Goal: Task Accomplishment & Management: Complete application form

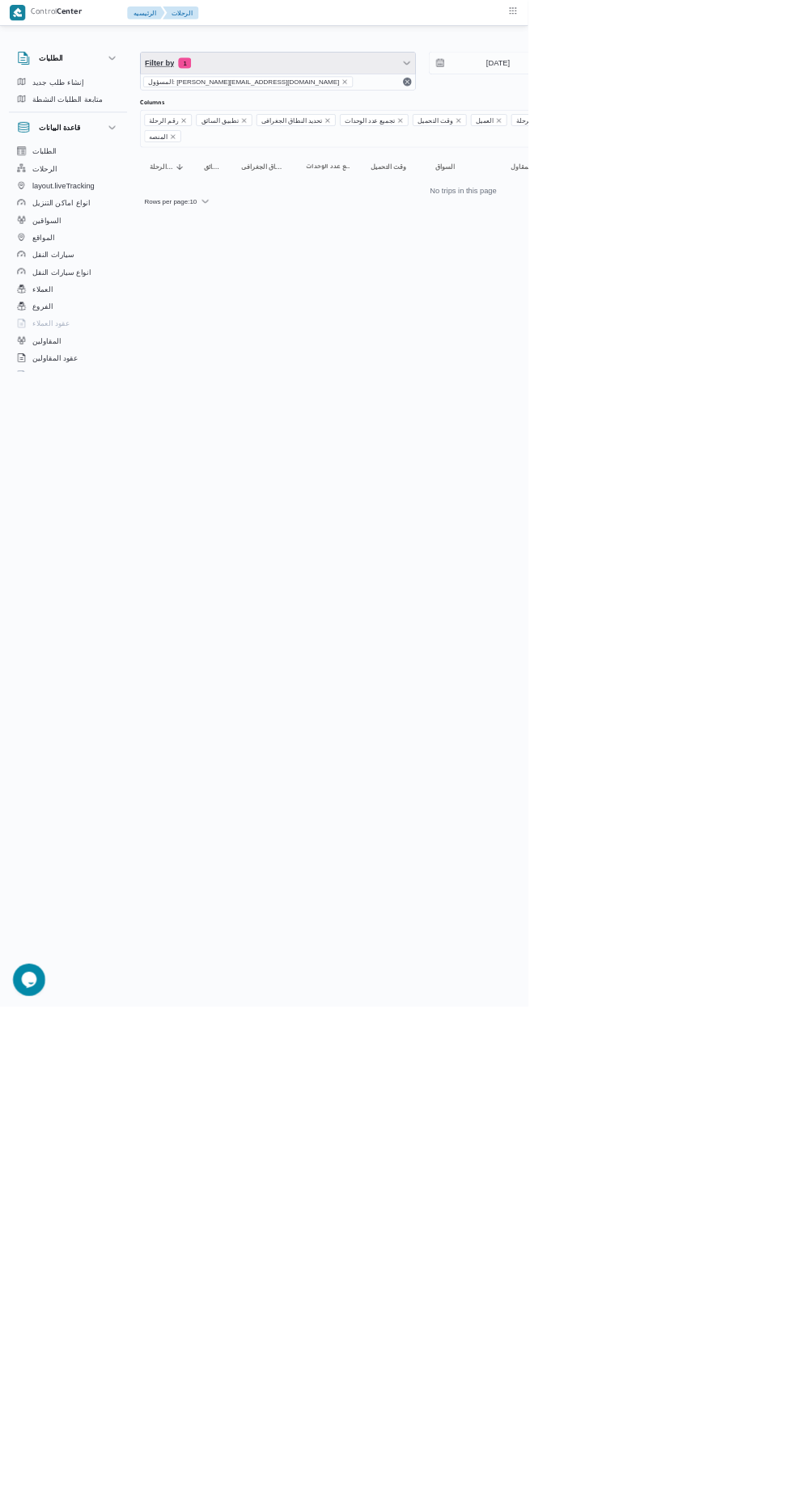
click at [337, 107] on span "Filter by 1" at bounding box center [417, 94] width 412 height 33
click at [379, 160] on span "Filters" at bounding box center [332, 161] width 187 height 20
click at [348, 179] on div "Filters" at bounding box center [332, 161] width 207 height 40
click at [363, 179] on icon "Remove تطبيق السائق from selection in this group" at bounding box center [367, 181] width 7 height 7
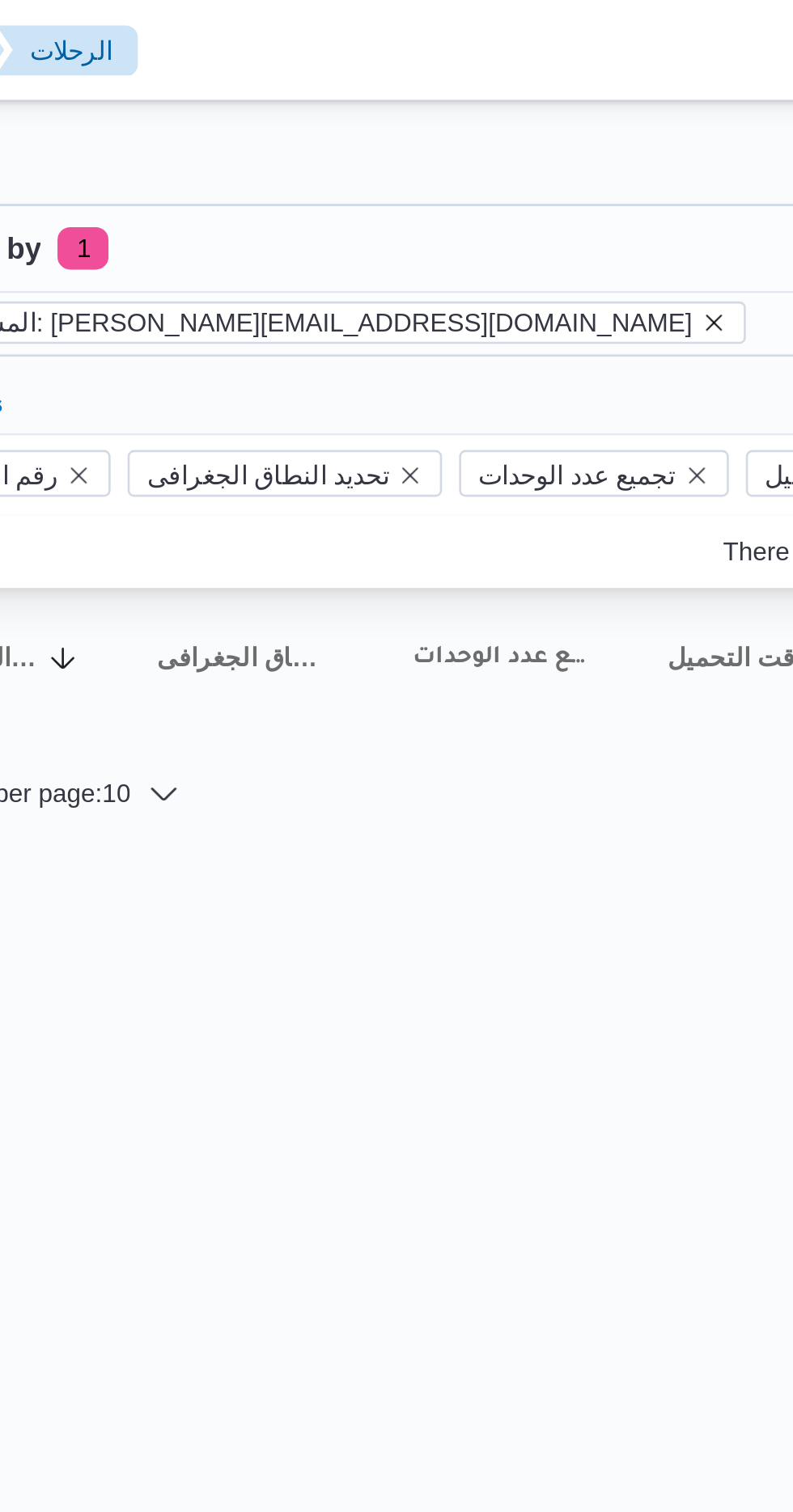
click at [513, 122] on icon "remove selected entity" at bounding box center [518, 123] width 10 height 10
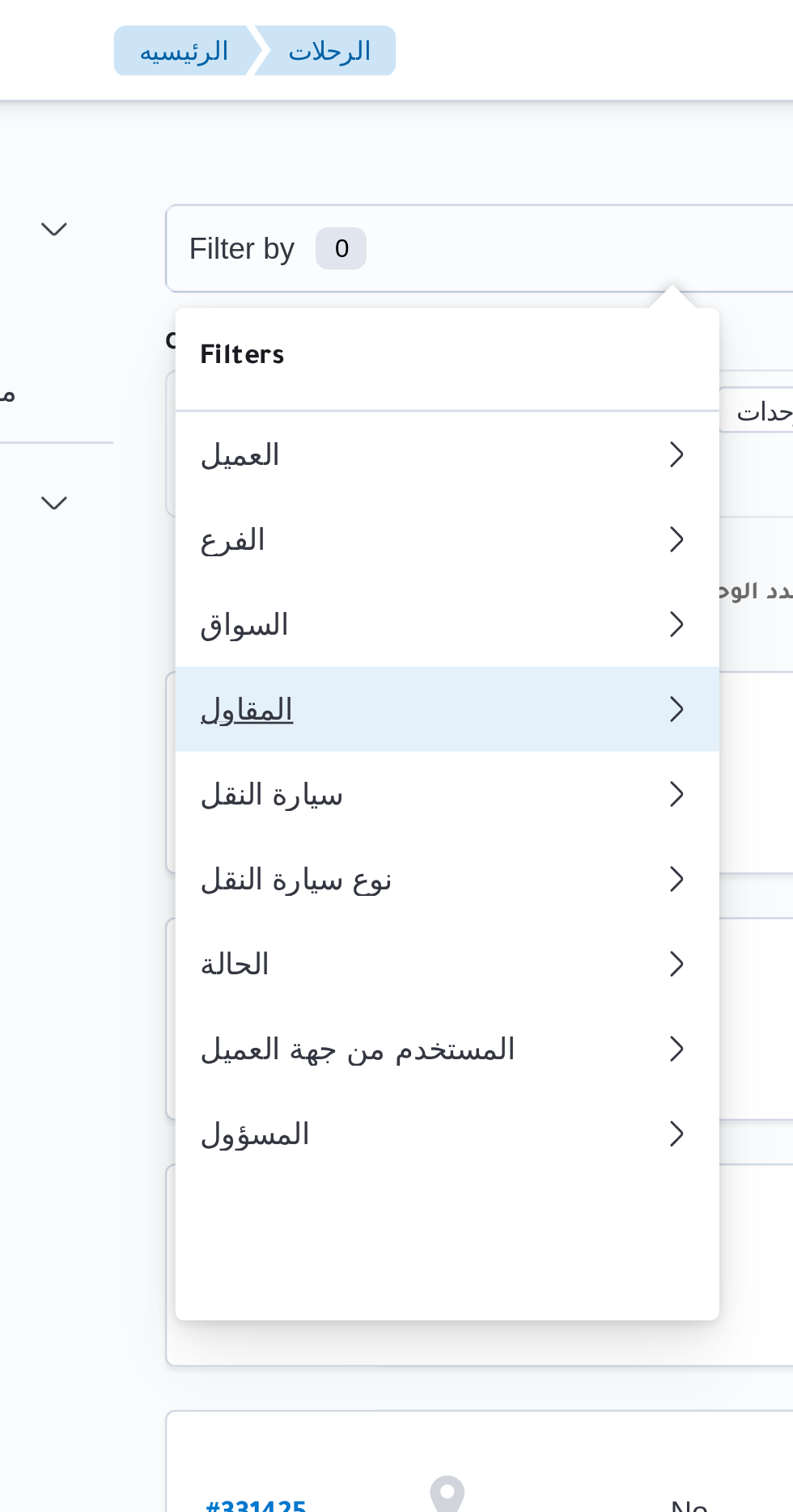
click at [246, 276] on div "المقاول" at bounding box center [311, 270] width 174 height 13
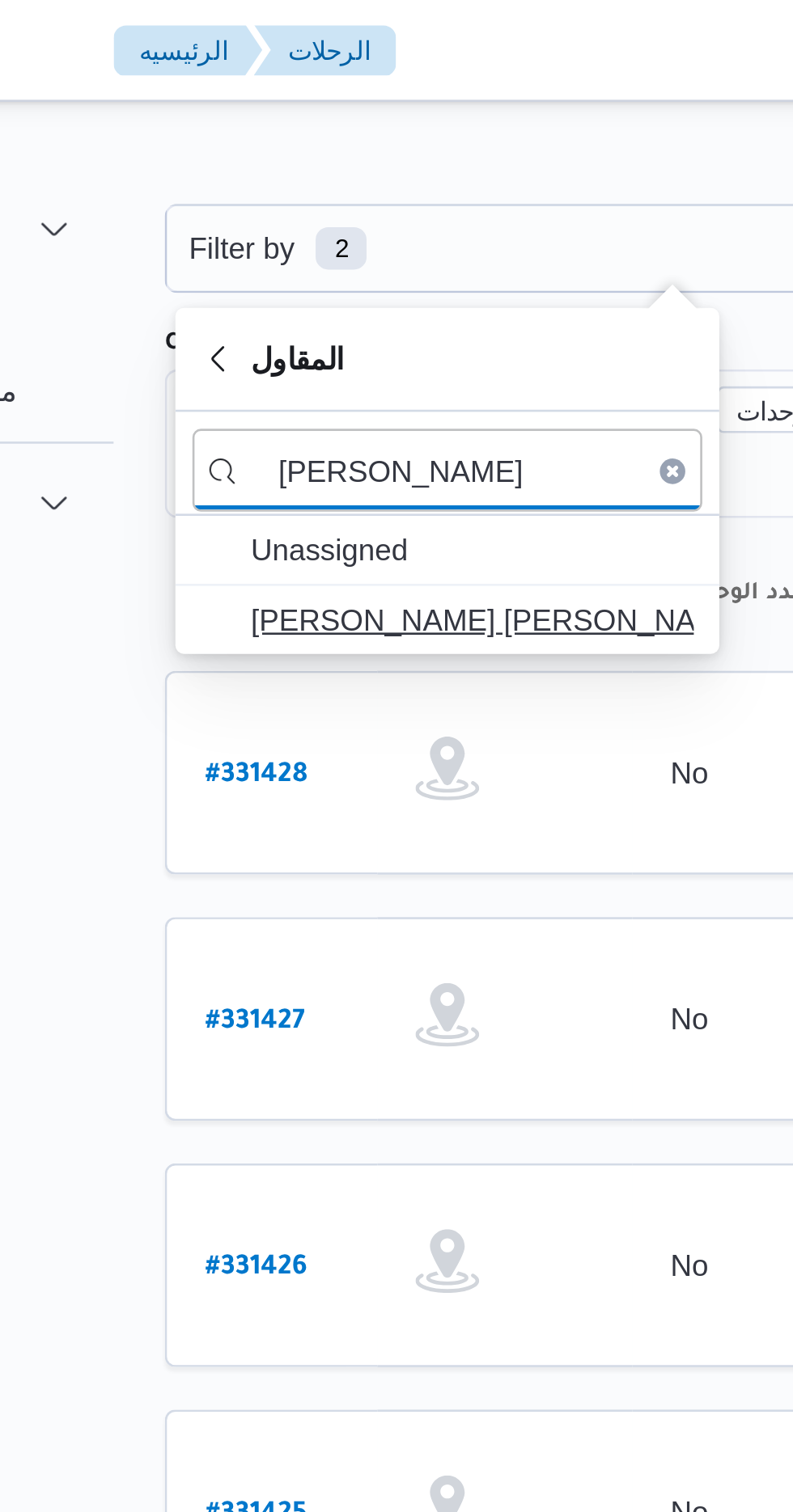
type input "[PERSON_NAME]"
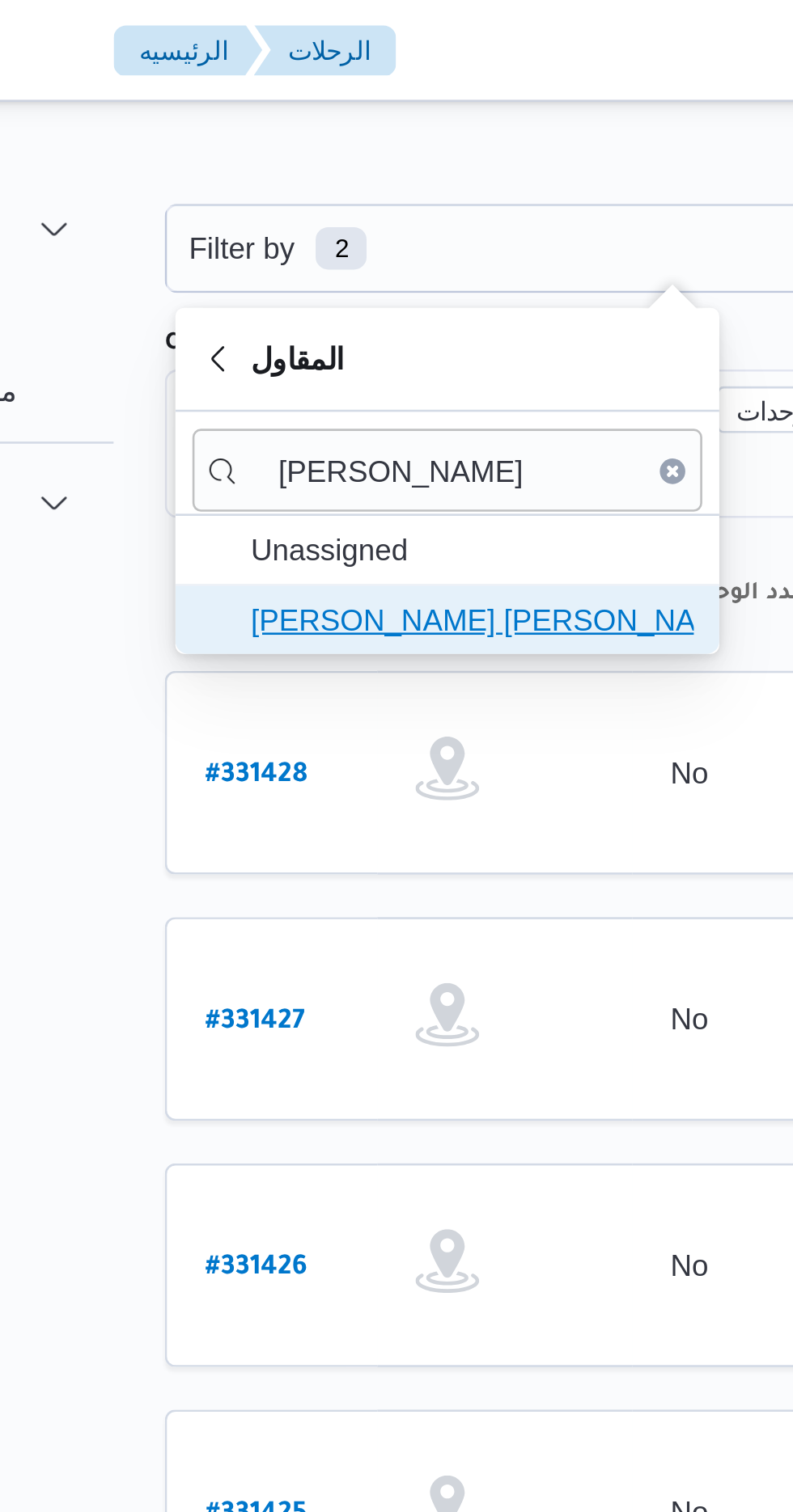
click at [274, 236] on span "[PERSON_NAME] [PERSON_NAME]" at bounding box center [328, 236] width 168 height 20
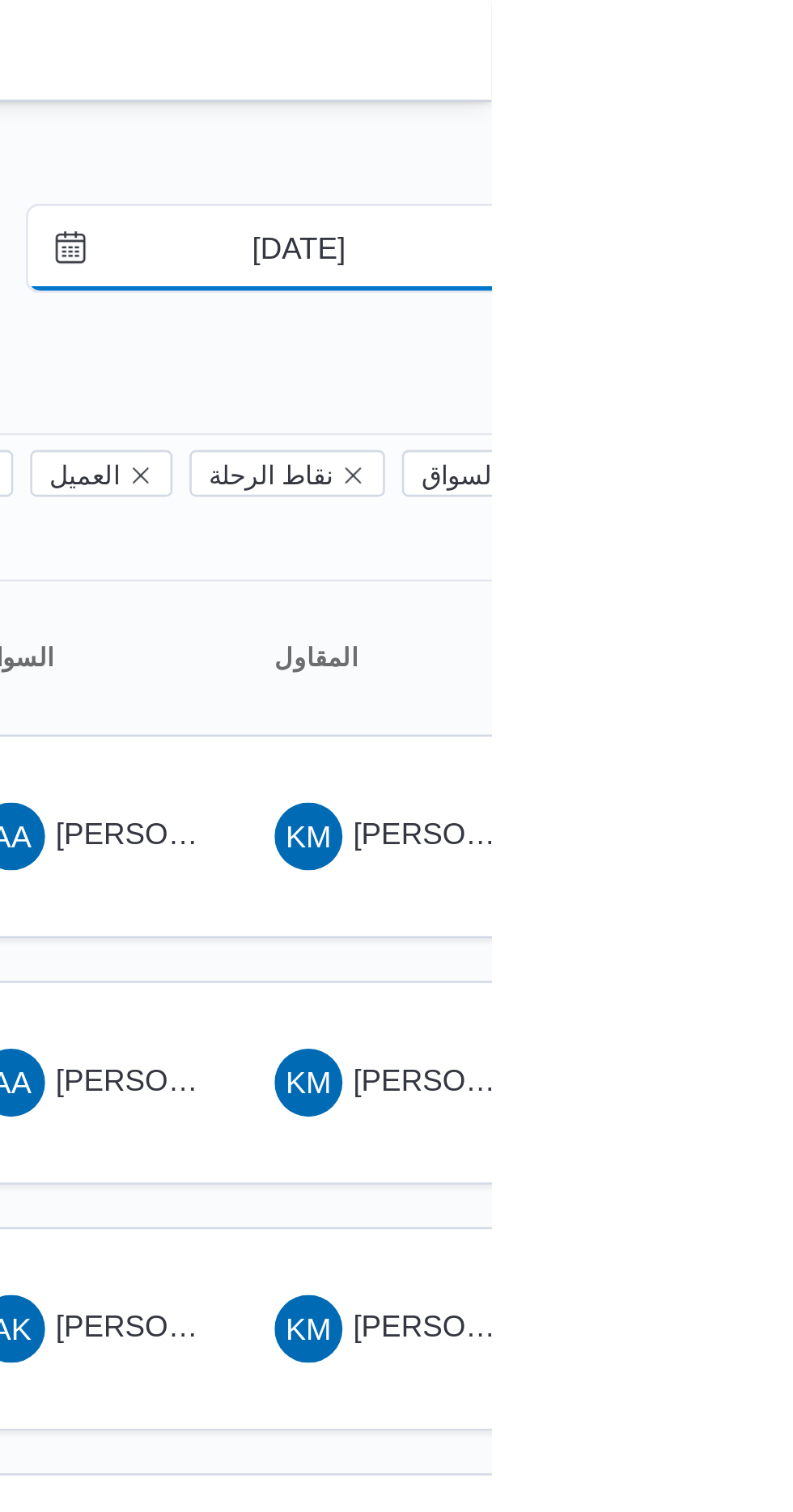
click at [712, 98] on input "[DATE]" at bounding box center [707, 94] width 183 height 33
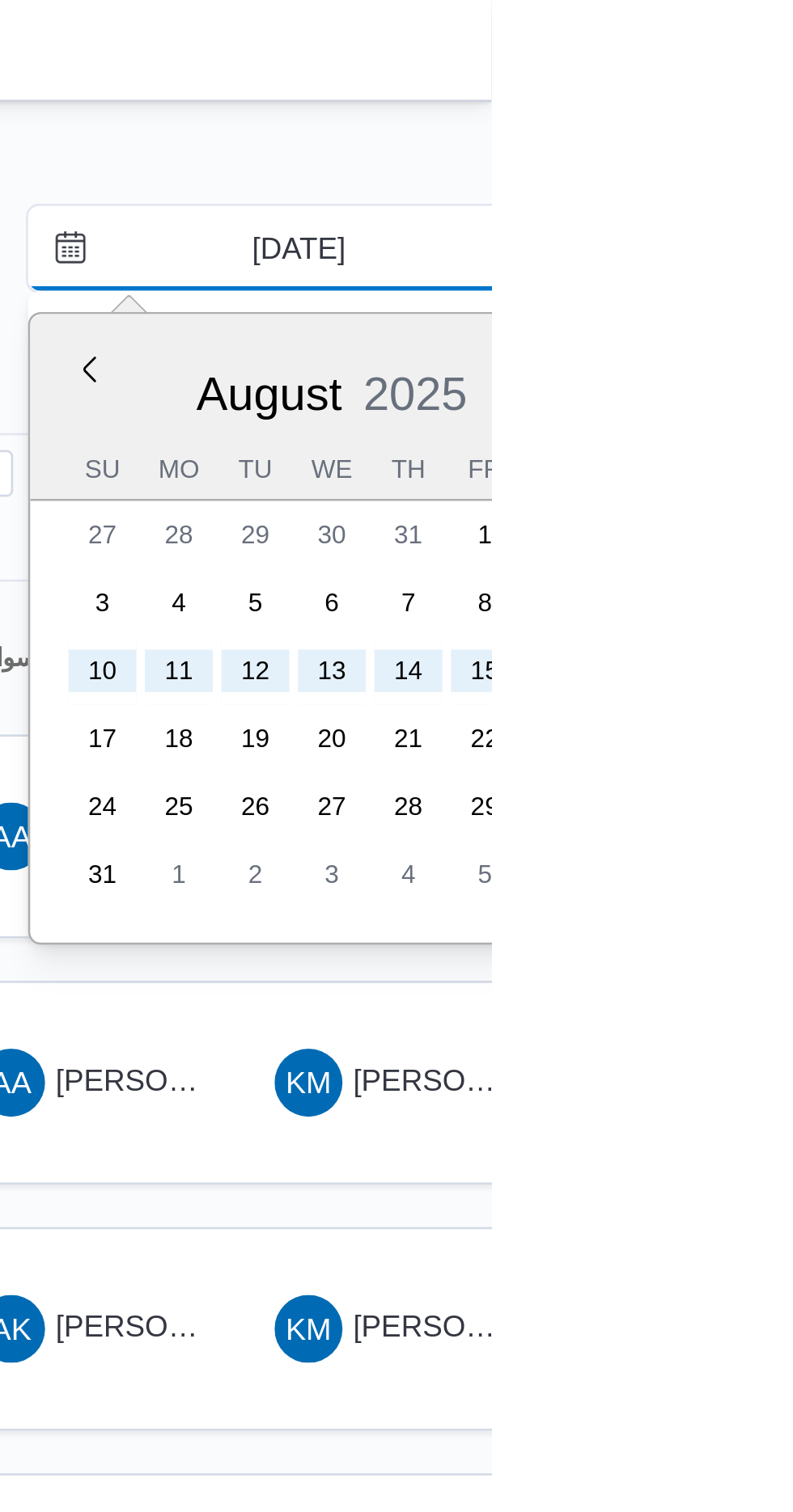
type input "[DATE]"
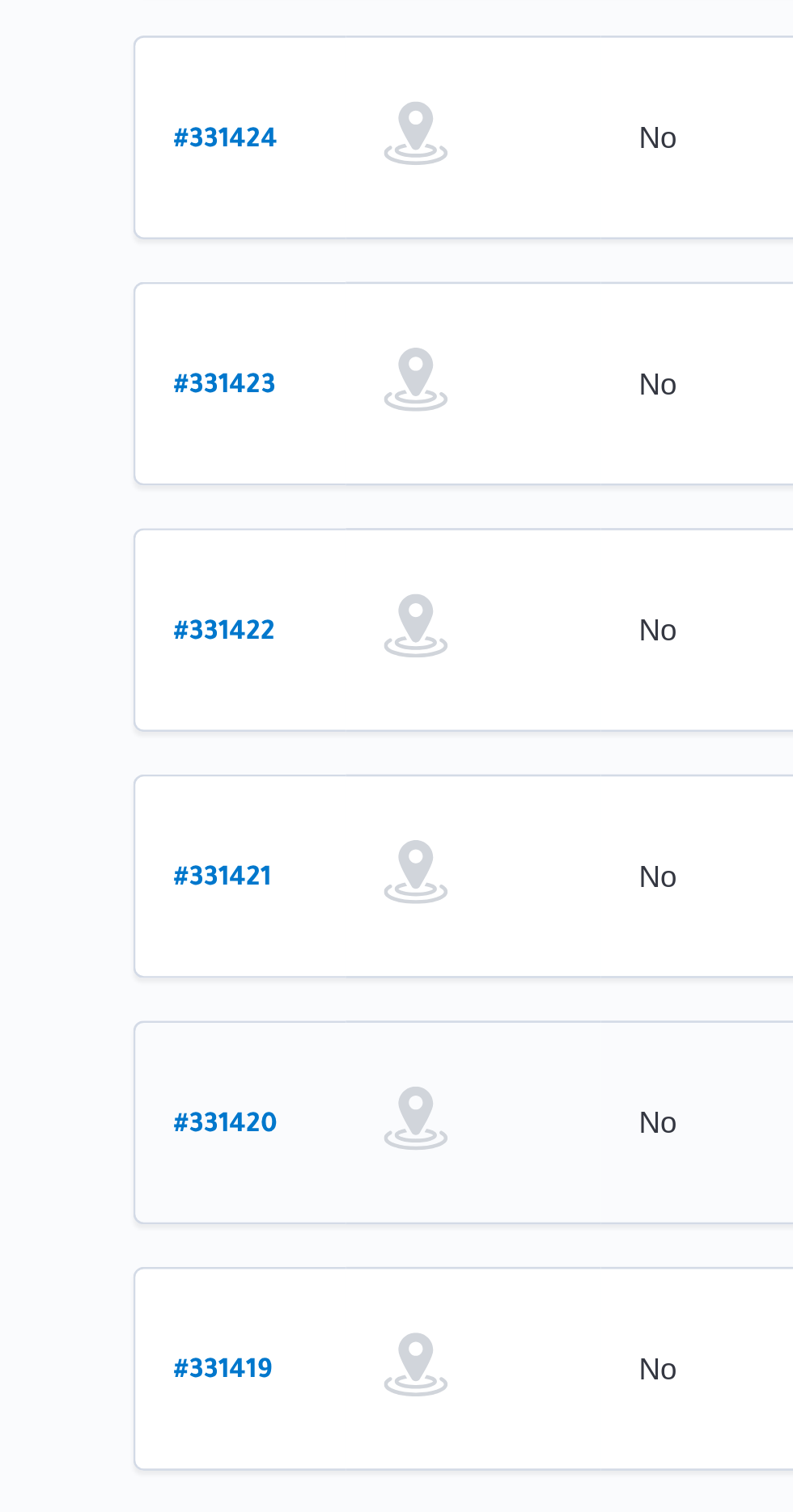
click at [245, 784] on b "# 331420" at bounding box center [245, 789] width 40 height 11
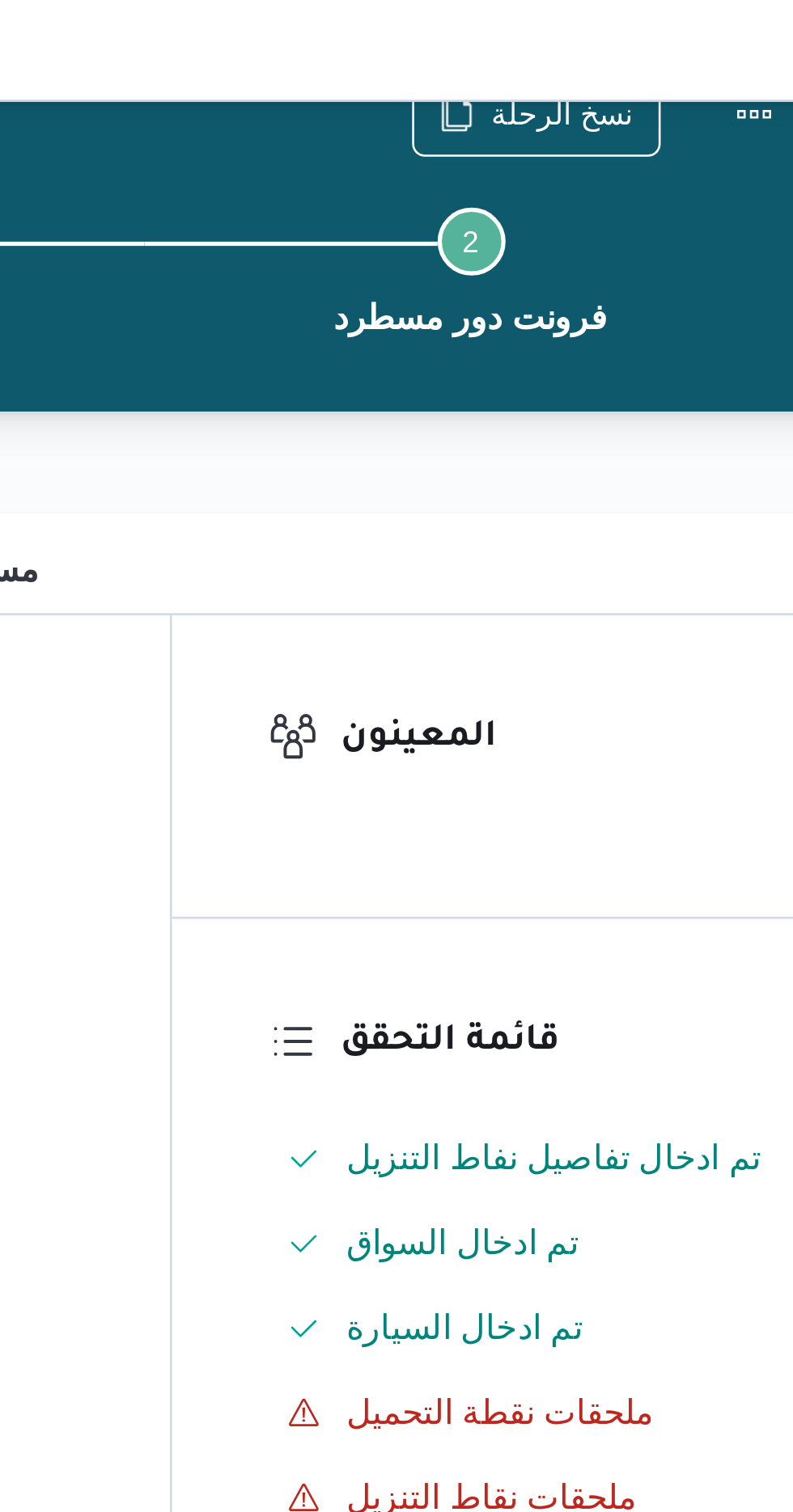
scroll to position [49, 0]
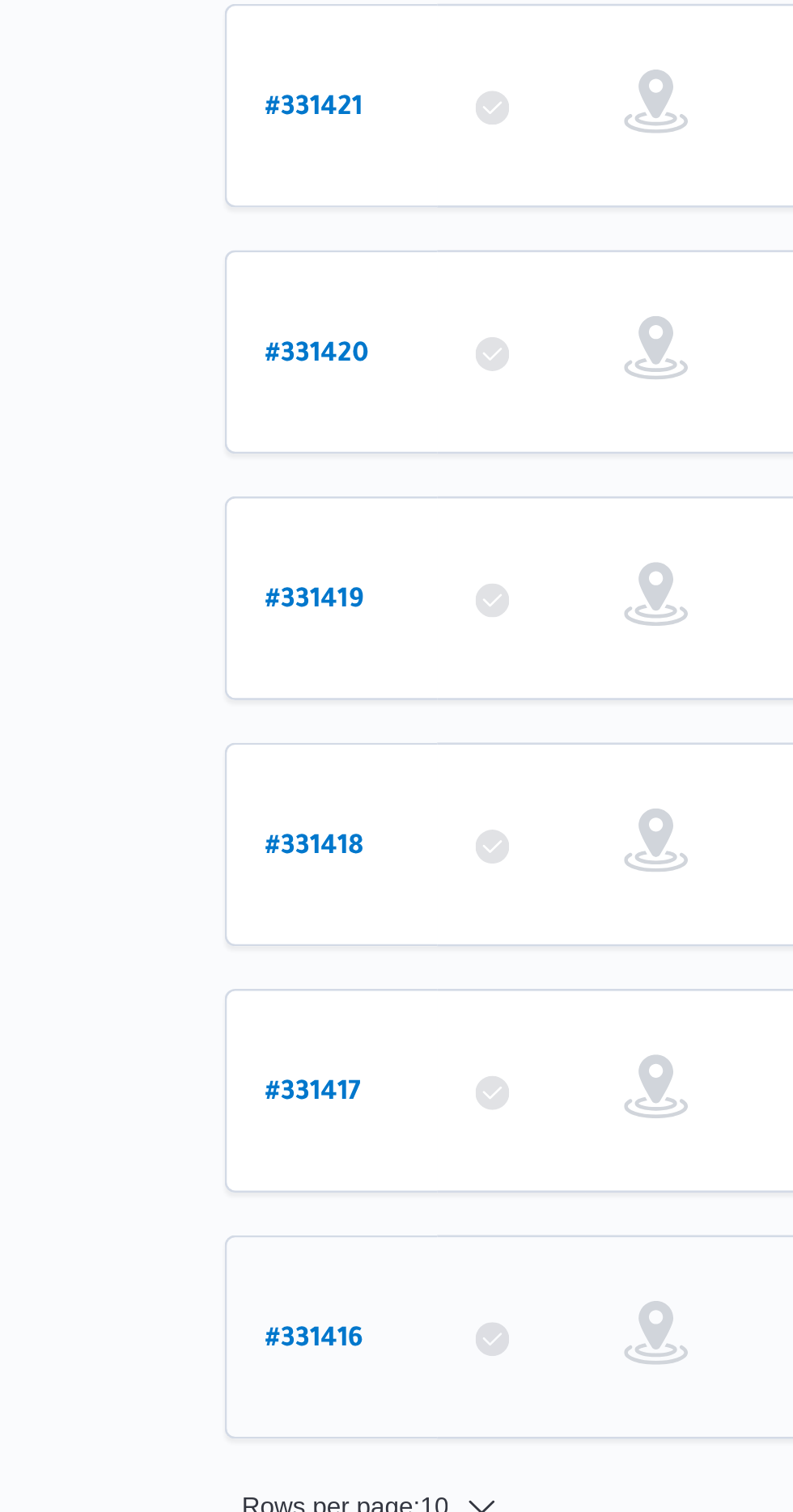
click at [243, 1158] on b "# 331416" at bounding box center [245, 1164] width 37 height 11
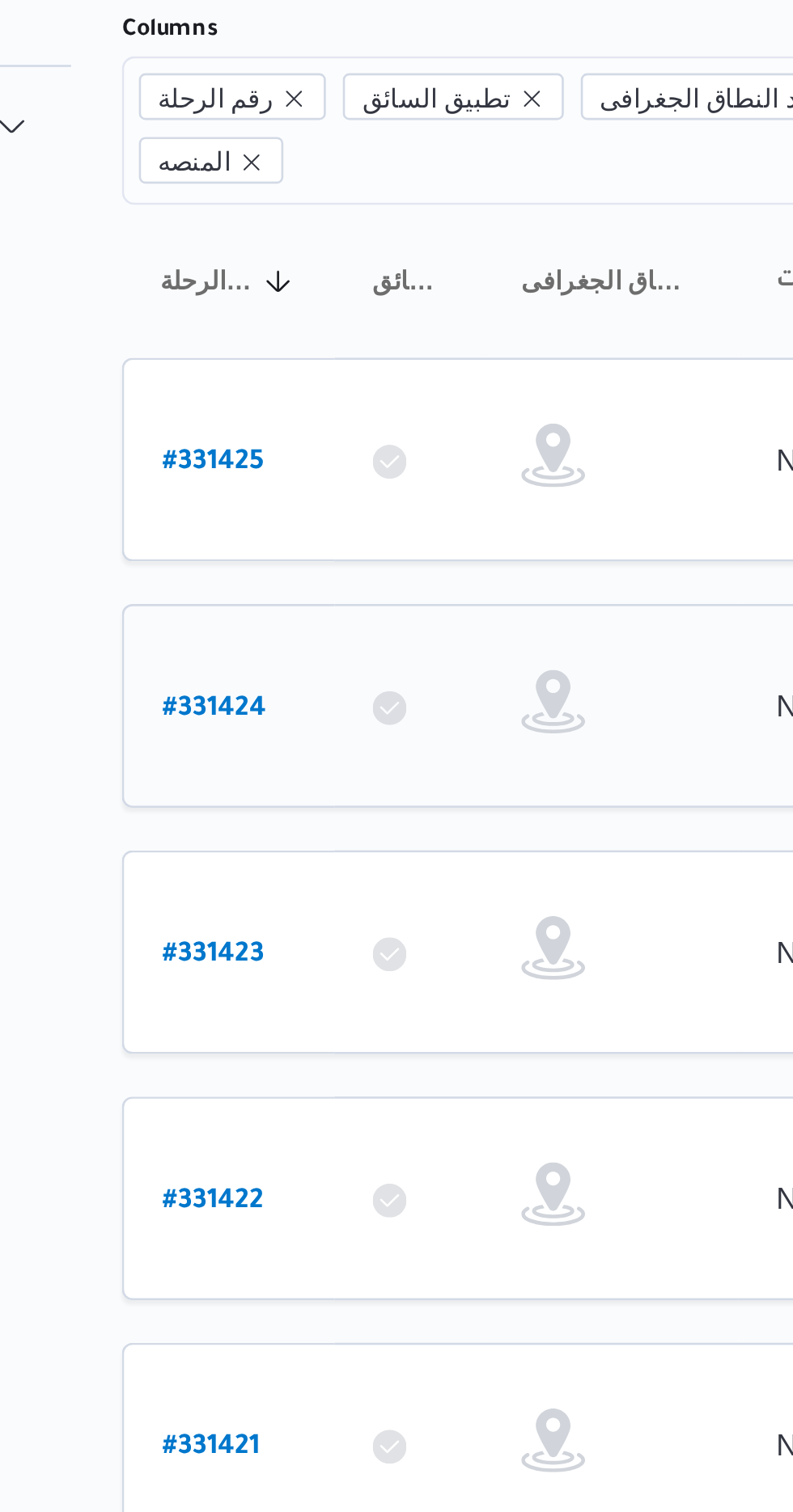
click at [240, 408] on b "# 331424" at bounding box center [245, 414] width 40 height 11
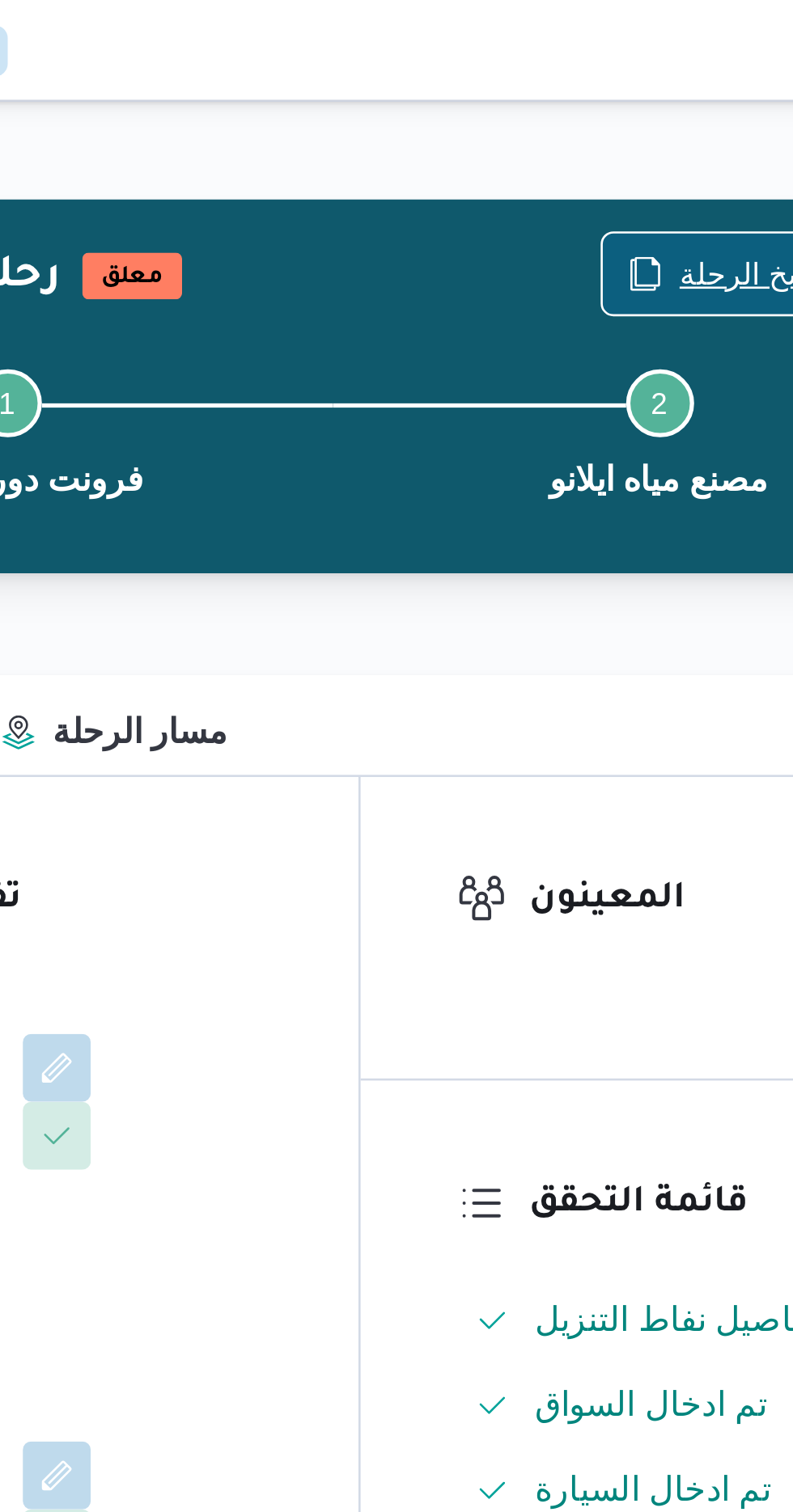
click at [632, 90] on span "نسخ الرحلة" at bounding box center [645, 104] width 93 height 31
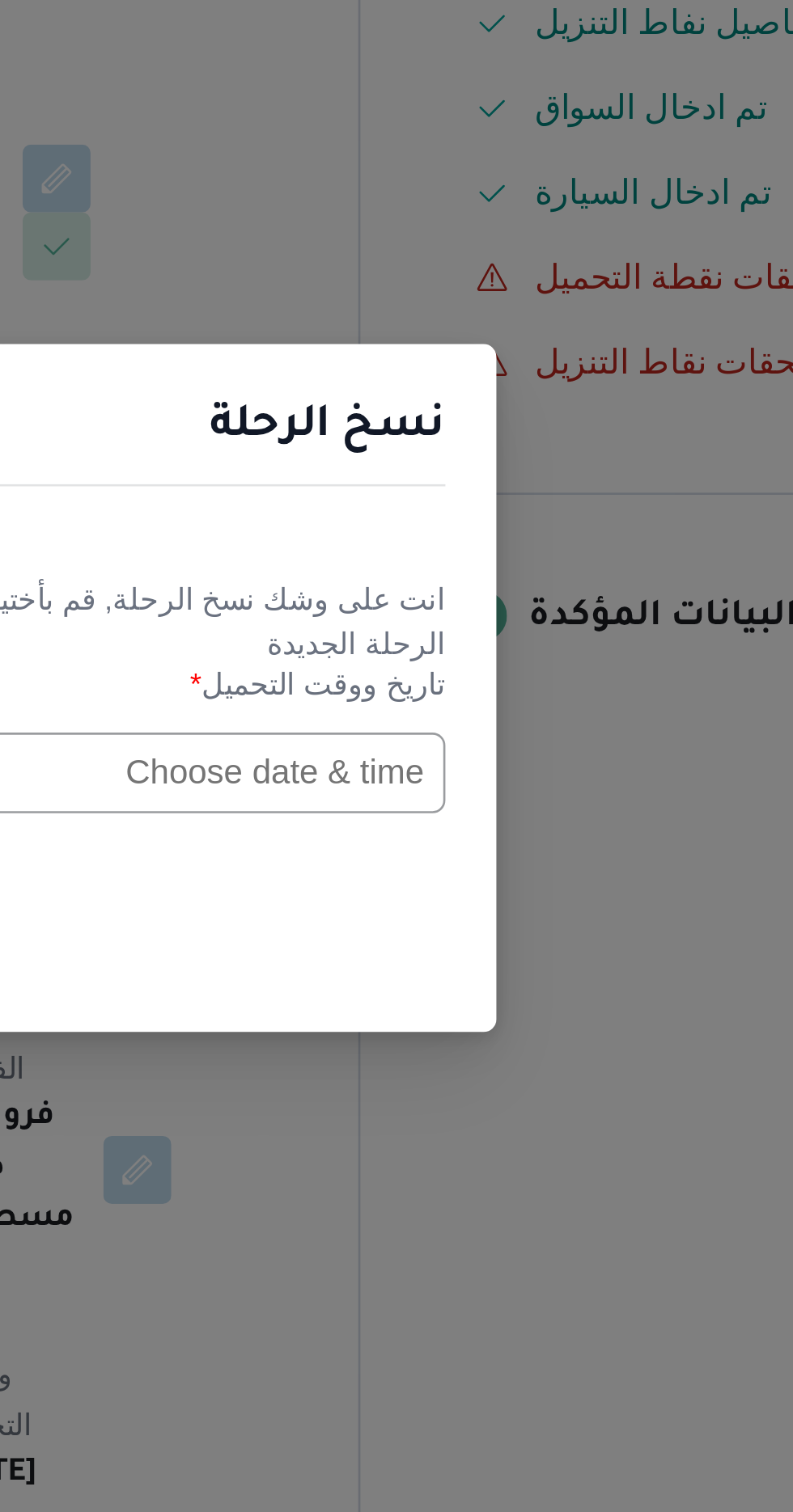
click at [483, 785] on input "text" at bounding box center [450, 789] width 178 height 31
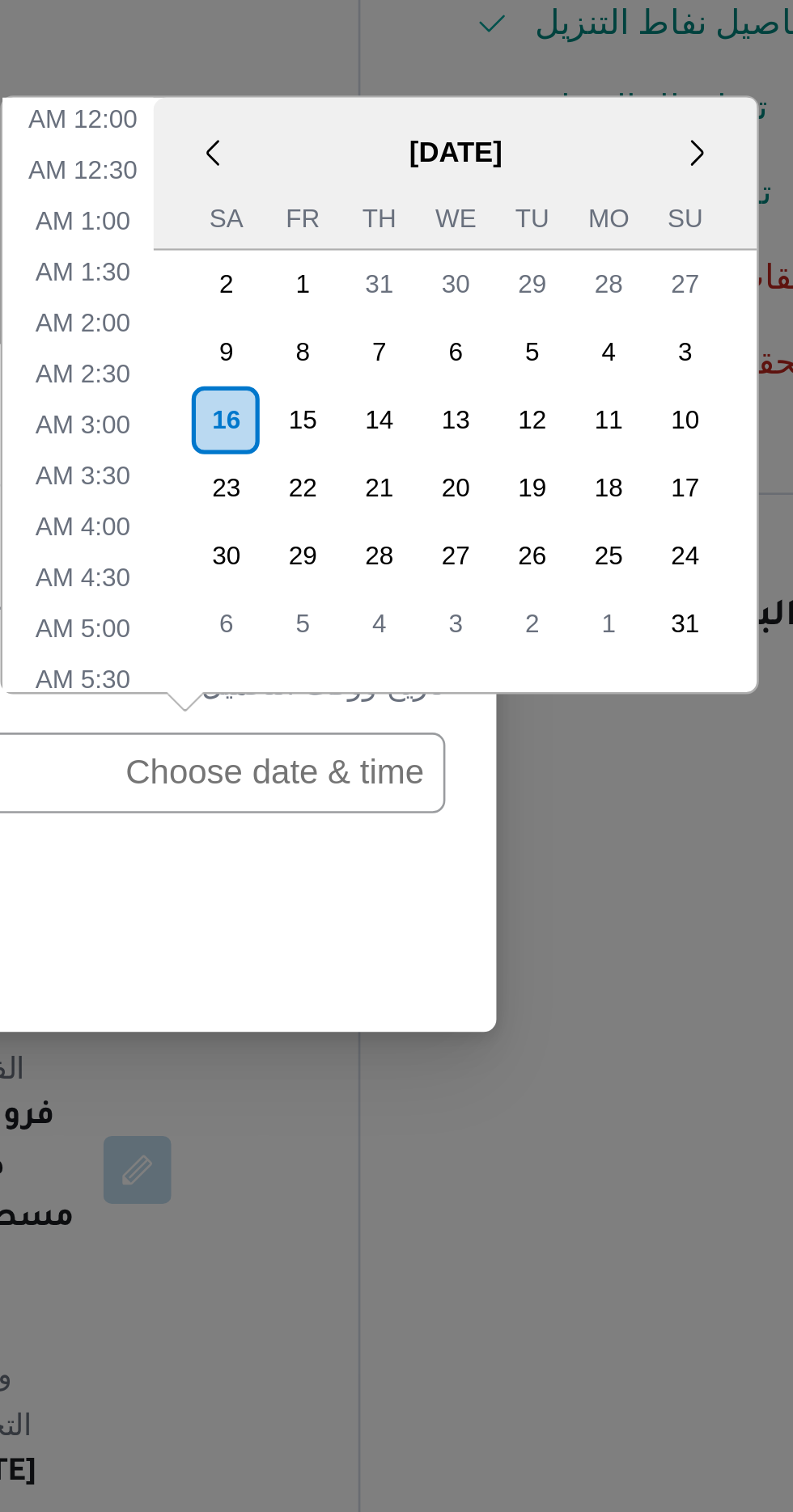
scroll to position [632, 0]
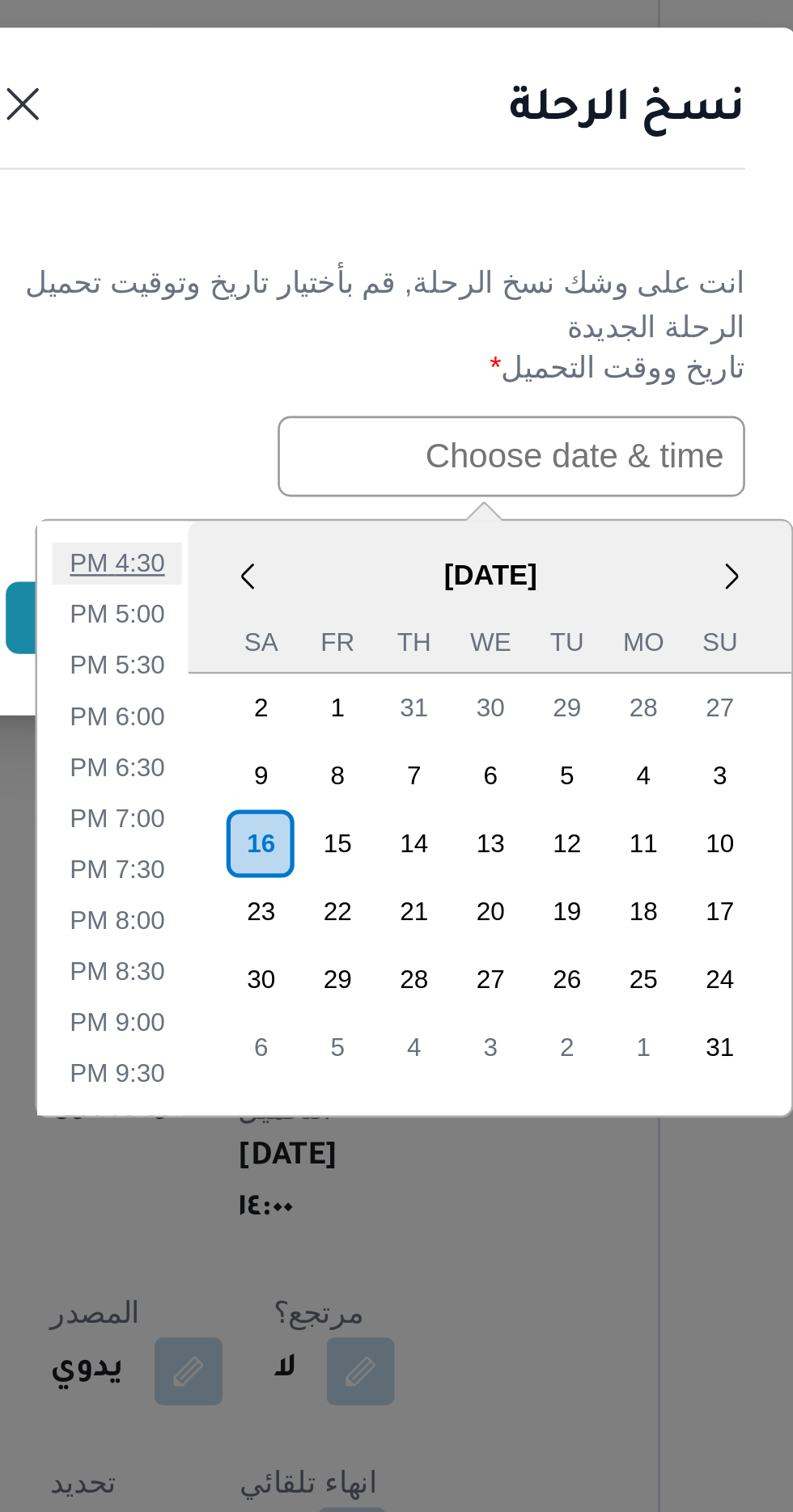
click at [307, 828] on li "4:30 PM" at bounding box center [299, 829] width 50 height 16
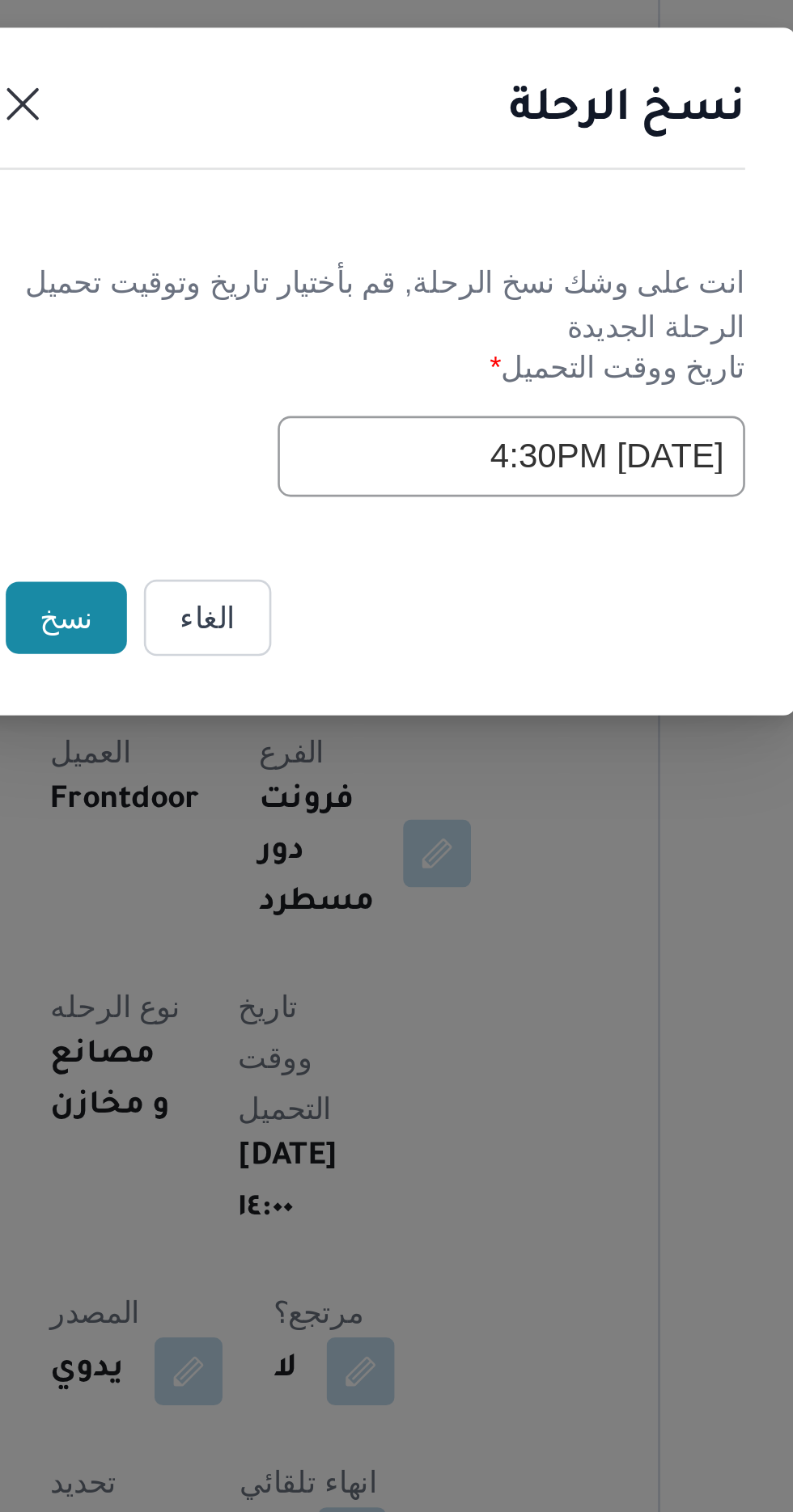
click at [449, 778] on input "[DATE] 4:30PM" at bounding box center [450, 789] width 178 height 31
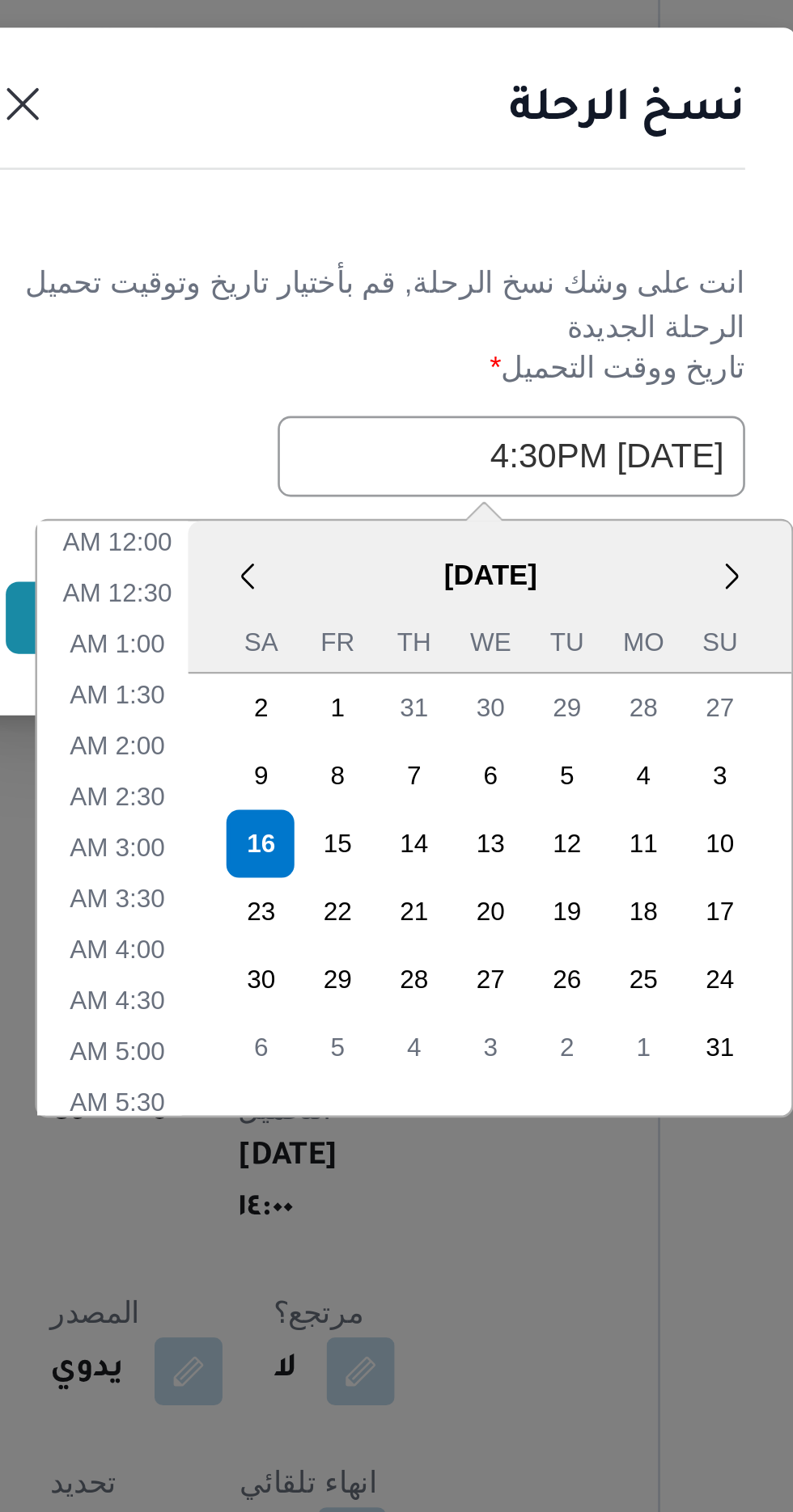
scroll to position [535, 0]
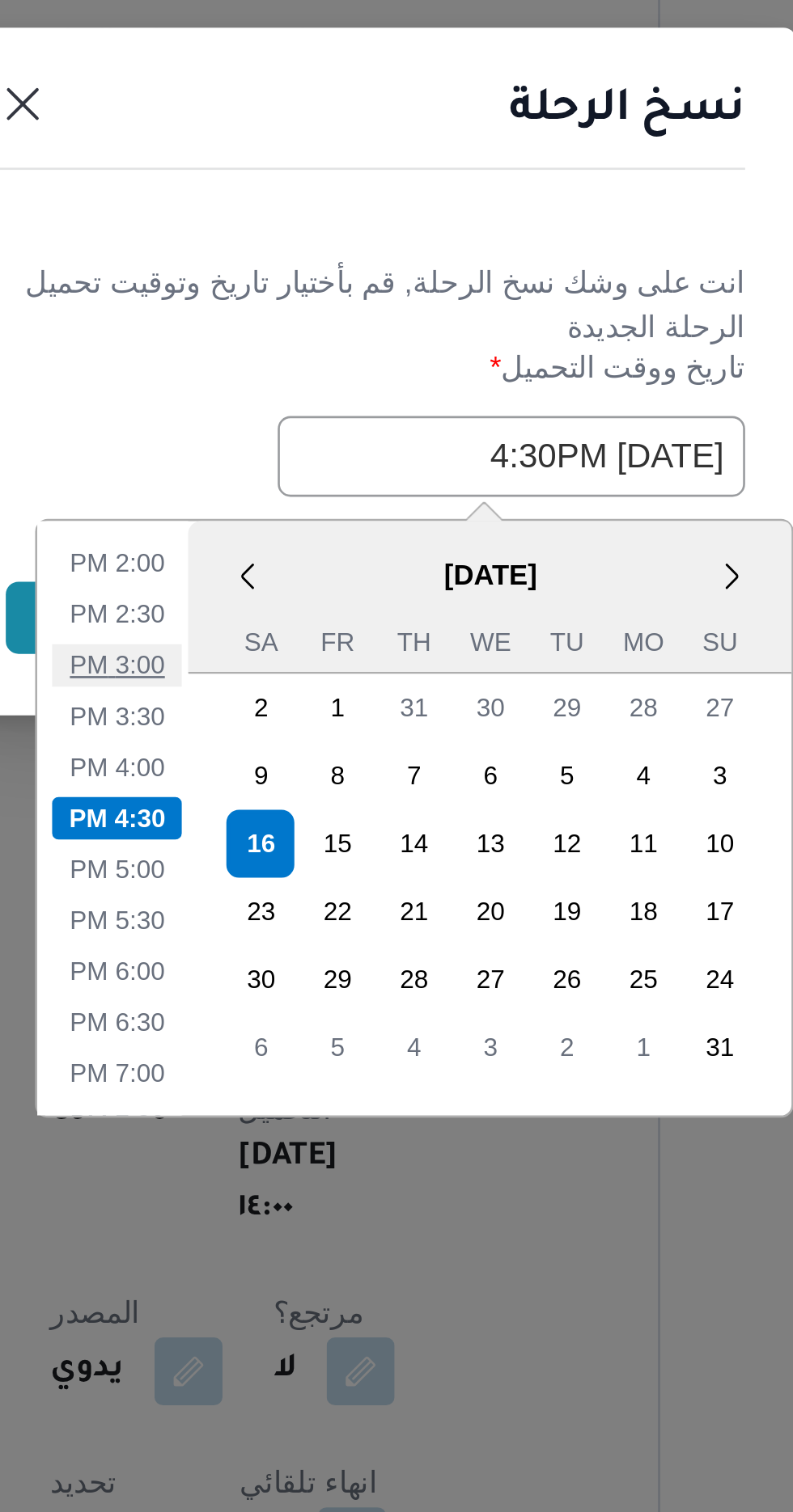
click at [302, 861] on li "3:00 PM" at bounding box center [299, 868] width 50 height 16
type input "[DATE] 3:00PM"
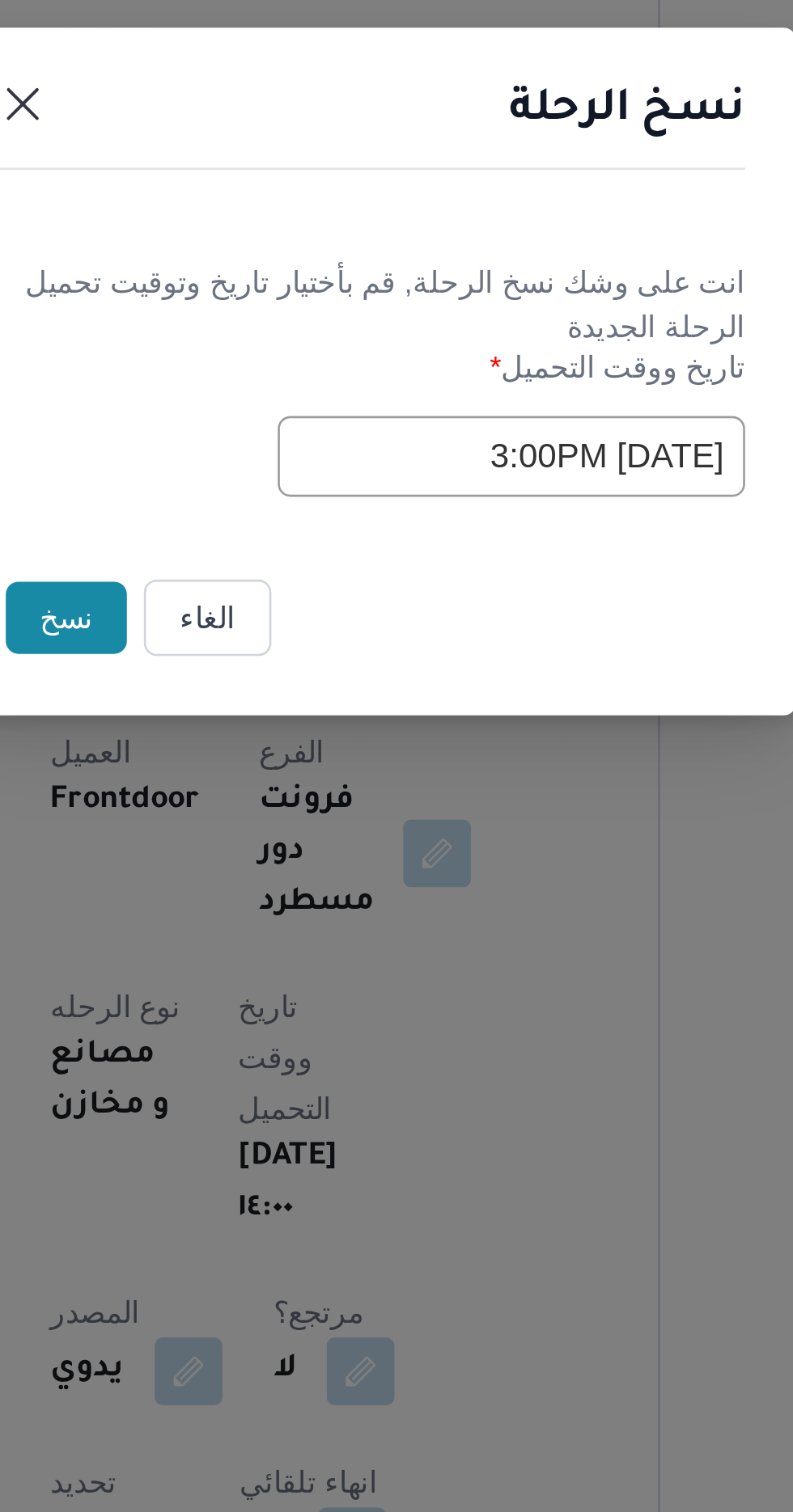
click at [282, 844] on button "نسخ" at bounding box center [280, 850] width 46 height 28
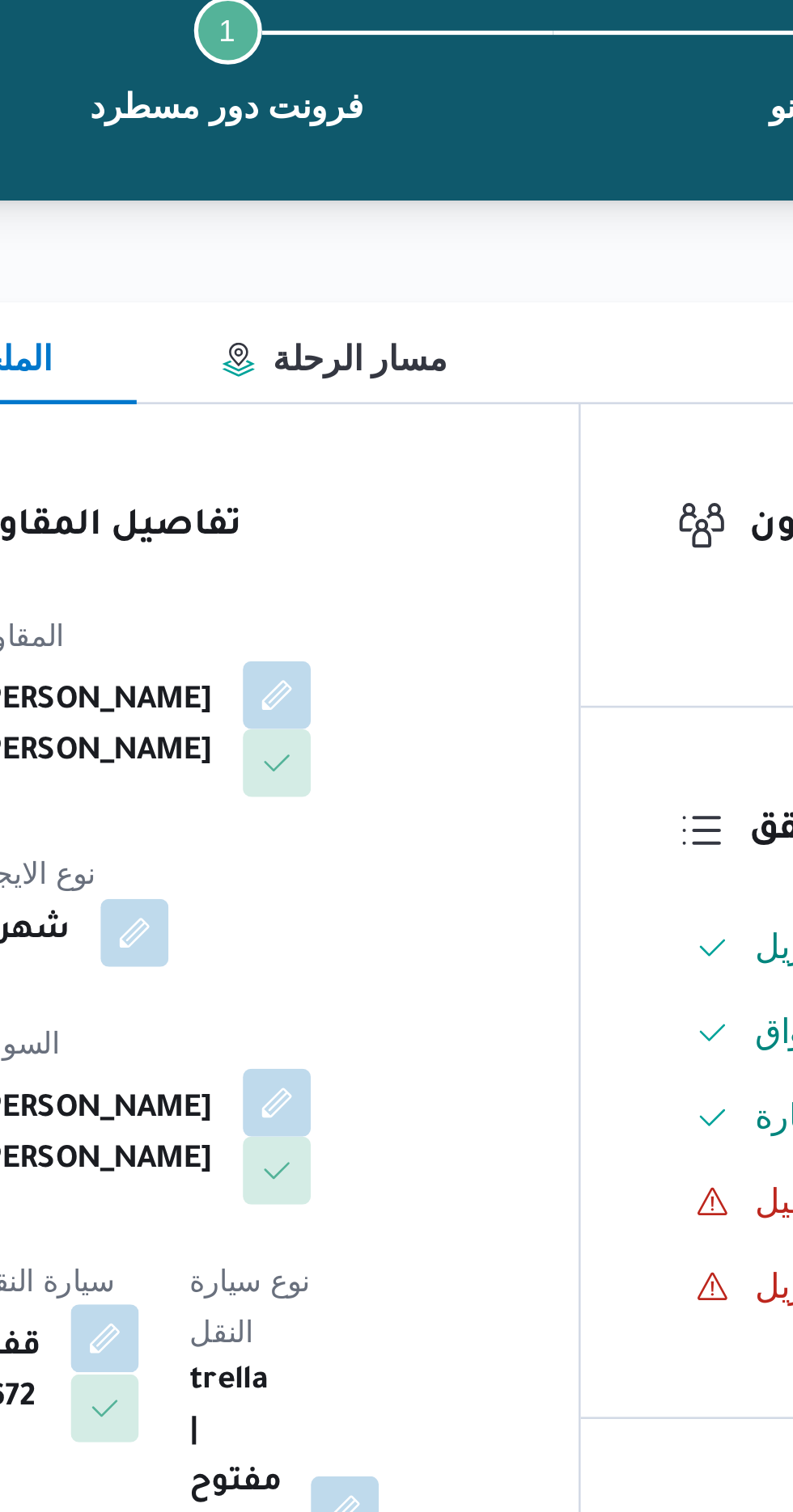
click at [338, 639] on button "button" at bounding box center [325, 652] width 26 height 26
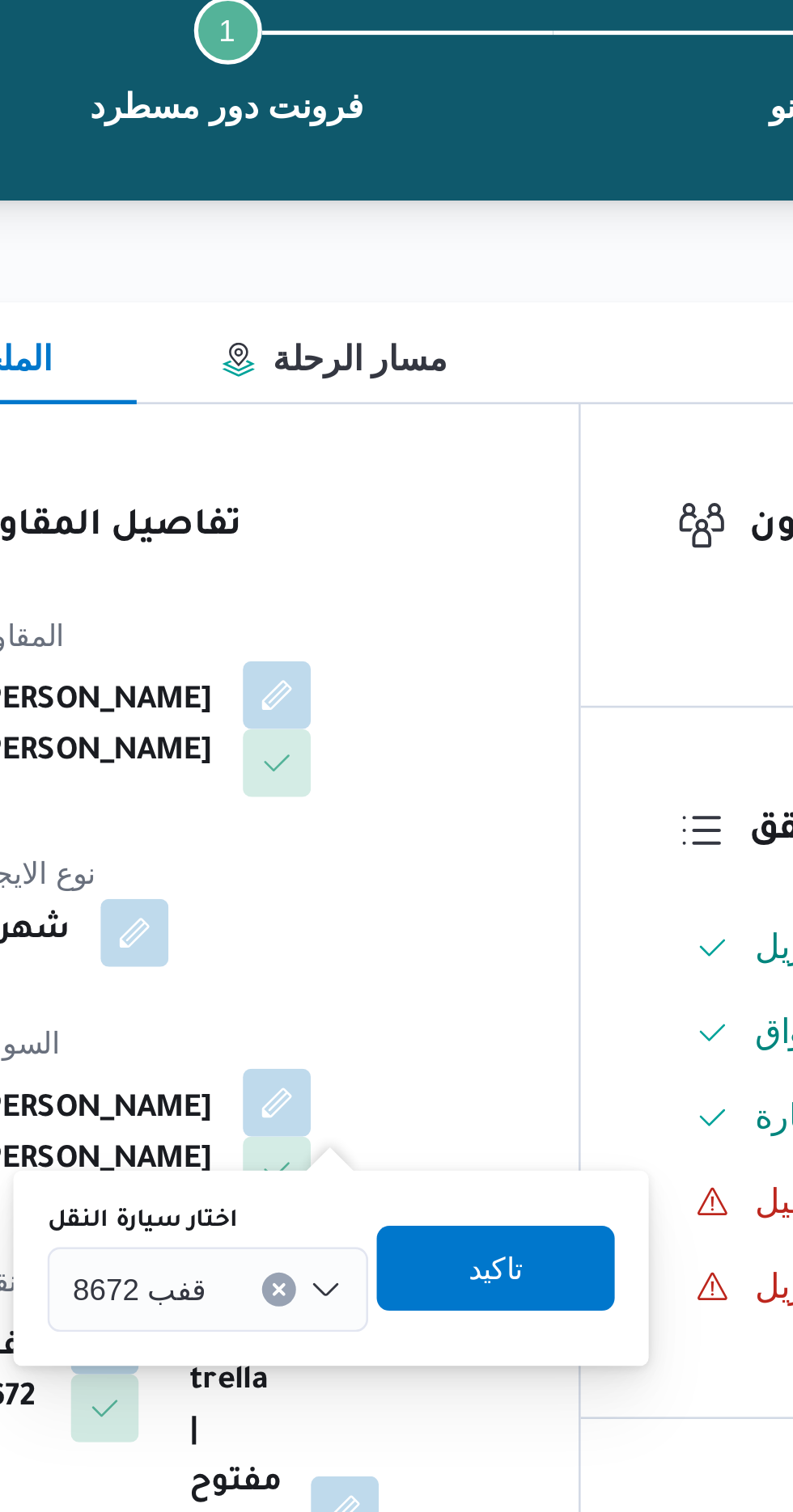
click at [371, 628] on input "اختار سيارة النقل" at bounding box center [372, 633] width 2 height 20
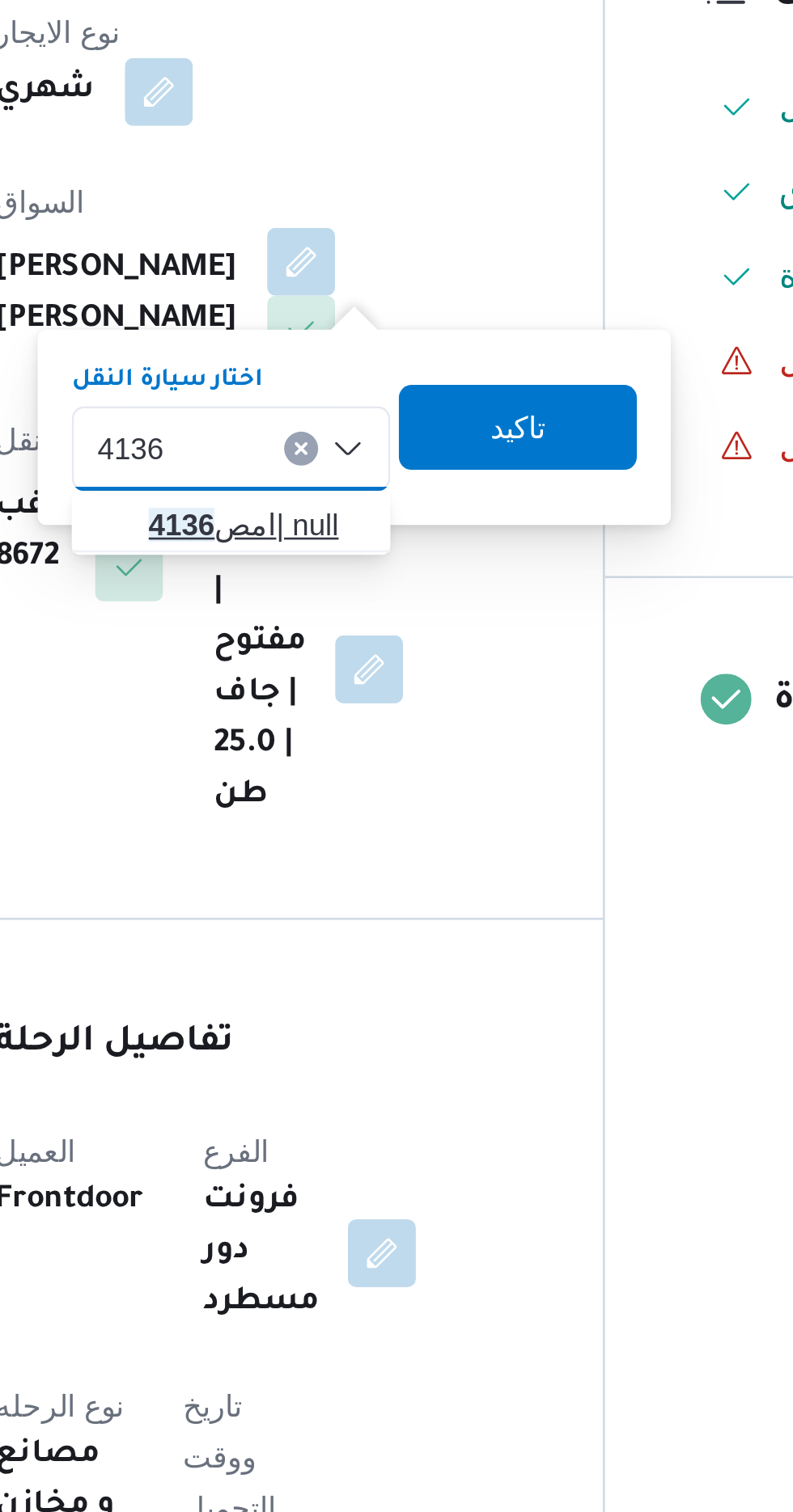
type input "4136"
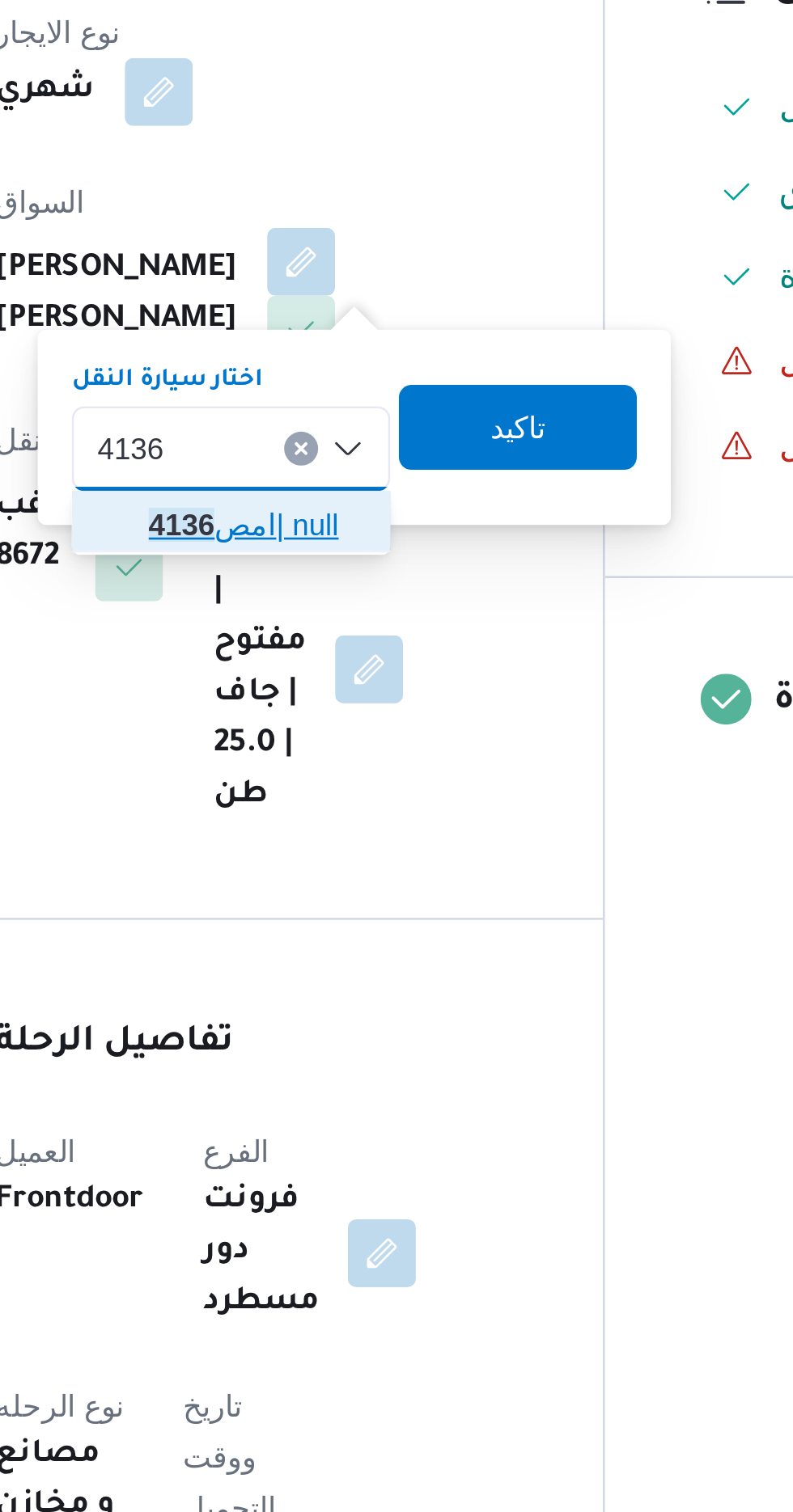
click at [368, 657] on span "امص 4136 | null" at bounding box center [373, 662] width 82 height 20
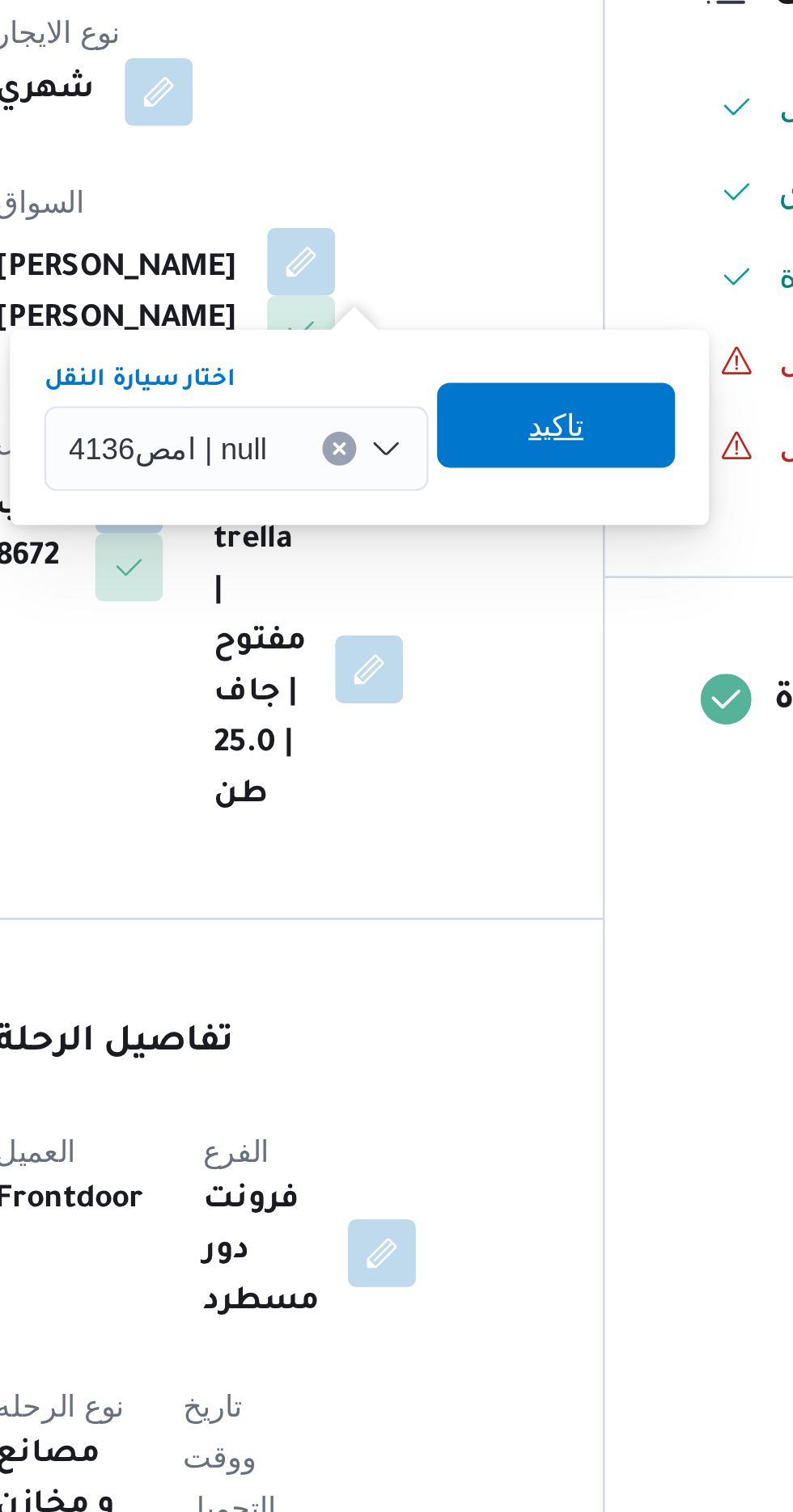
click at [492, 621] on span "تاكيد" at bounding box center [488, 624] width 21 height 20
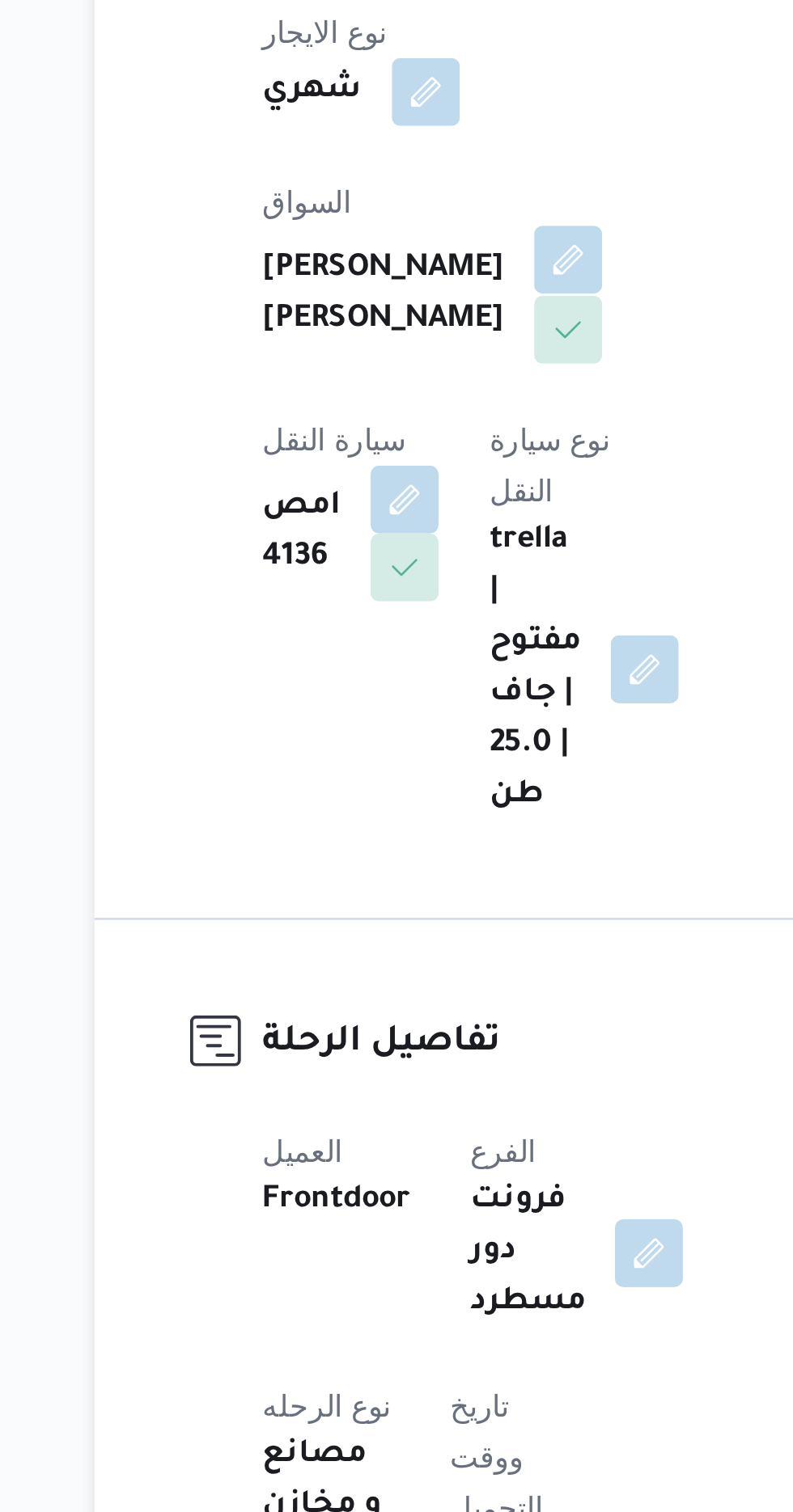
click at [378, 548] on button "button" at bounding box center [391, 561] width 26 height 26
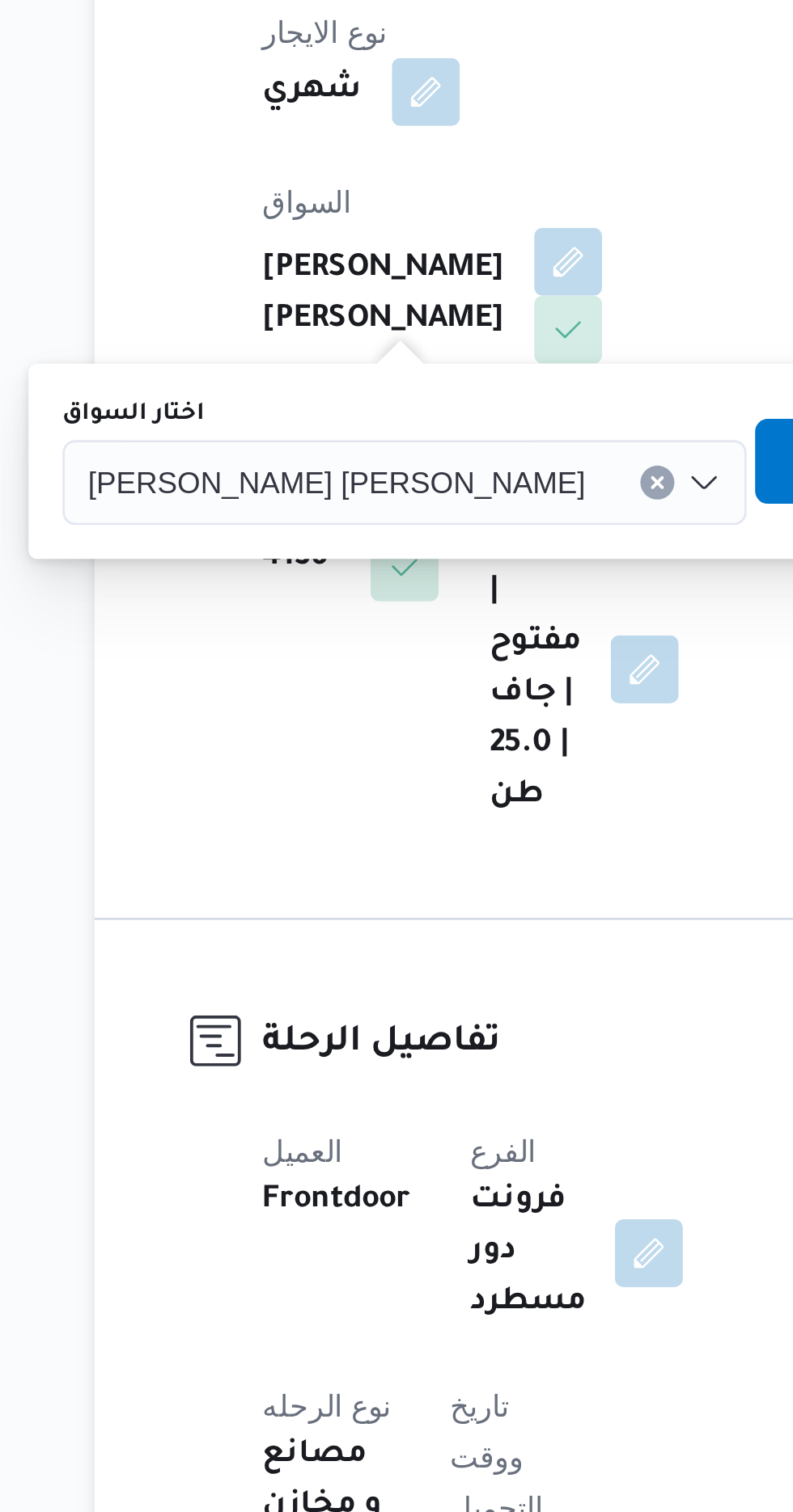
click at [403, 642] on input "اختار السواق" at bounding box center [404, 646] width 2 height 20
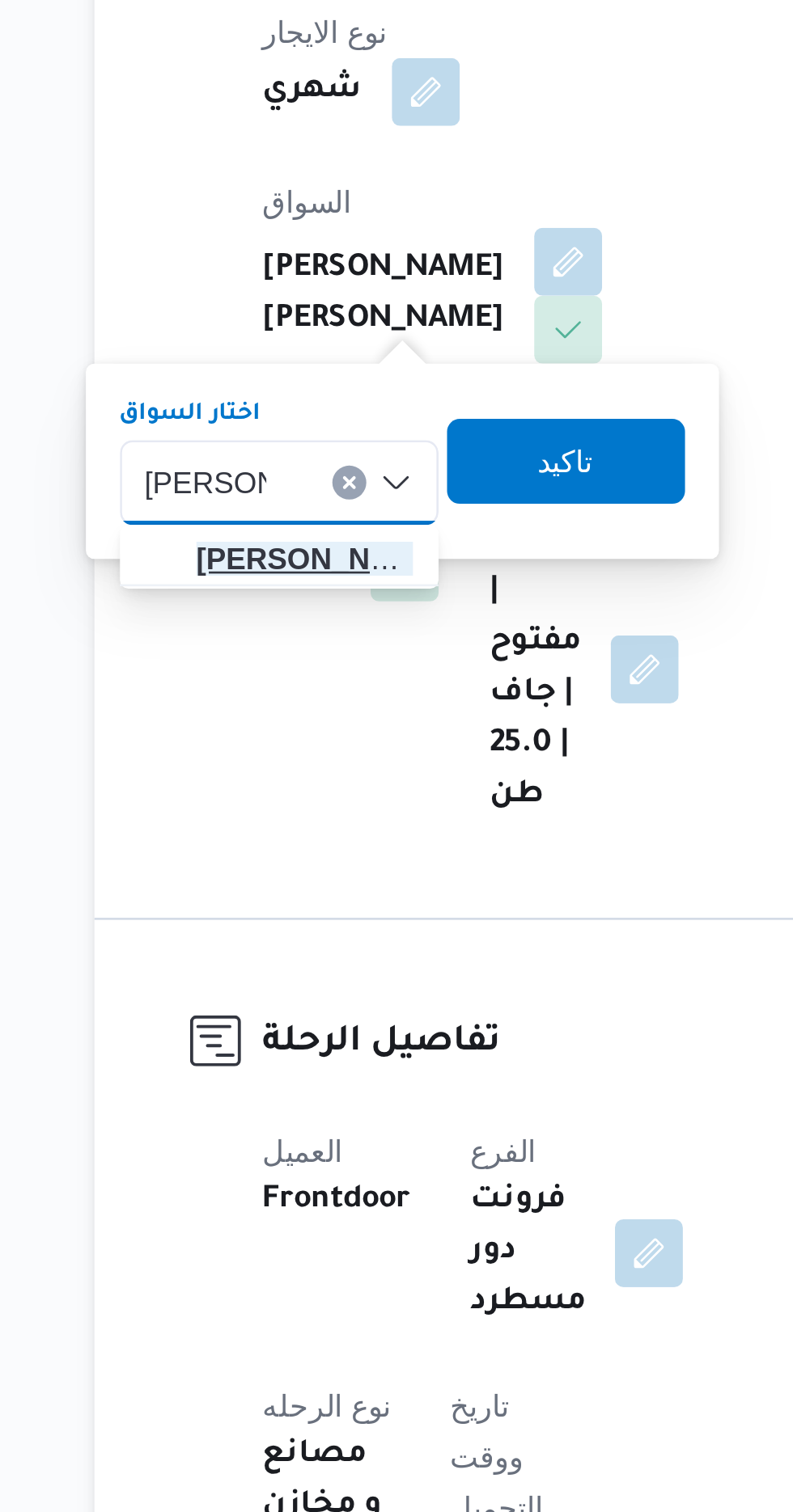
type input "[PERSON_NAME]"
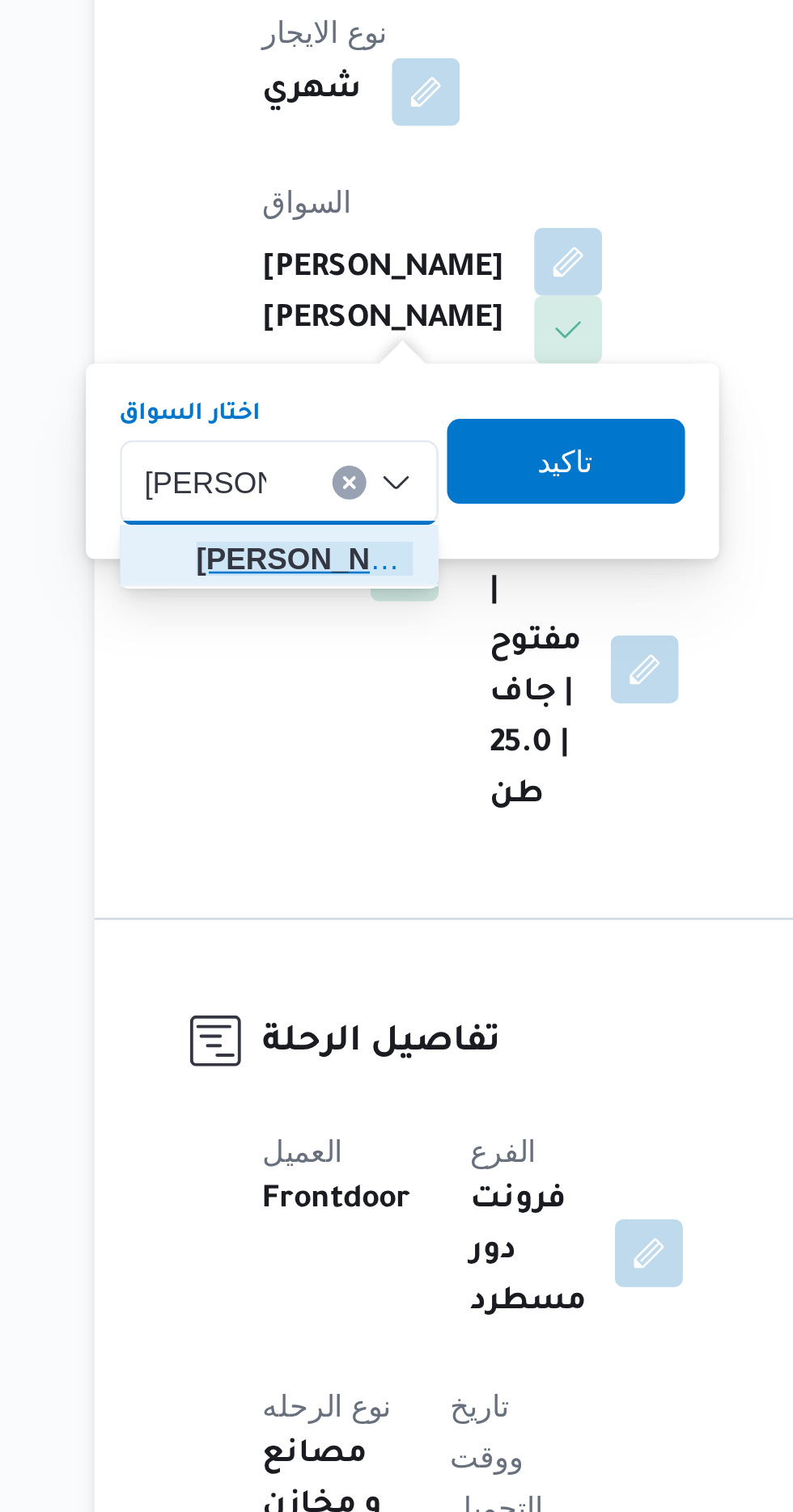
click at [293, 677] on span "[PERSON_NAME] ولى [PERSON_NAME]" at bounding box center [290, 675] width 82 height 20
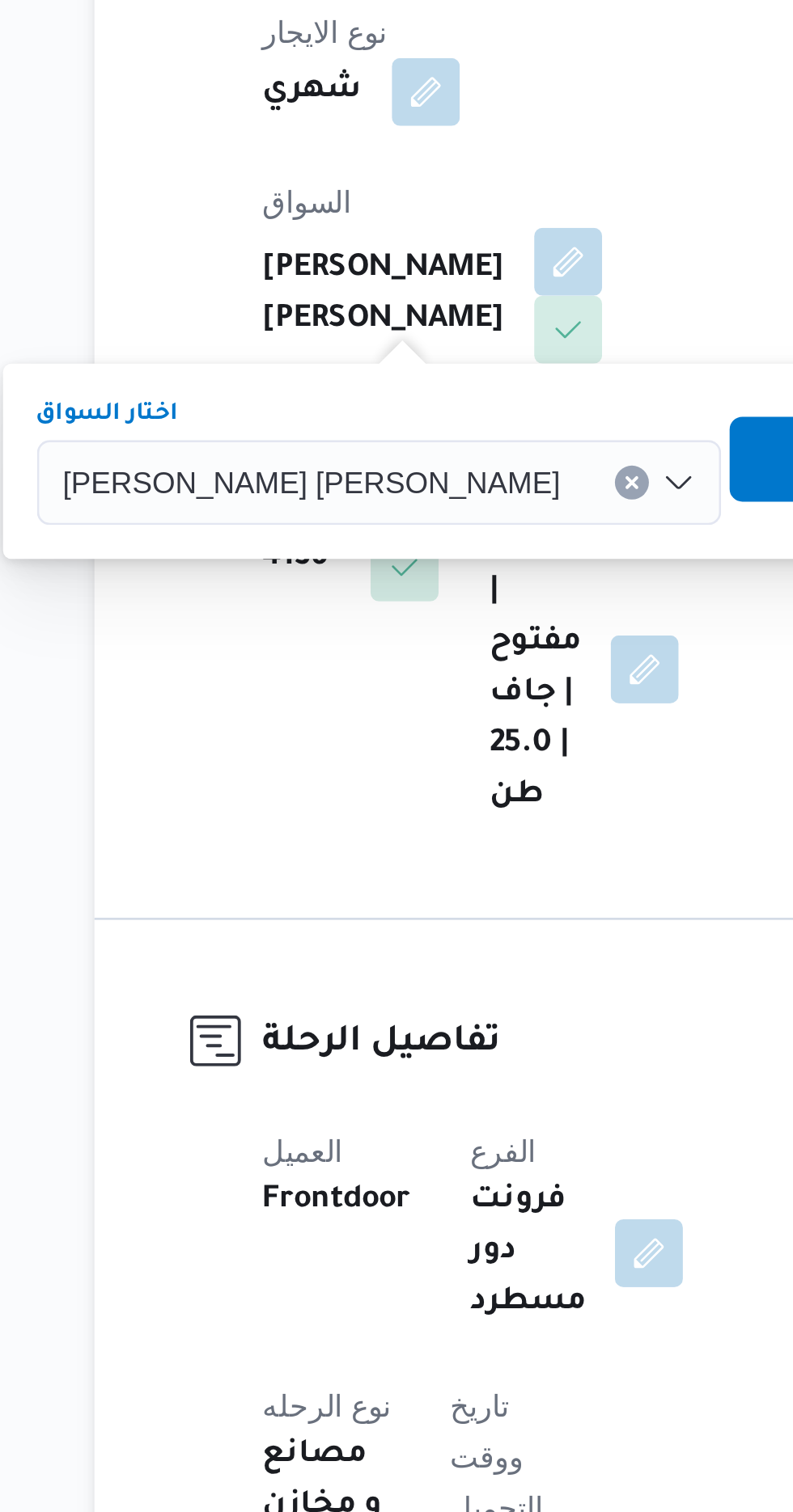
click at [487, 637] on span "تاكيد" at bounding box center [498, 637] width 21 height 20
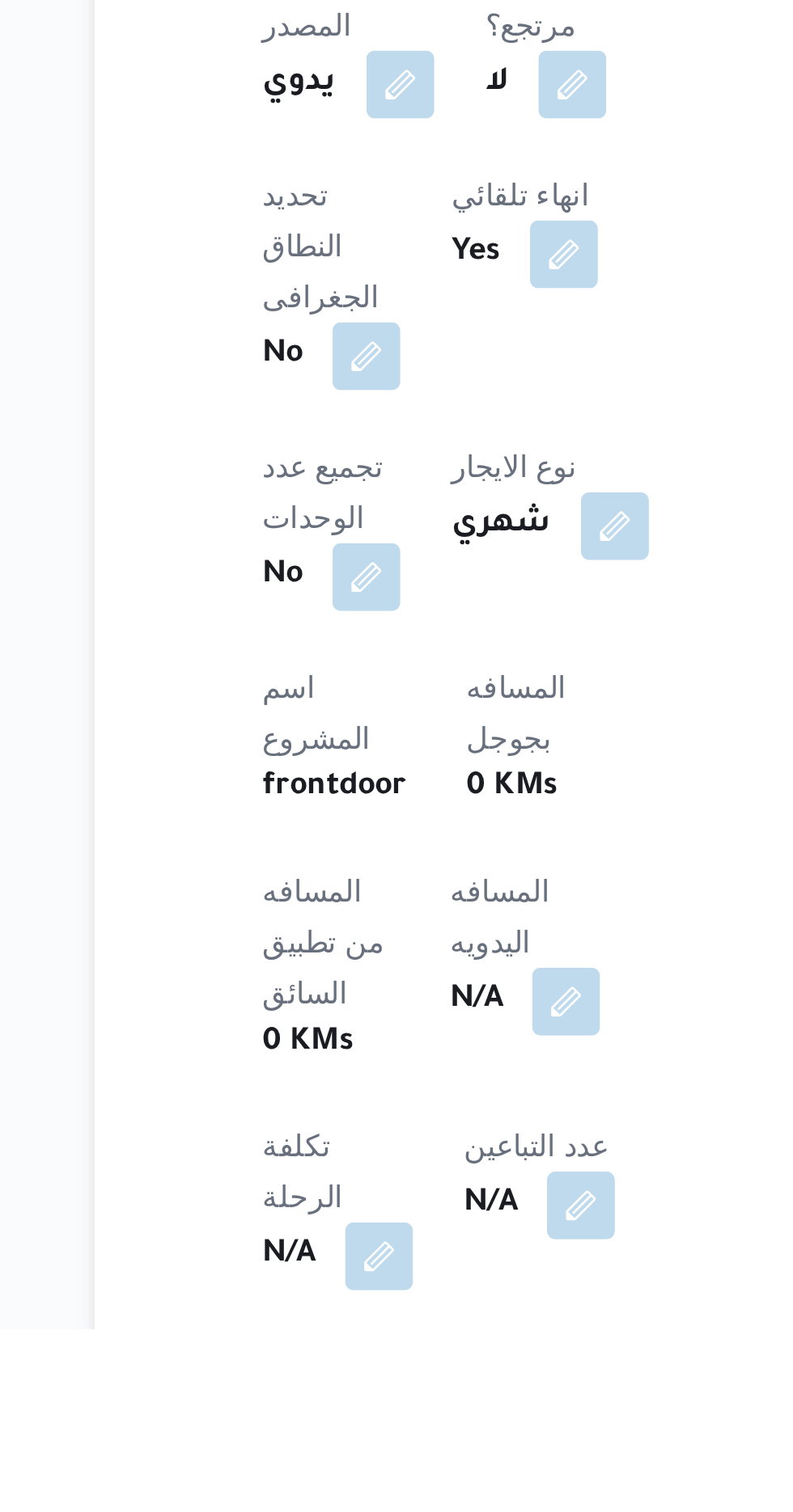
scroll to position [103, 0]
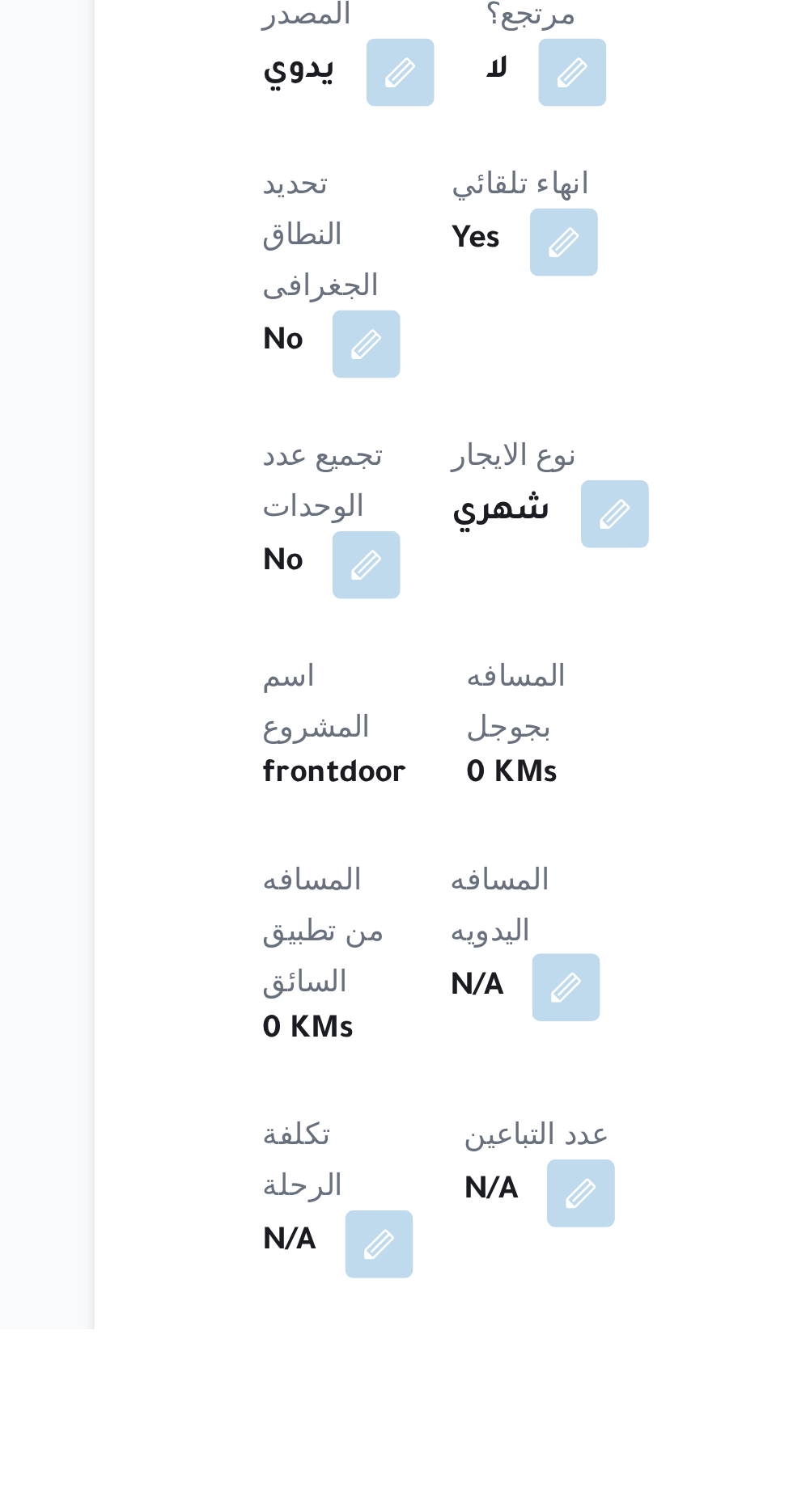
click at [377, 1369] on button "button" at bounding box center [390, 1382] width 26 height 26
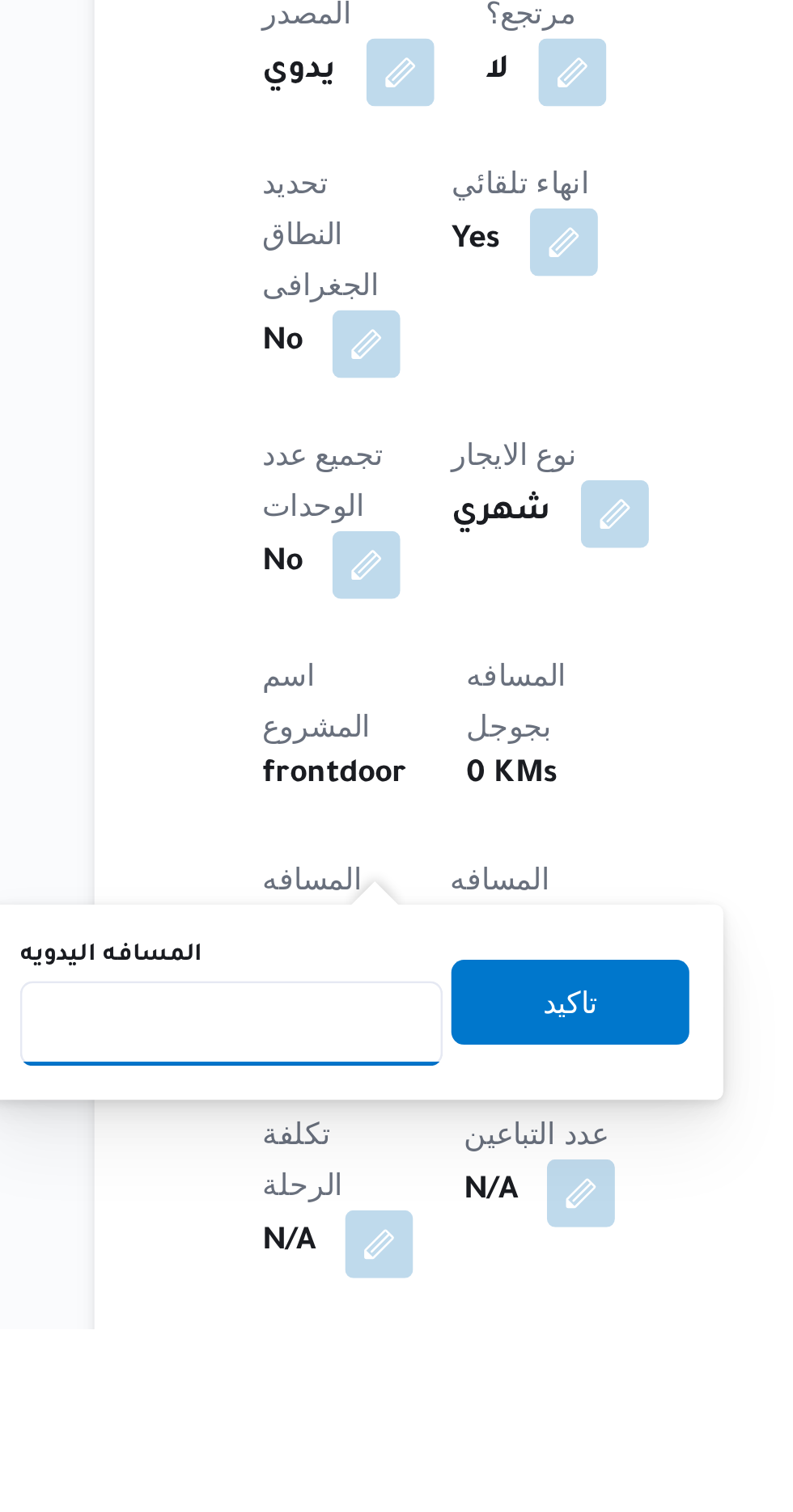
click at [304, 1379] on input "المسافه اليدويه" at bounding box center [262, 1396] width 161 height 33
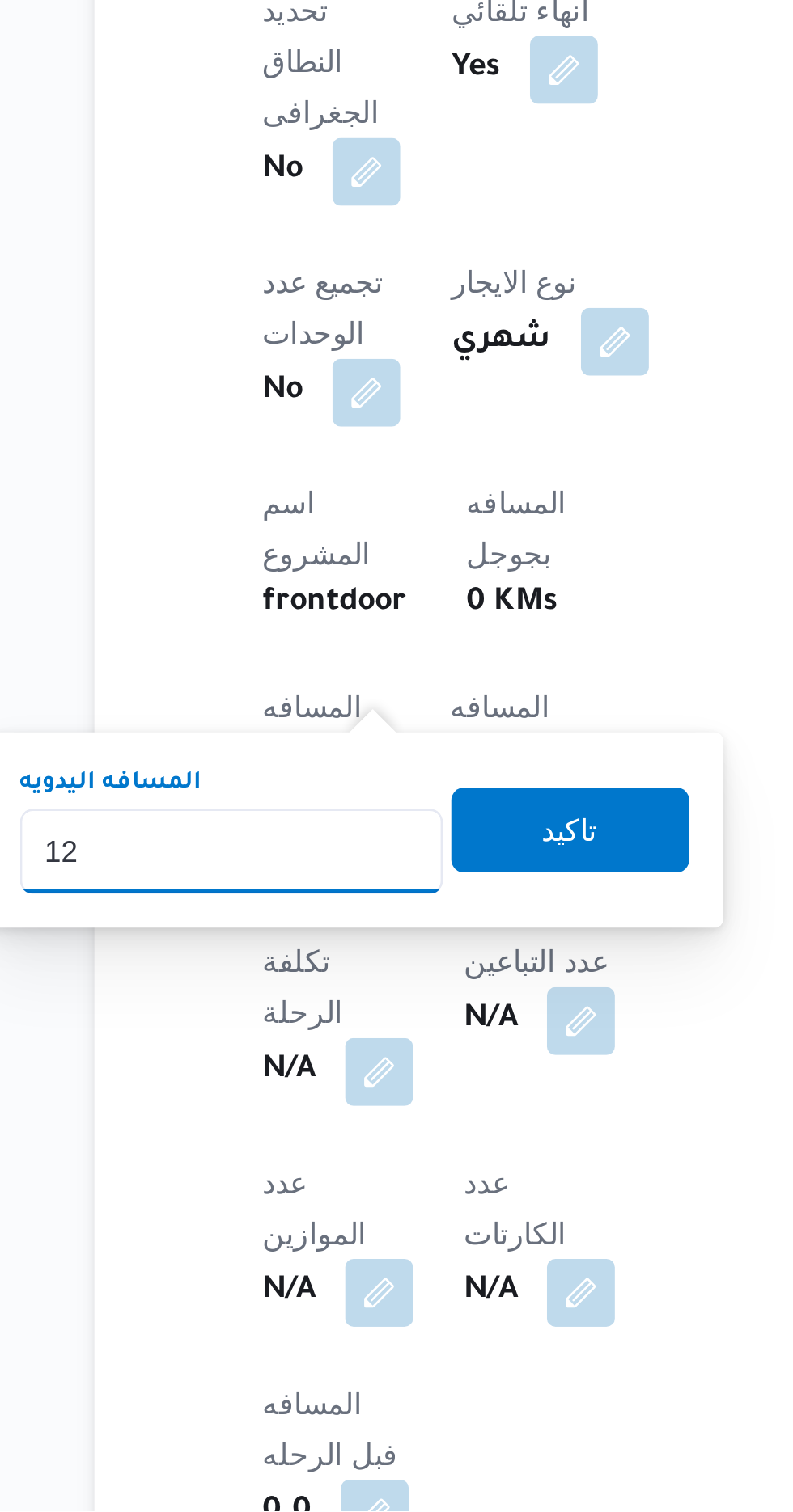
type input "120"
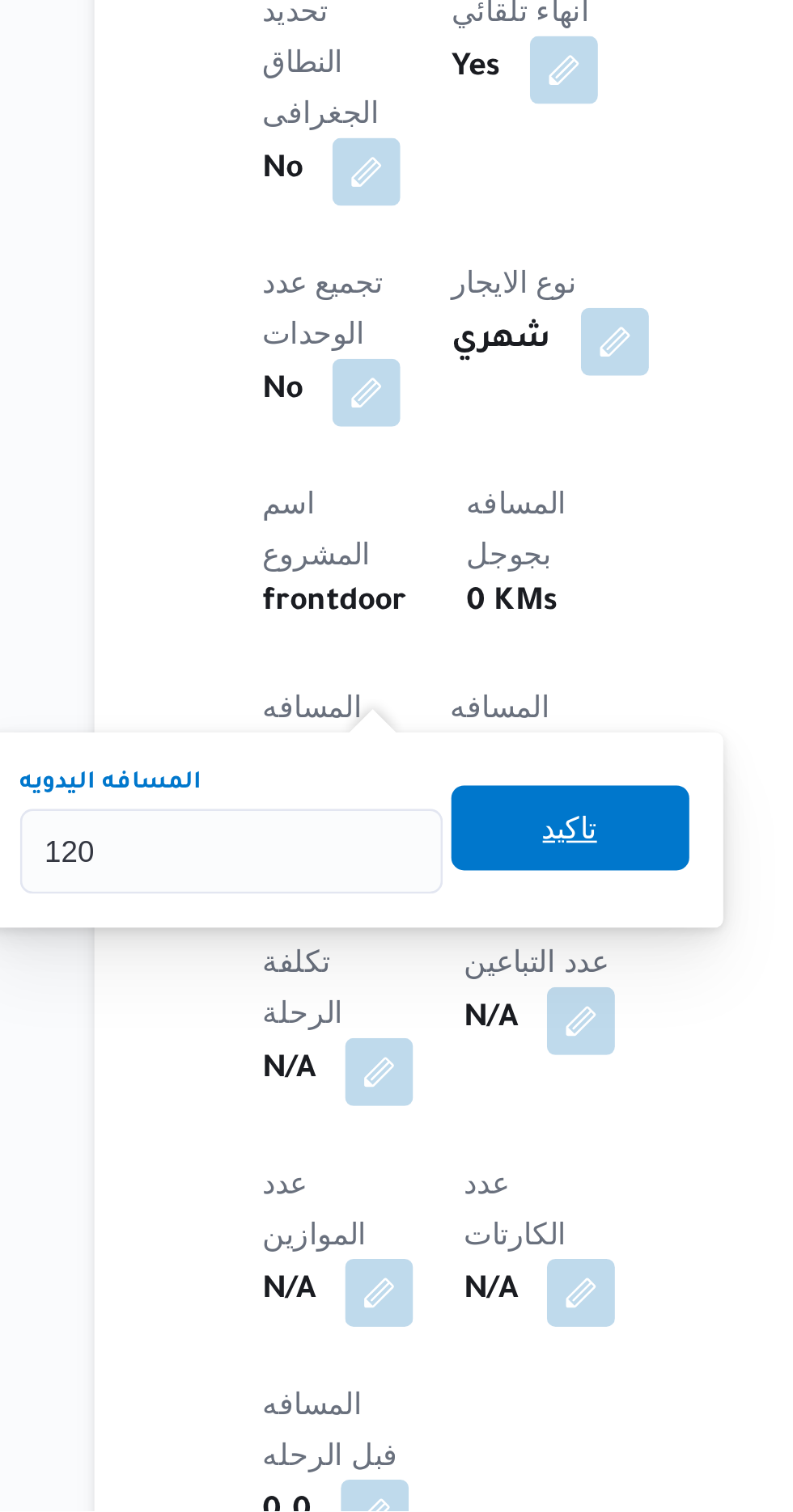
click at [402, 1253] on span "تاكيد" at bounding box center [392, 1252] width 21 height 20
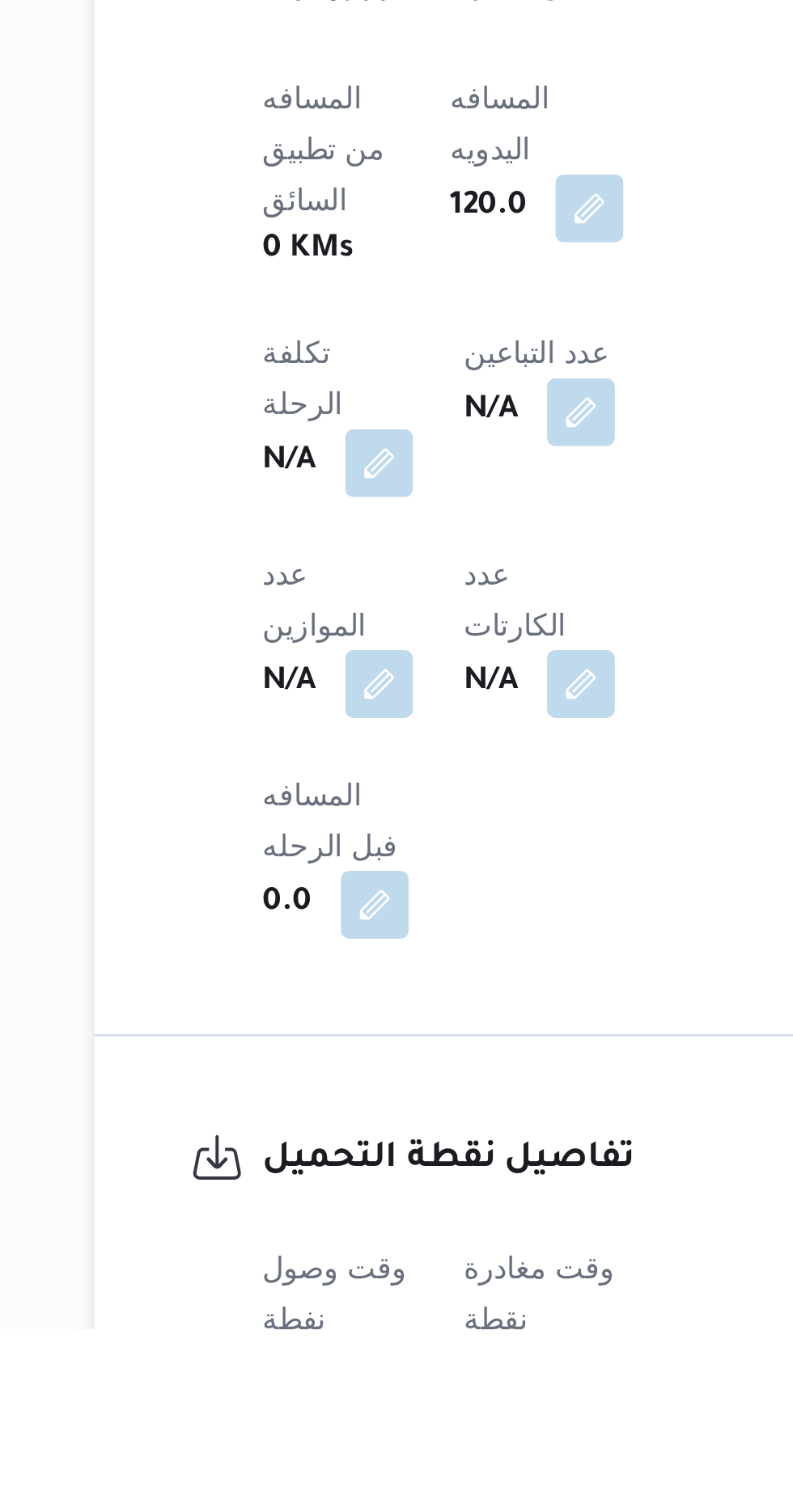
scroll to position [406, 0]
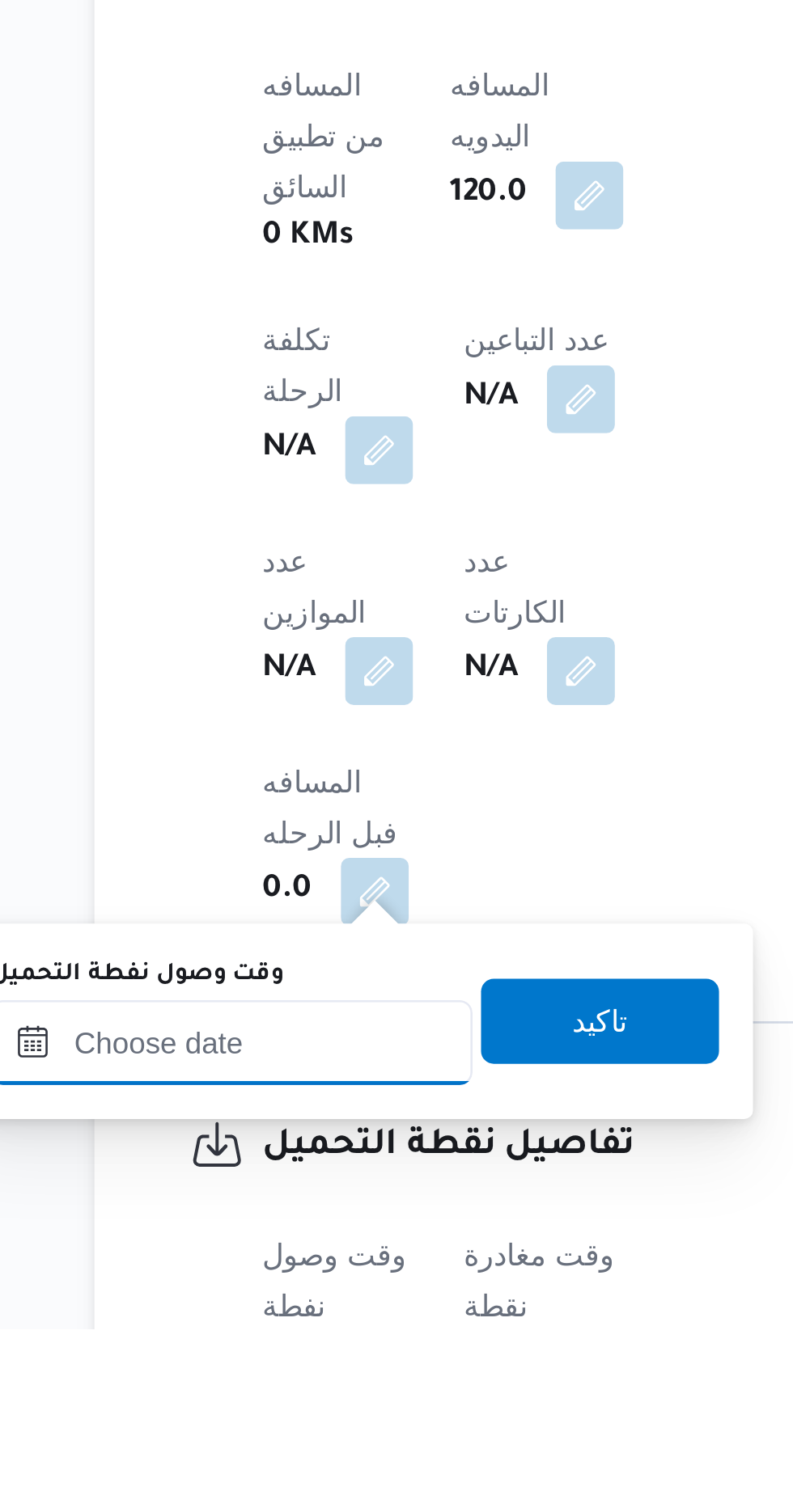
click at [307, 1387] on div at bounding box center [262, 1403] width 183 height 33
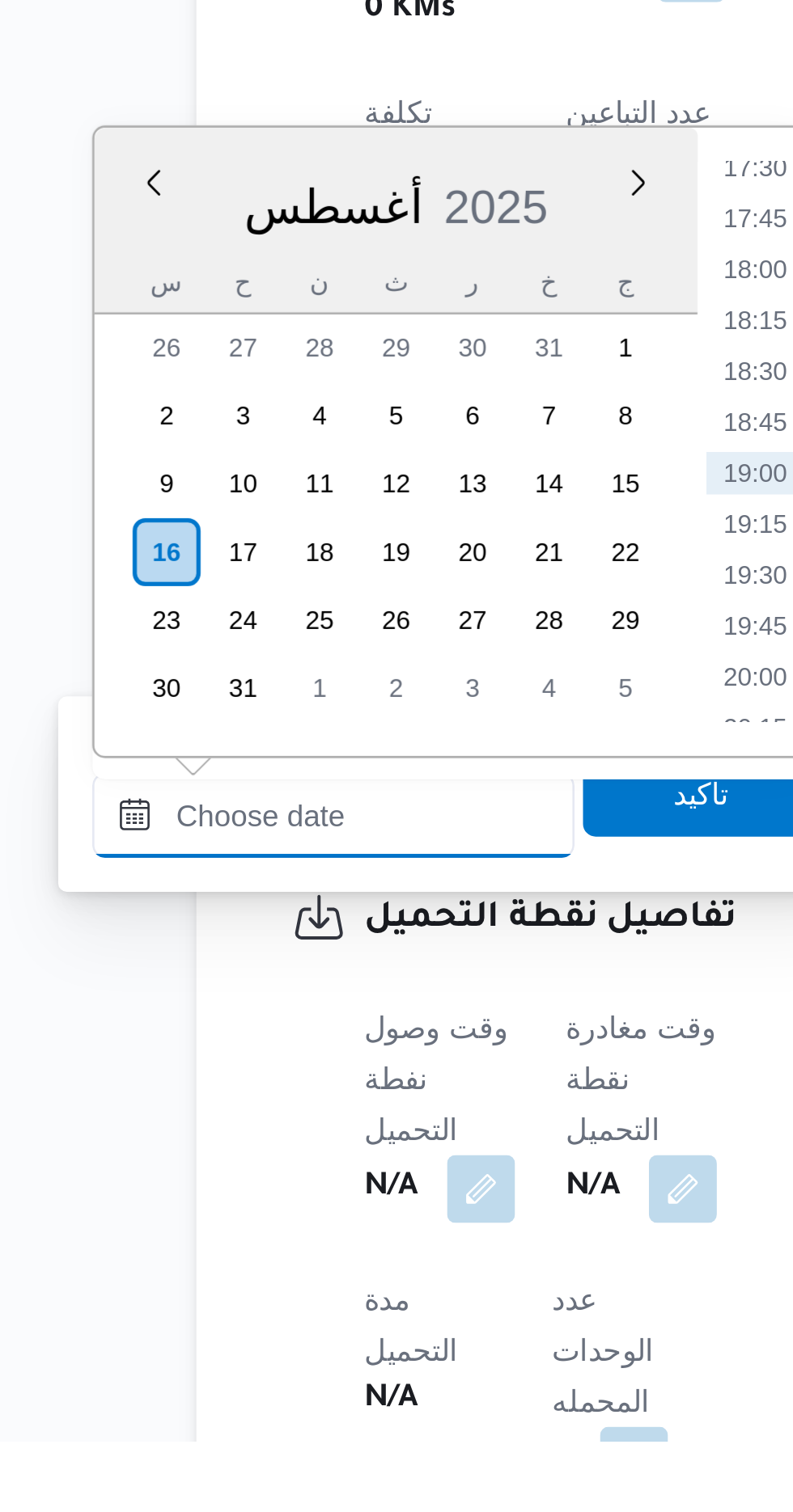
scroll to position [535, 0]
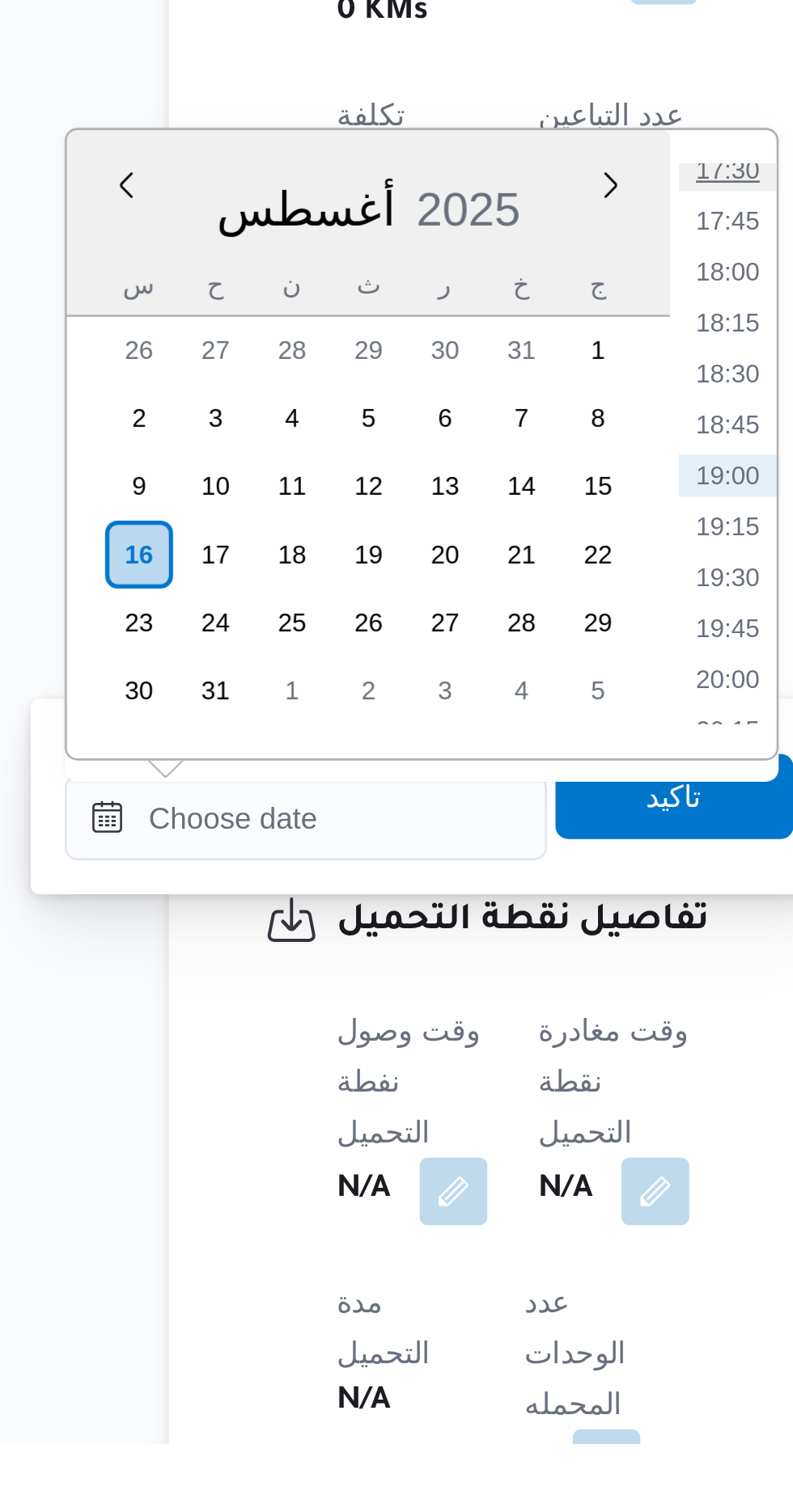
click at [421, 1026] on li "17:30" at bounding box center [423, 1027] width 37 height 16
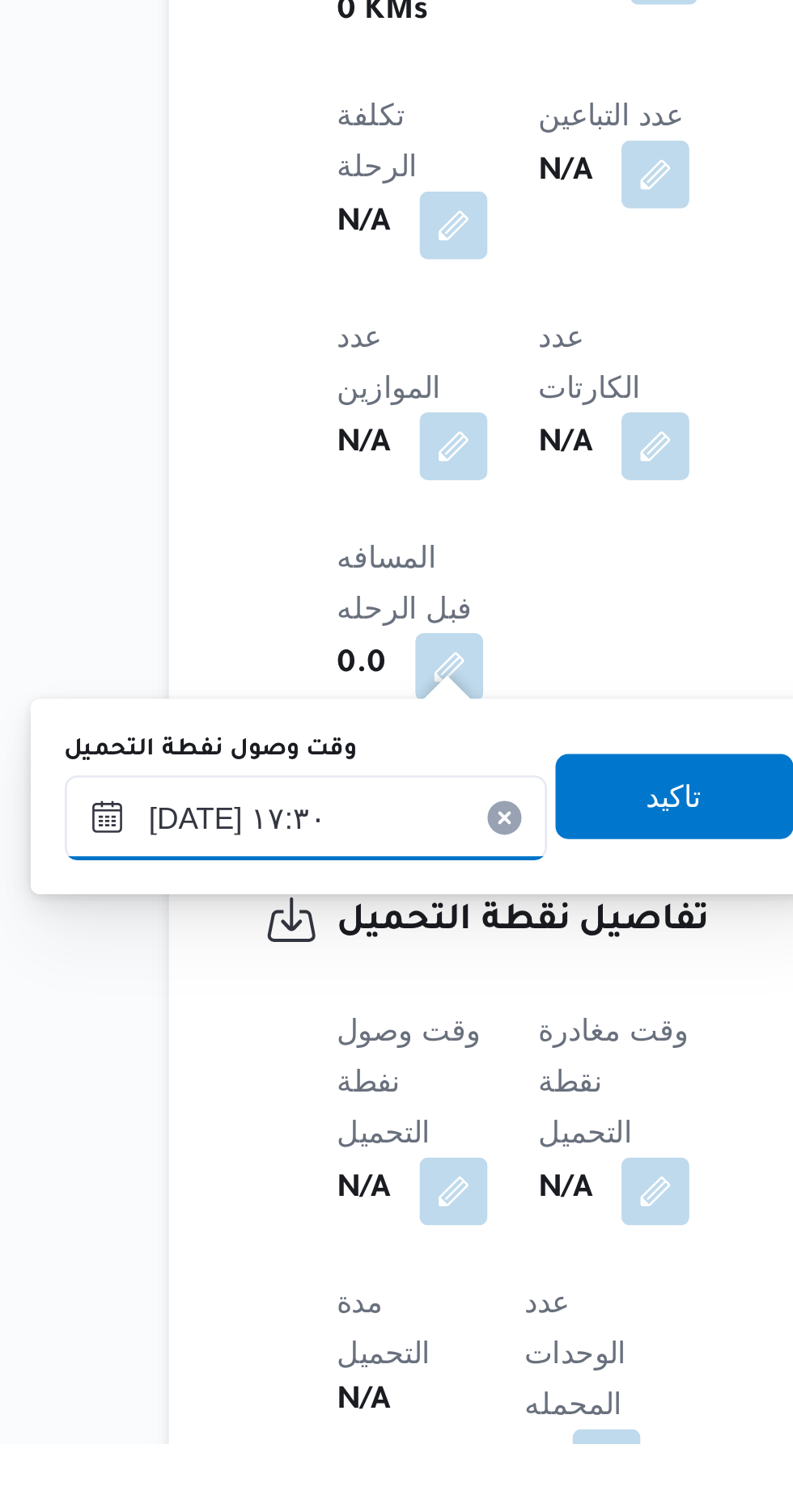
click at [313, 1264] on input "[DATE] ١٧:٣٠" at bounding box center [262, 1274] width 183 height 33
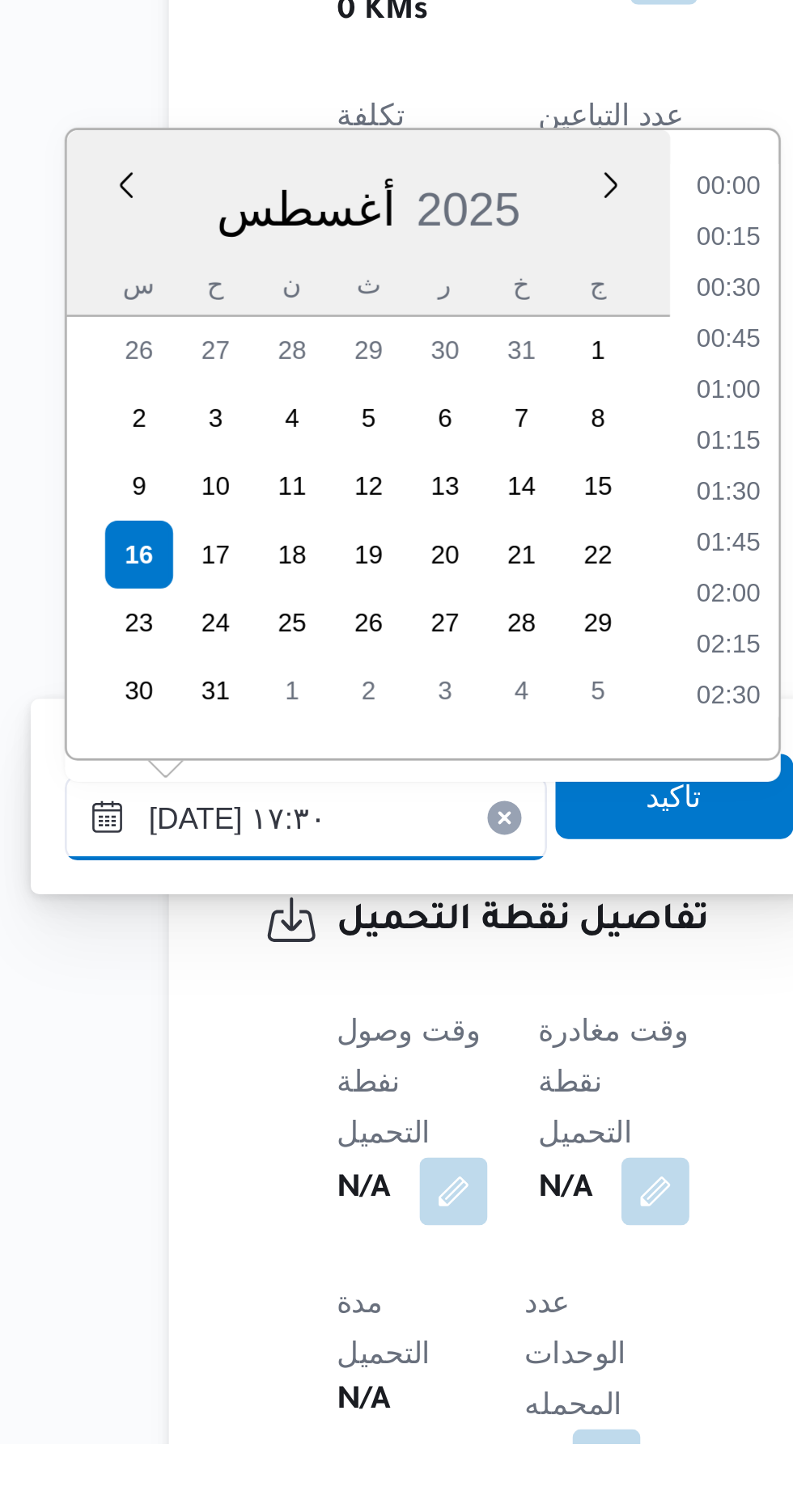
scroll to position [1247, 0]
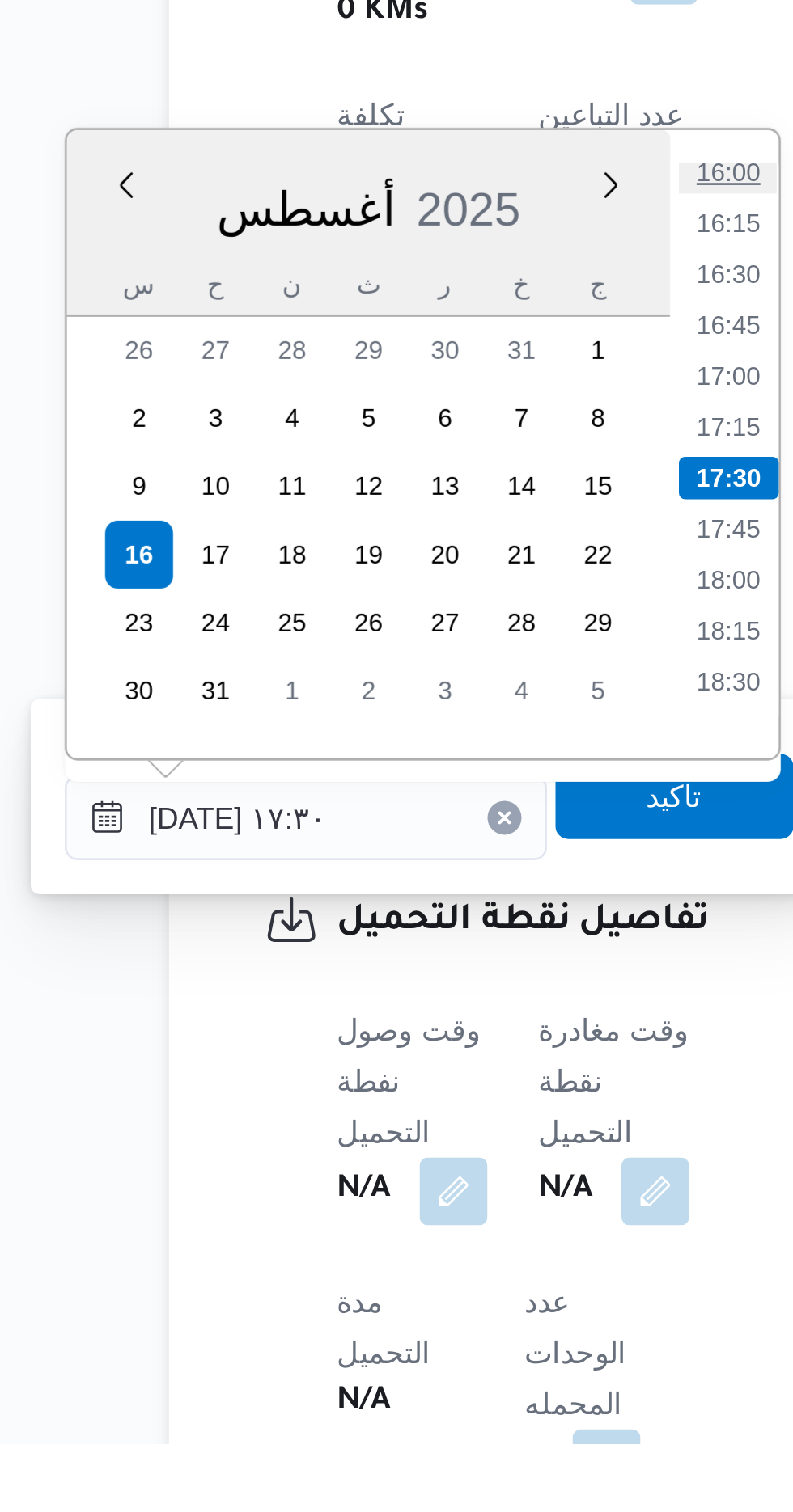
click at [424, 1026] on li "16:00" at bounding box center [423, 1028] width 37 height 16
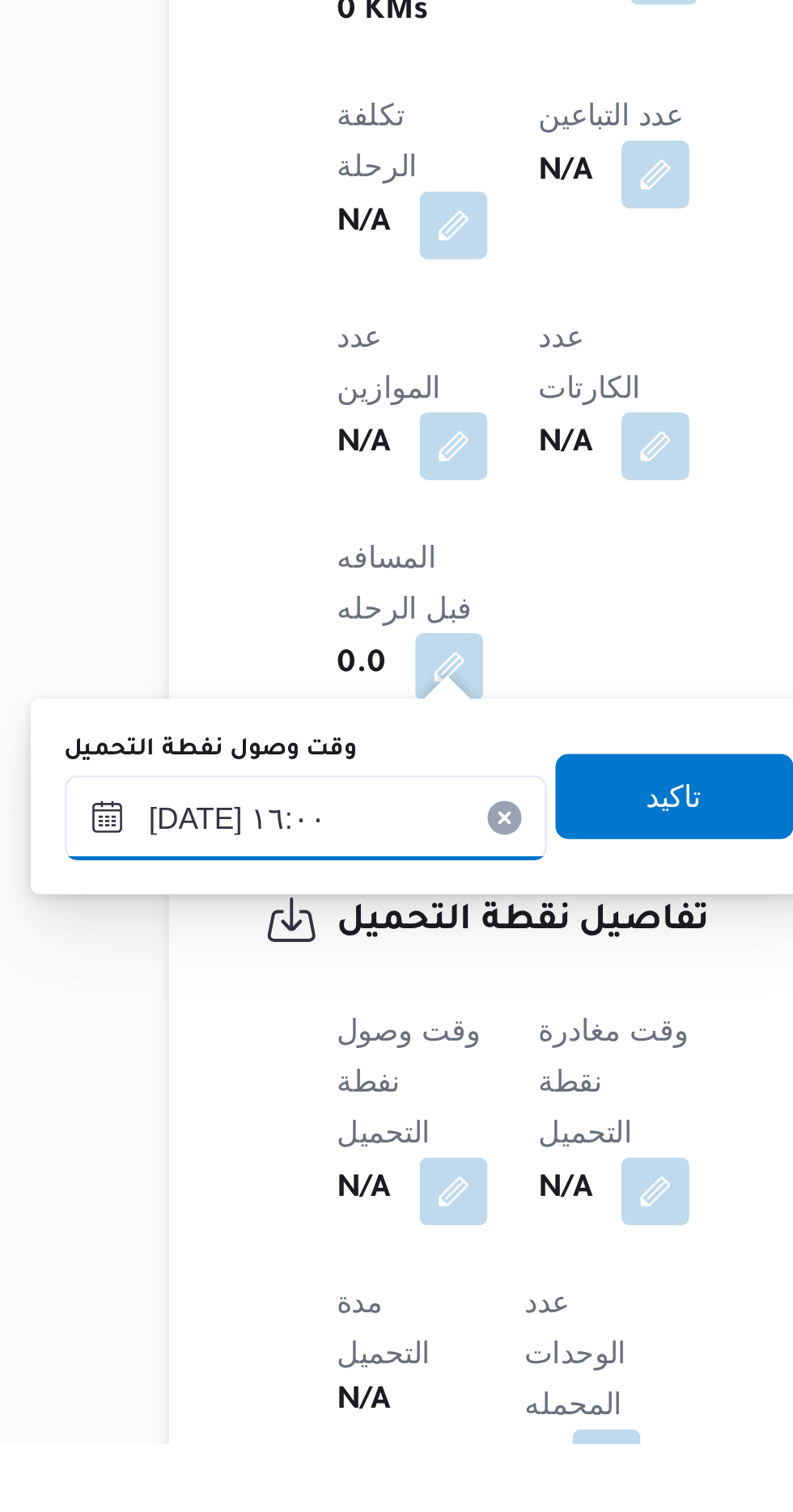
click at [302, 1270] on input "[DATE] ١٦:٠٠" at bounding box center [262, 1274] width 183 height 33
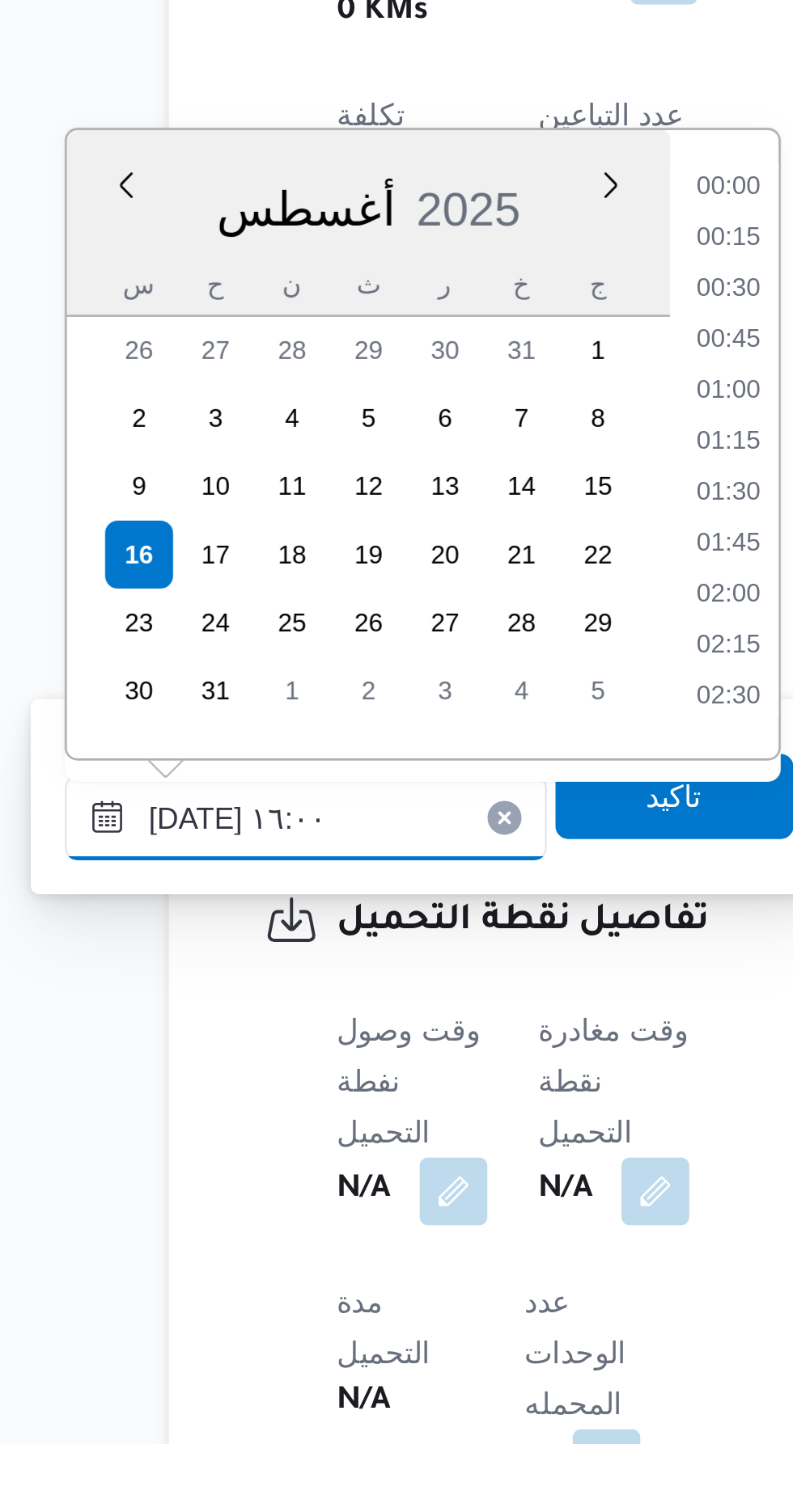
scroll to position [1131, 0]
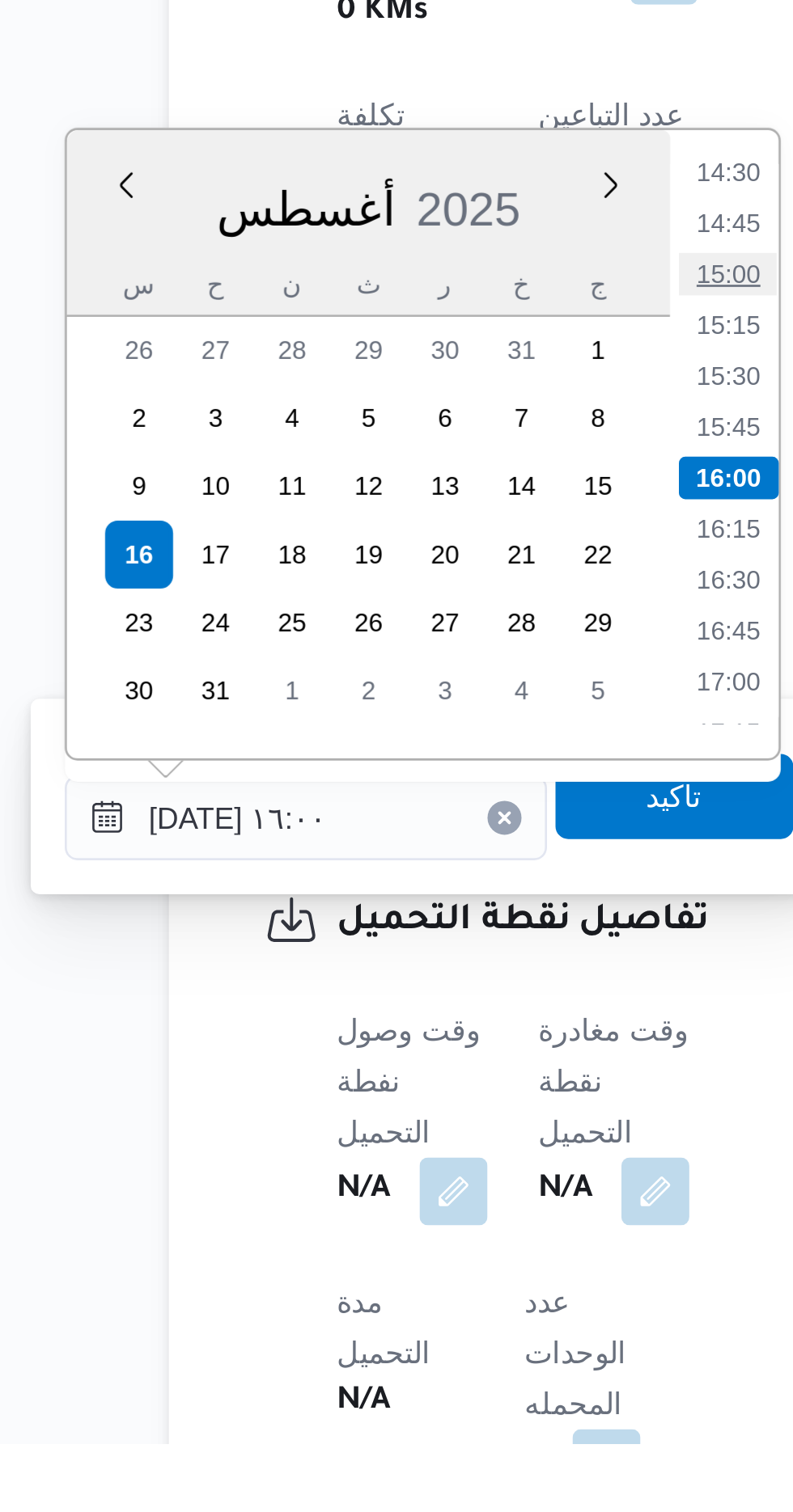
click at [420, 1065] on li "15:00" at bounding box center [423, 1066] width 37 height 16
type input "[DATE] ١٥:٠٠"
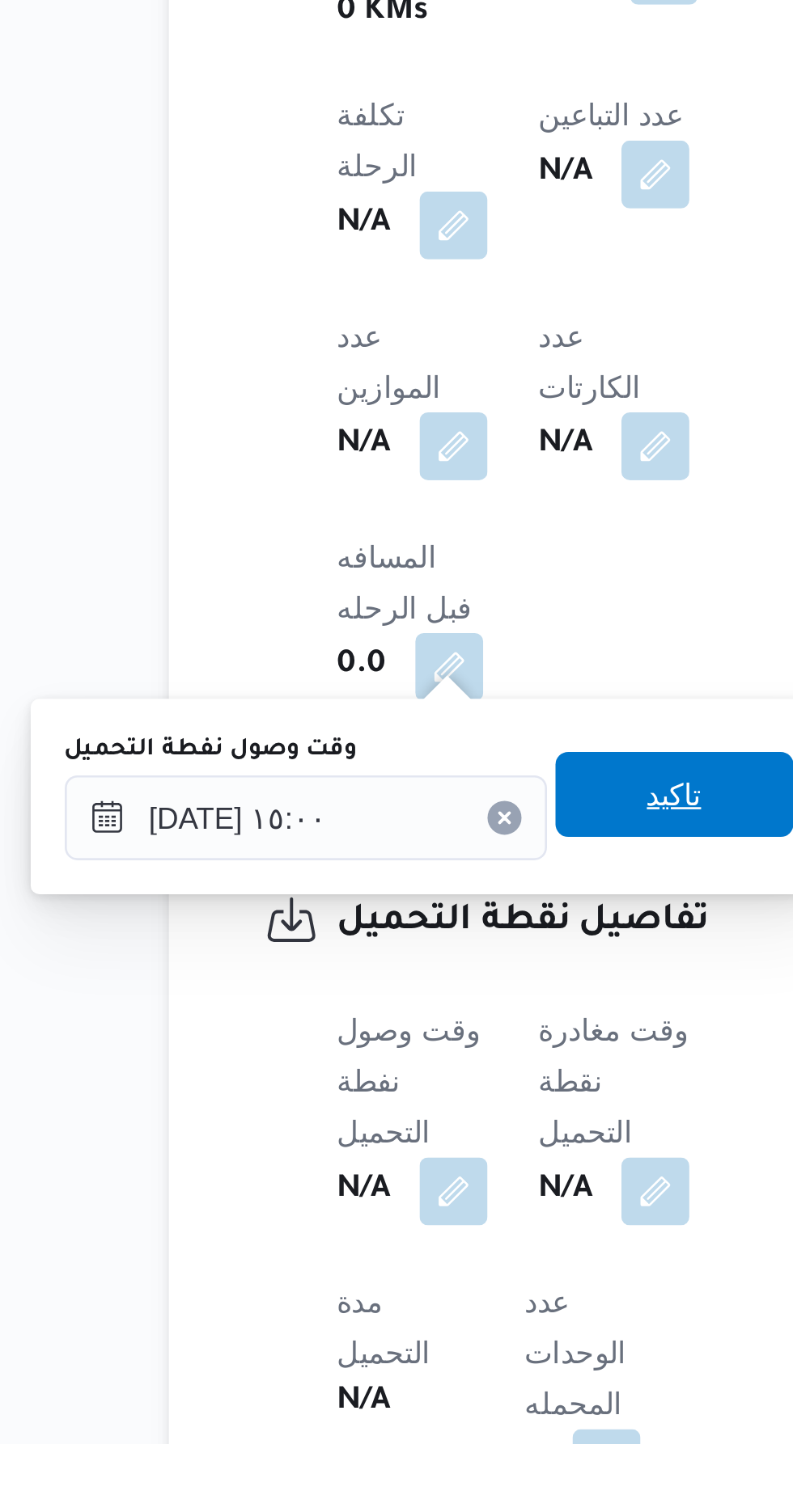
click at [413, 1263] on span "تاكيد" at bounding box center [403, 1265] width 21 height 20
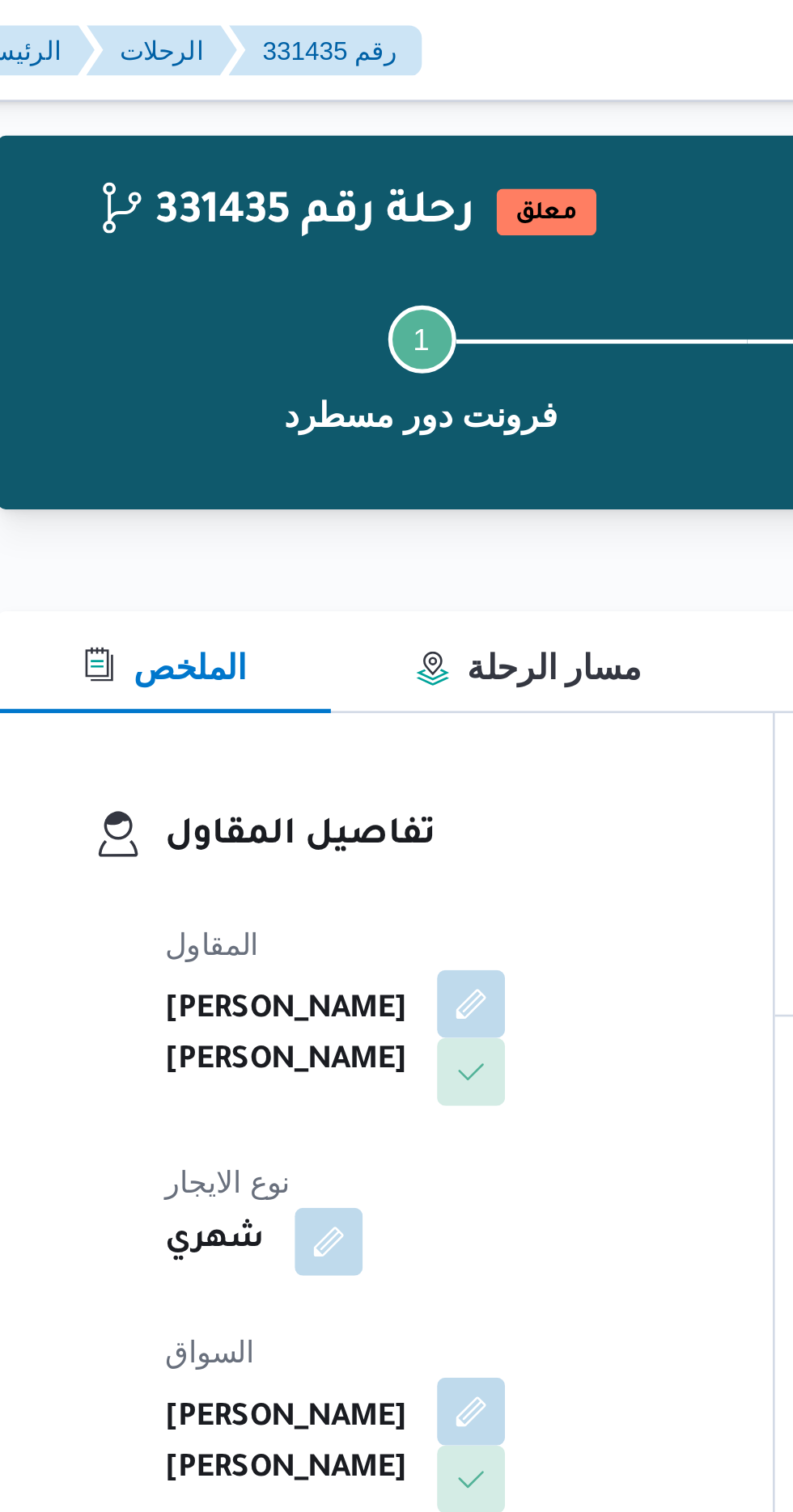
scroll to position [0, 0]
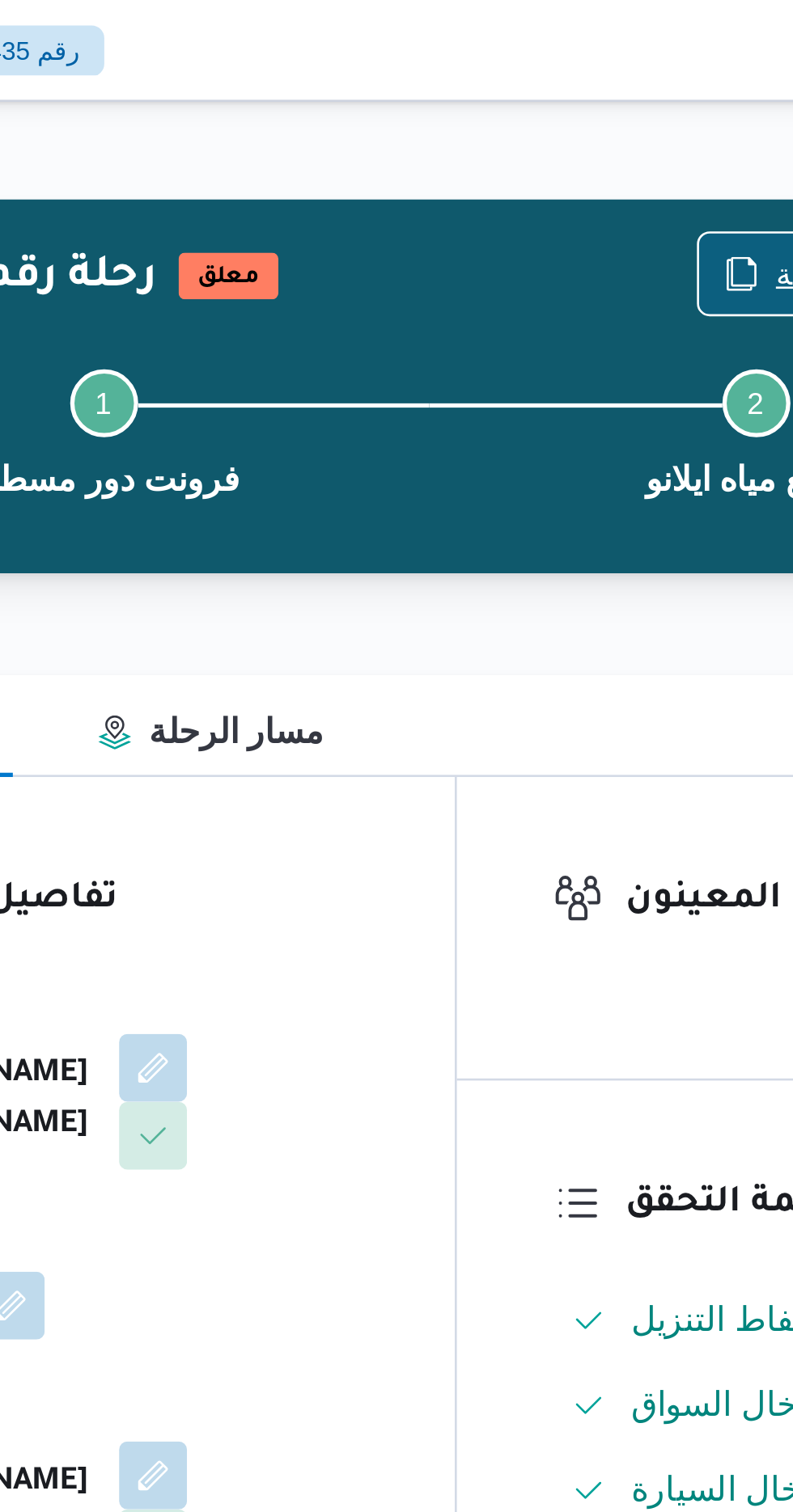
click at [612, 99] on span "نسخ الرحلة" at bounding box center [645, 104] width 93 height 31
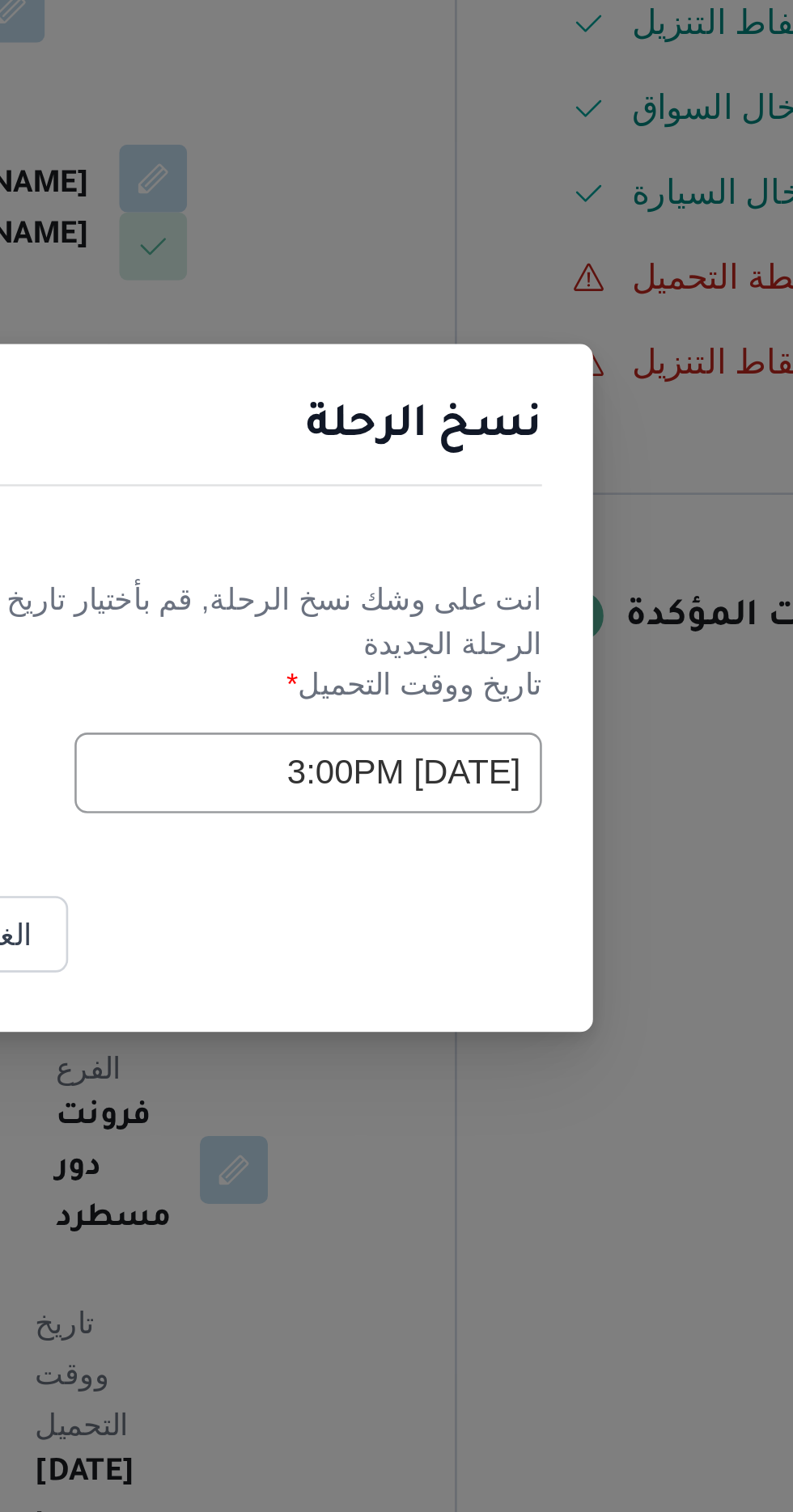
click at [390, 786] on input "[DATE] 3:00PM" at bounding box center [450, 789] width 178 height 31
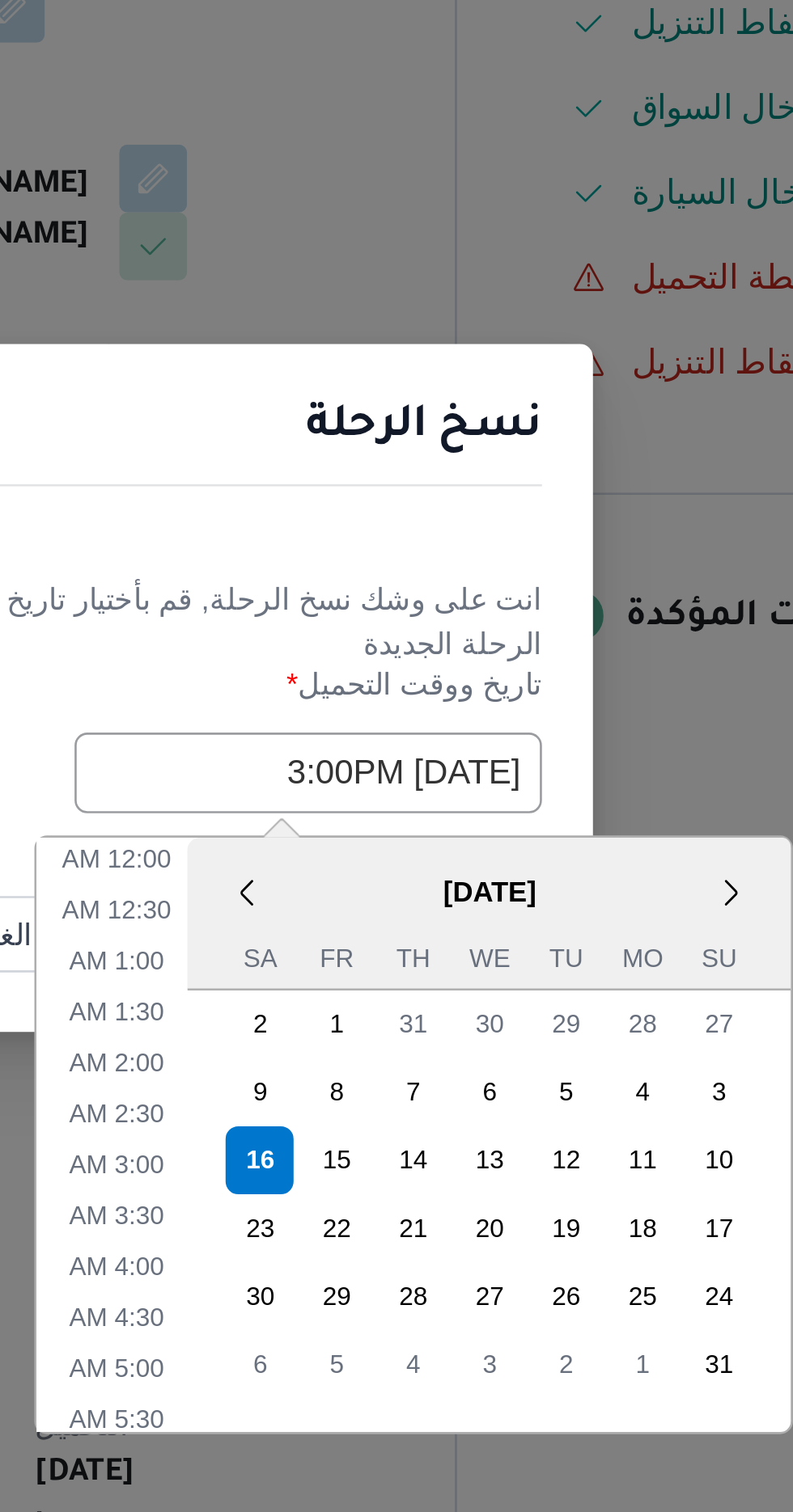
scroll to position [477, 0]
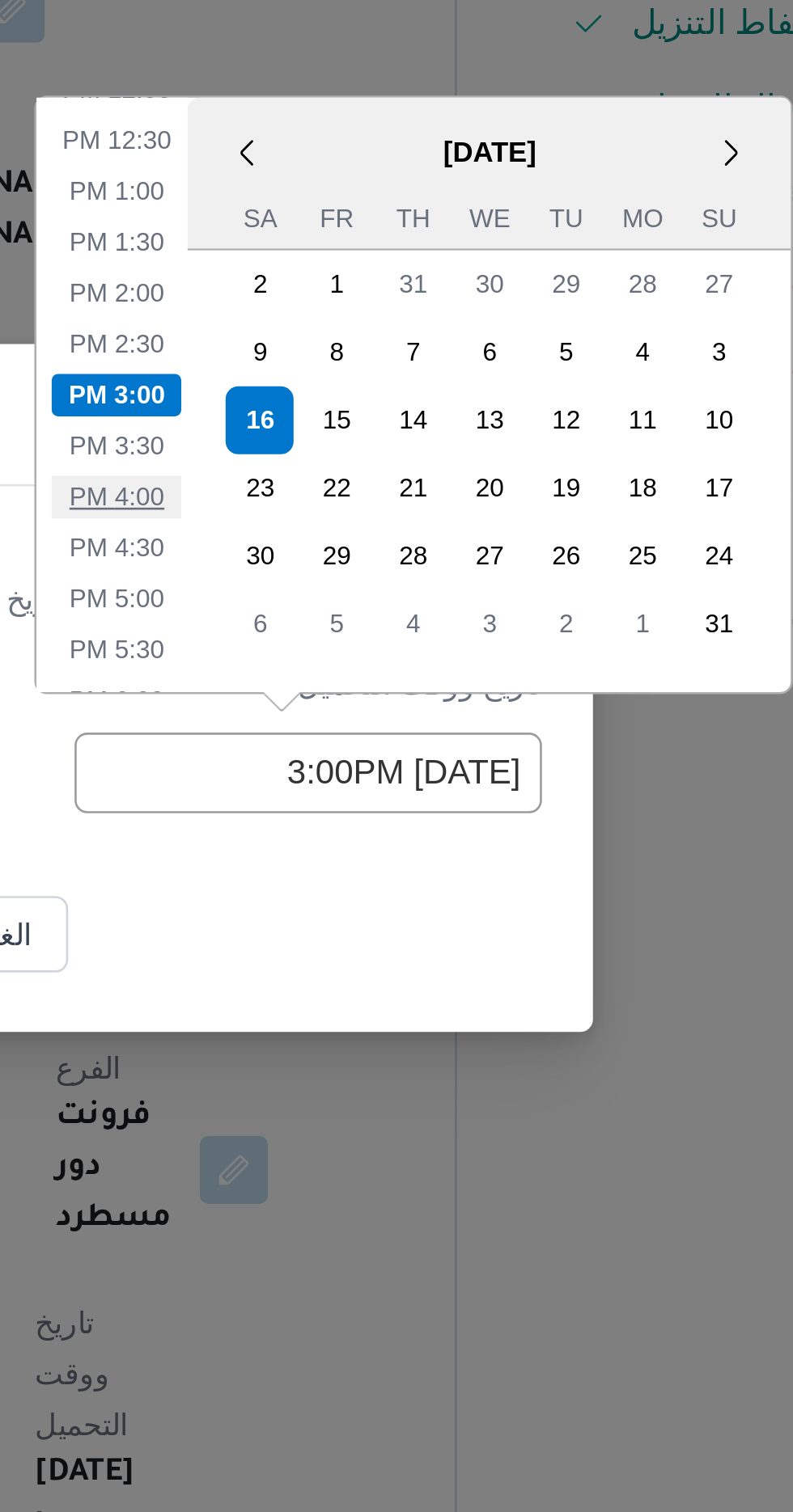
click at [374, 686] on li "4:00 PM" at bounding box center [377, 683] width 50 height 16
type input "[DATE] 4:00PM"
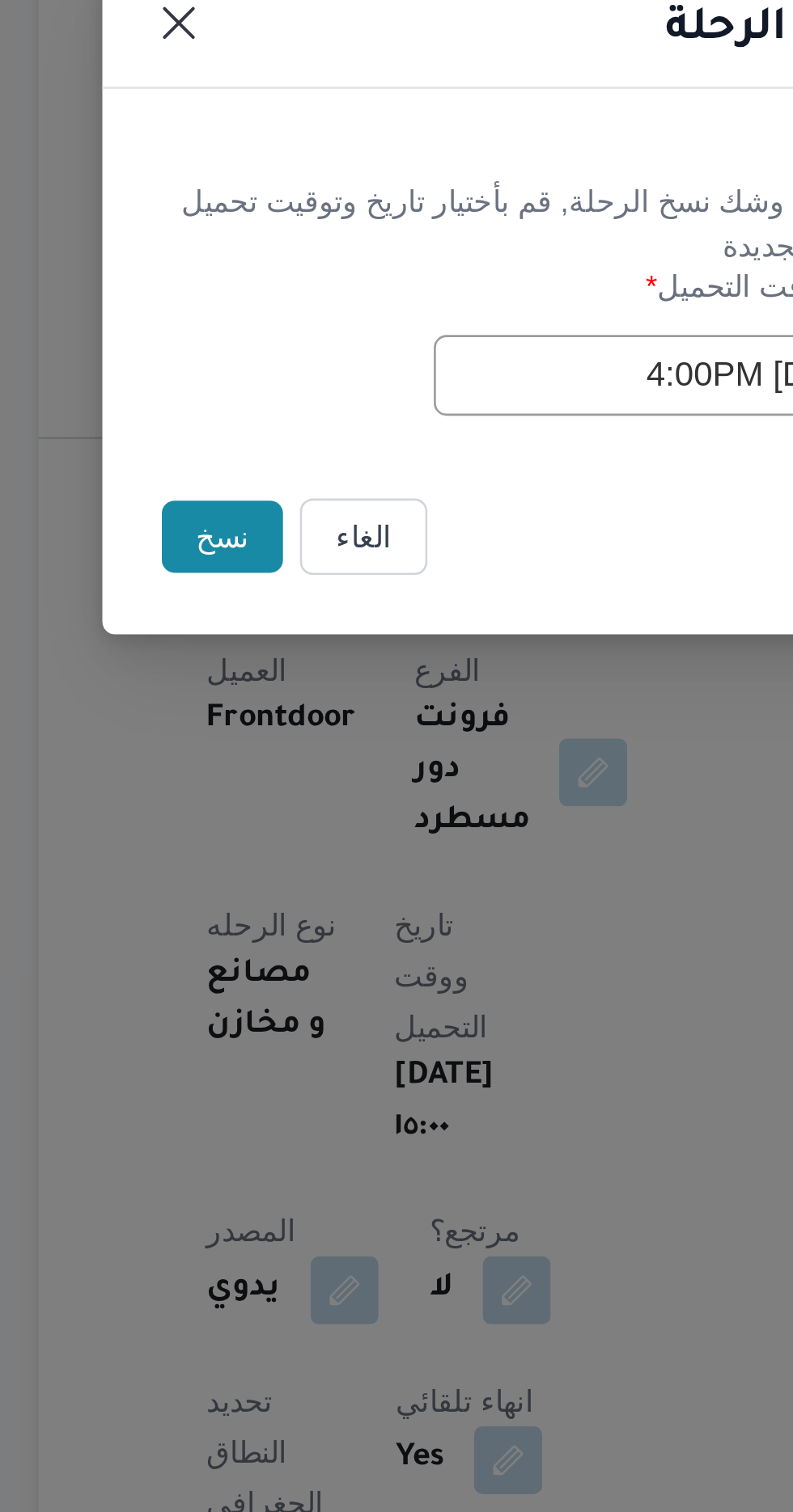
click at [274, 850] on button "نسخ" at bounding box center [280, 850] width 46 height 28
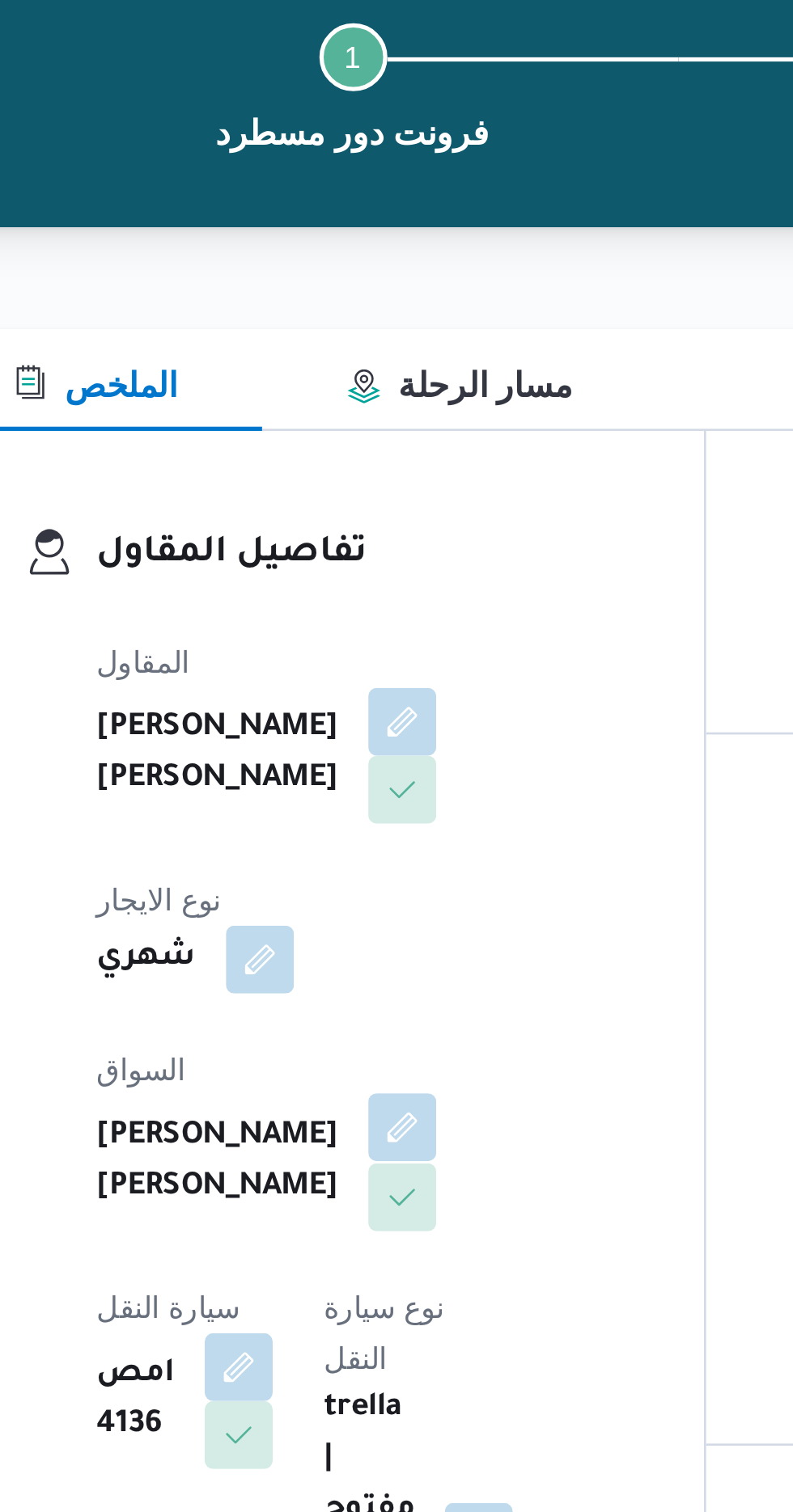
click at [378, 548] on button "button" at bounding box center [391, 561] width 26 height 26
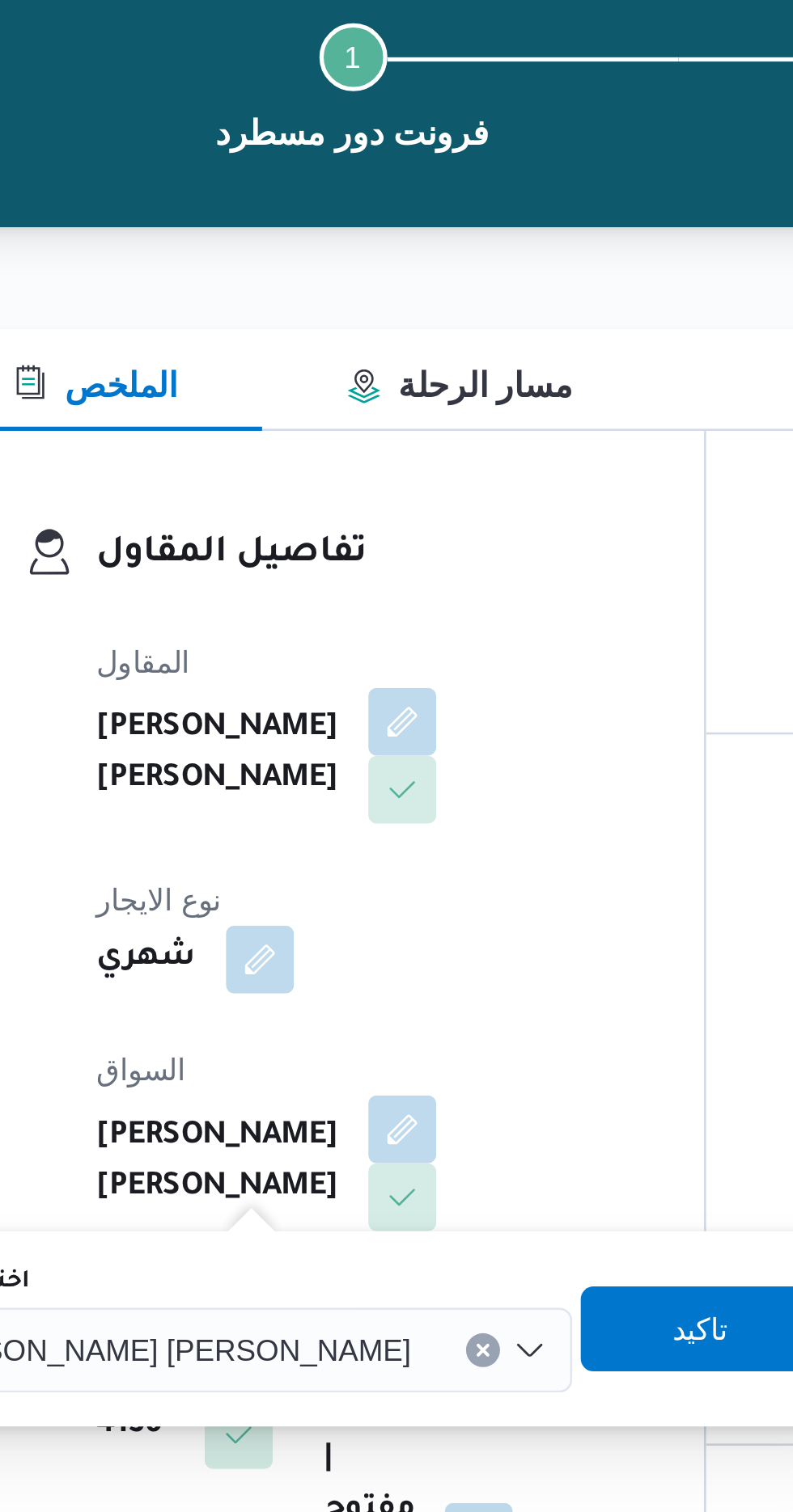
click at [314, 644] on span "[PERSON_NAME] [PERSON_NAME]" at bounding box center [299, 645] width 189 height 18
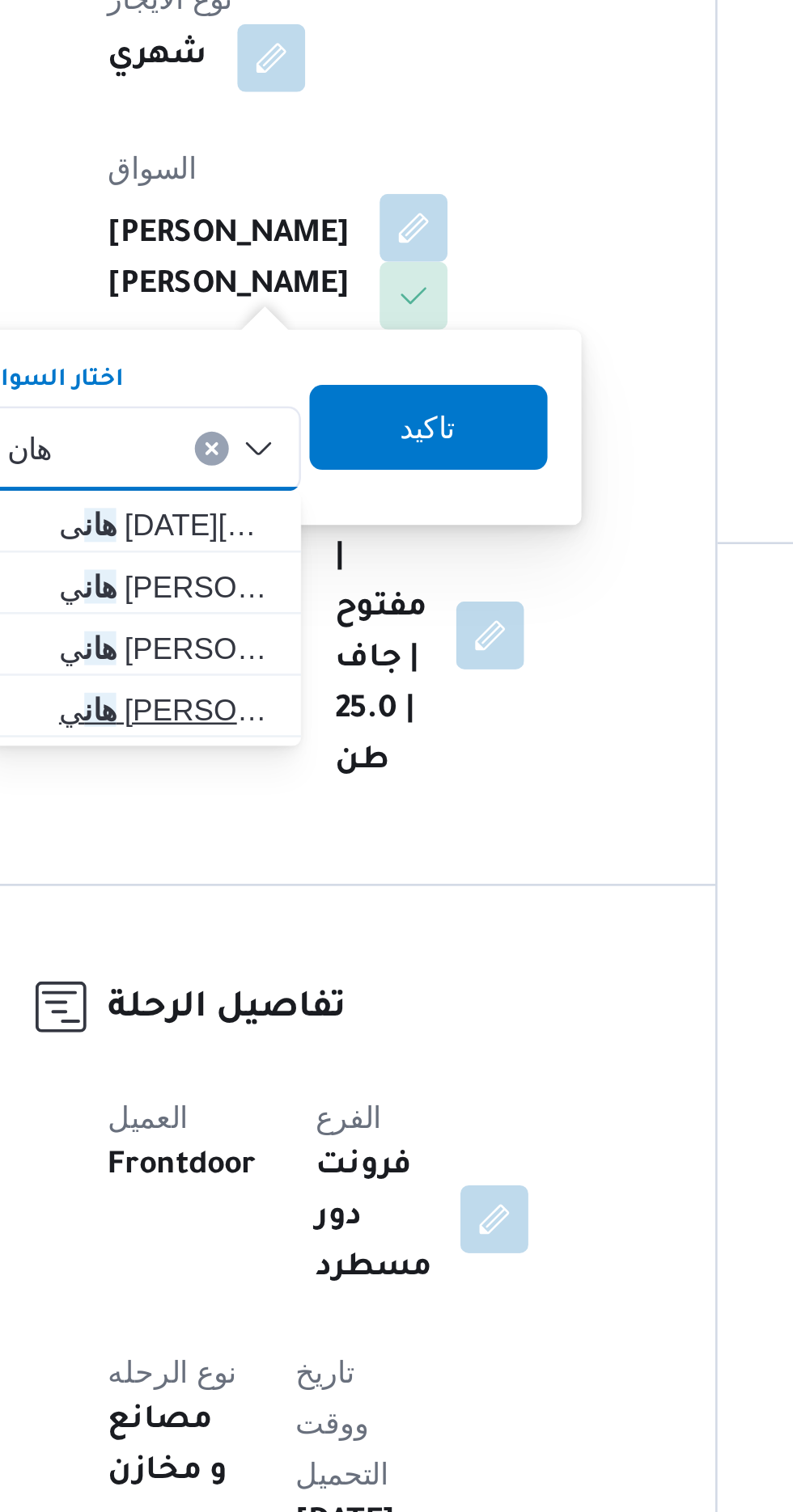
type input "هان"
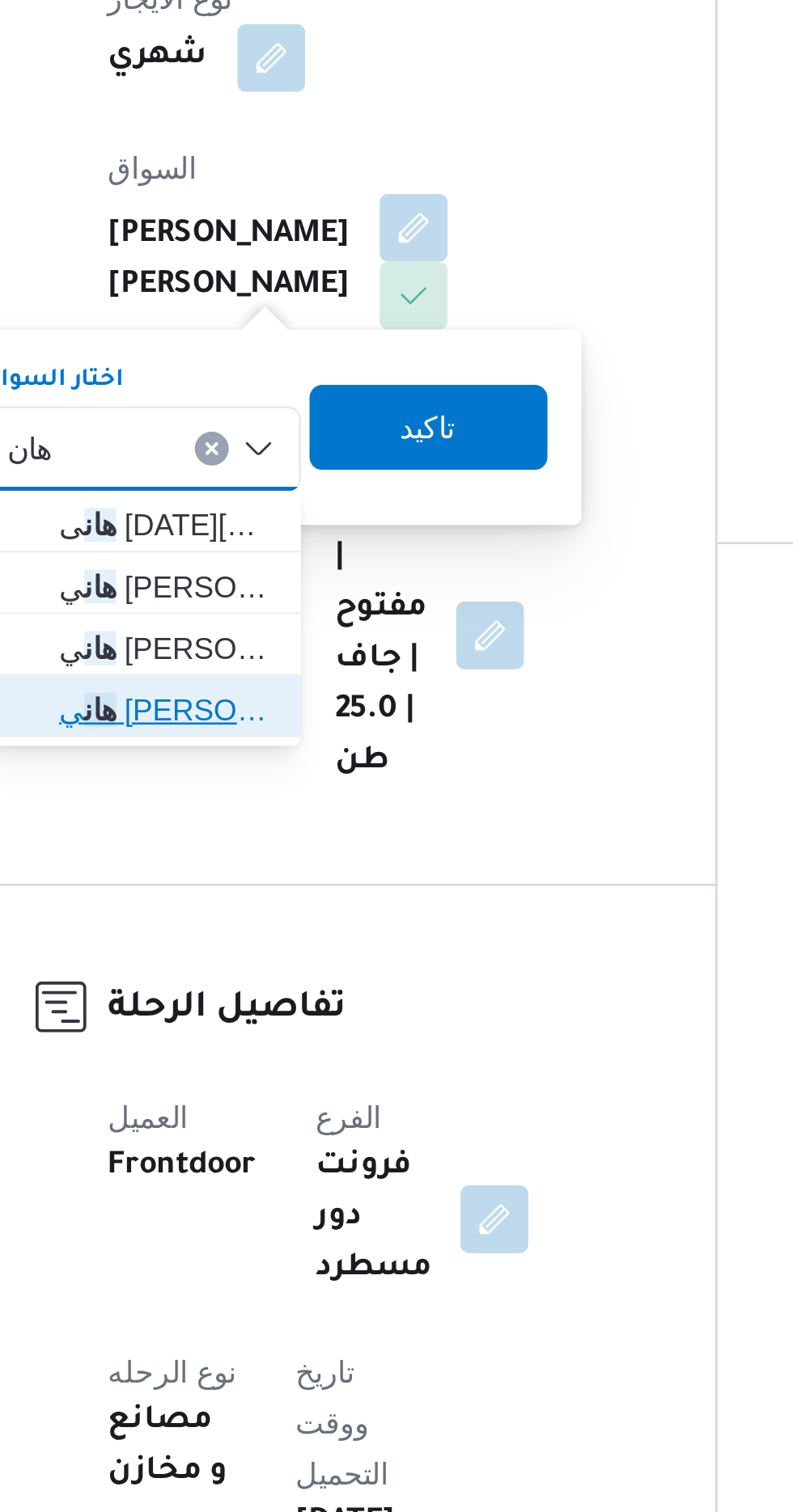
click at [309, 748] on span "[PERSON_NAME]" at bounding box center [297, 745] width 82 height 20
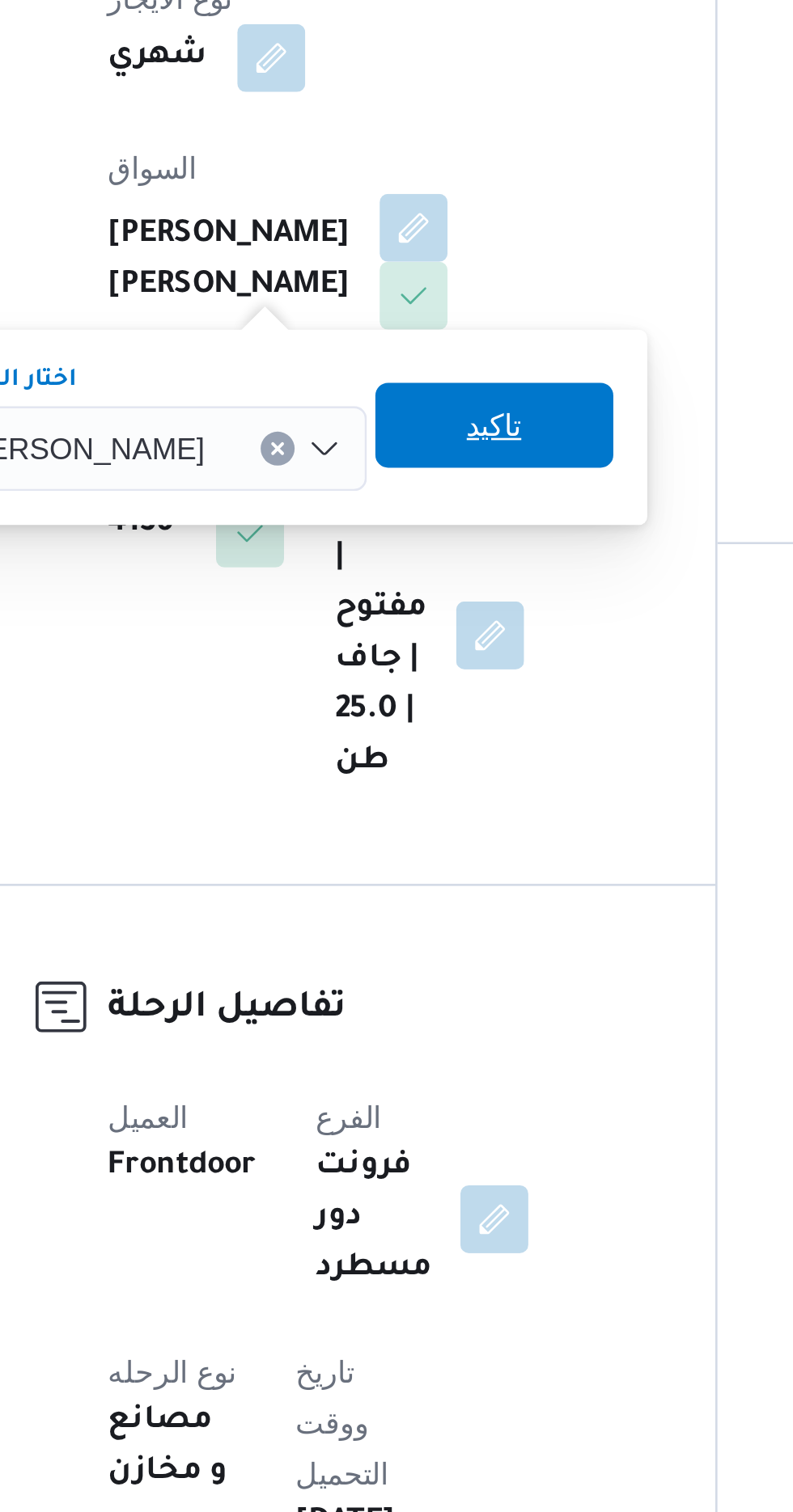
click at [423, 638] on span "تاكيد" at bounding box center [421, 637] width 21 height 20
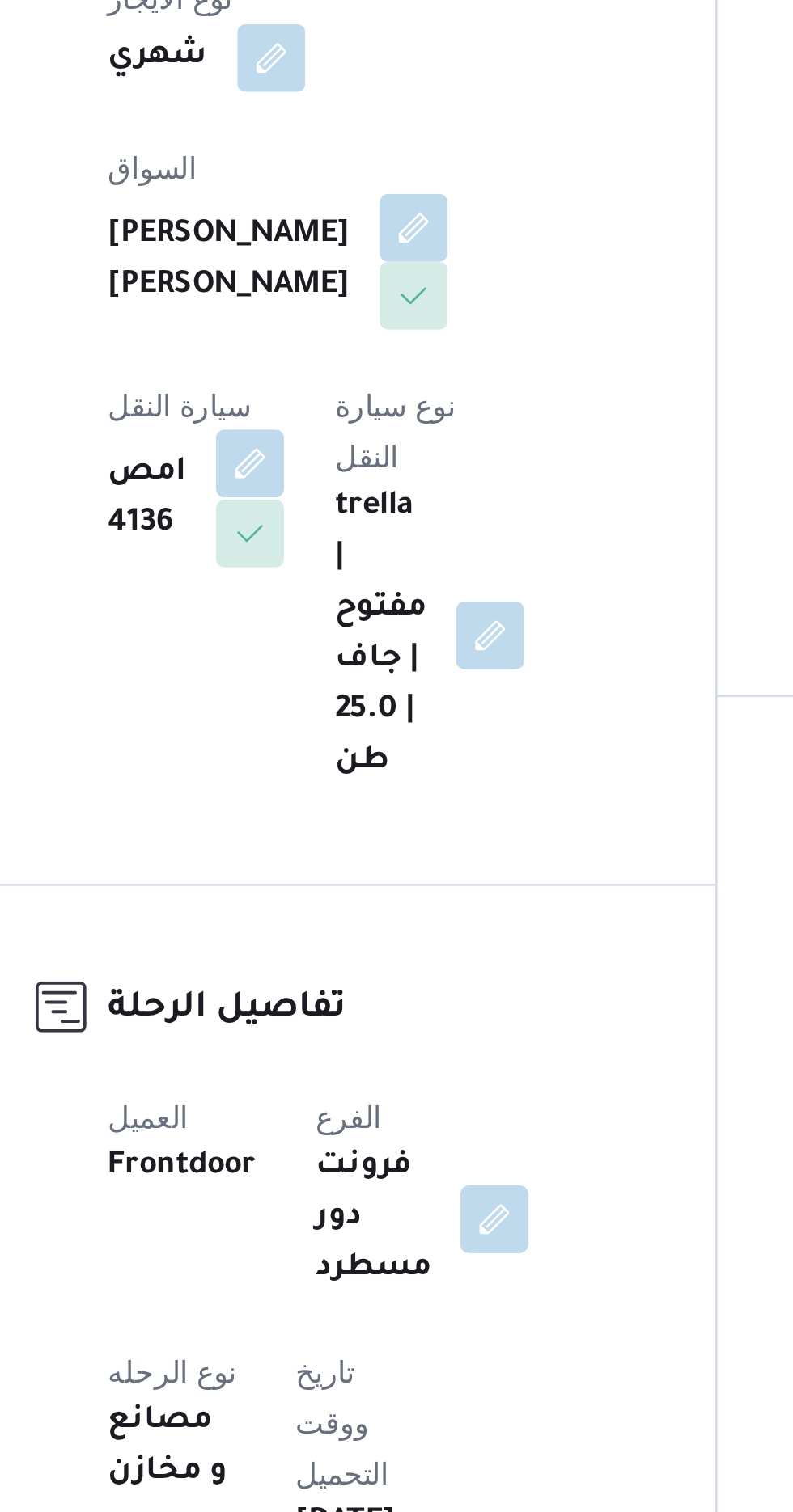
click at [341, 639] on button "button" at bounding box center [328, 652] width 26 height 26
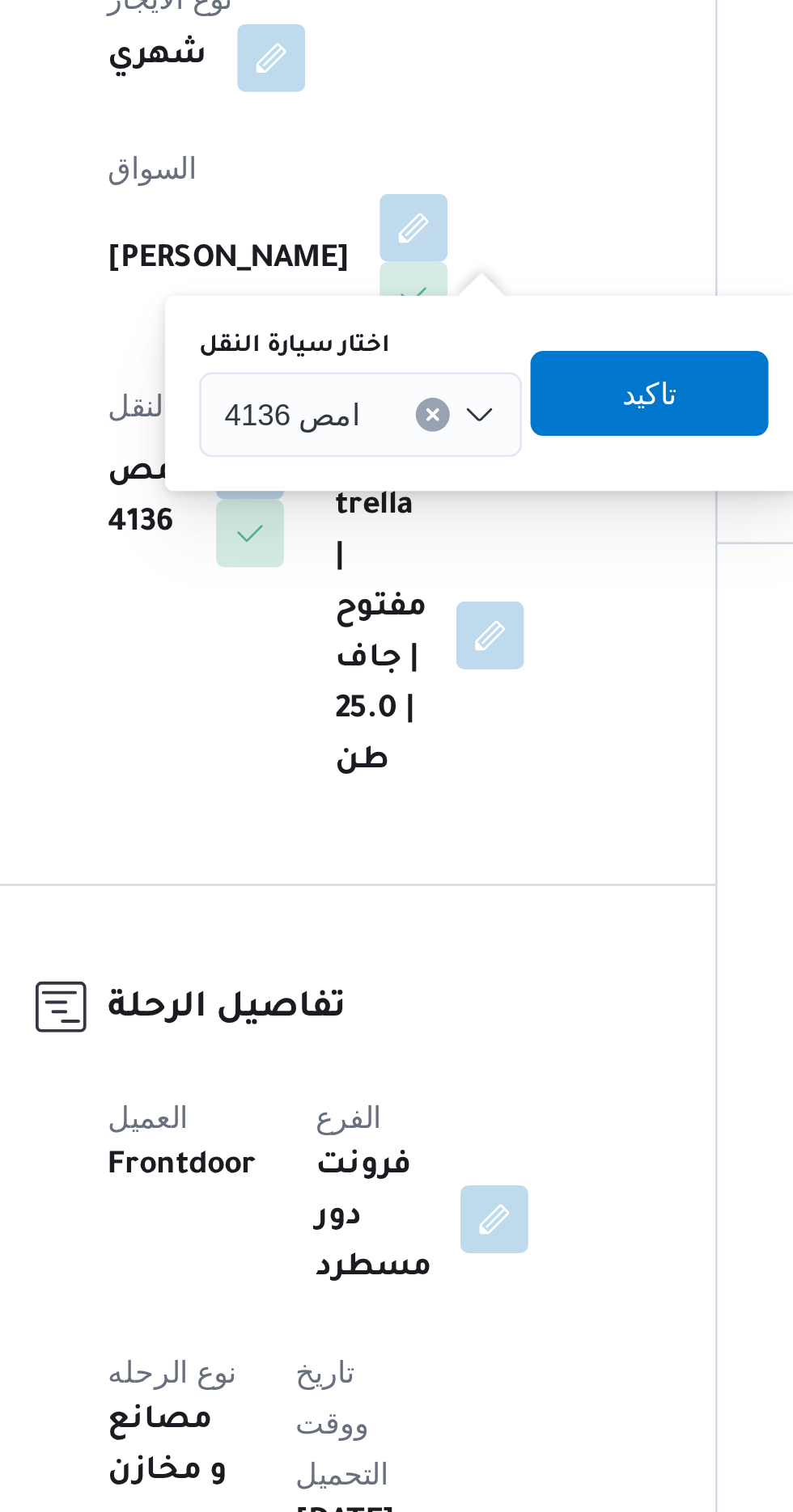
click at [364, 626] on span "امص 4136" at bounding box center [345, 632] width 52 height 18
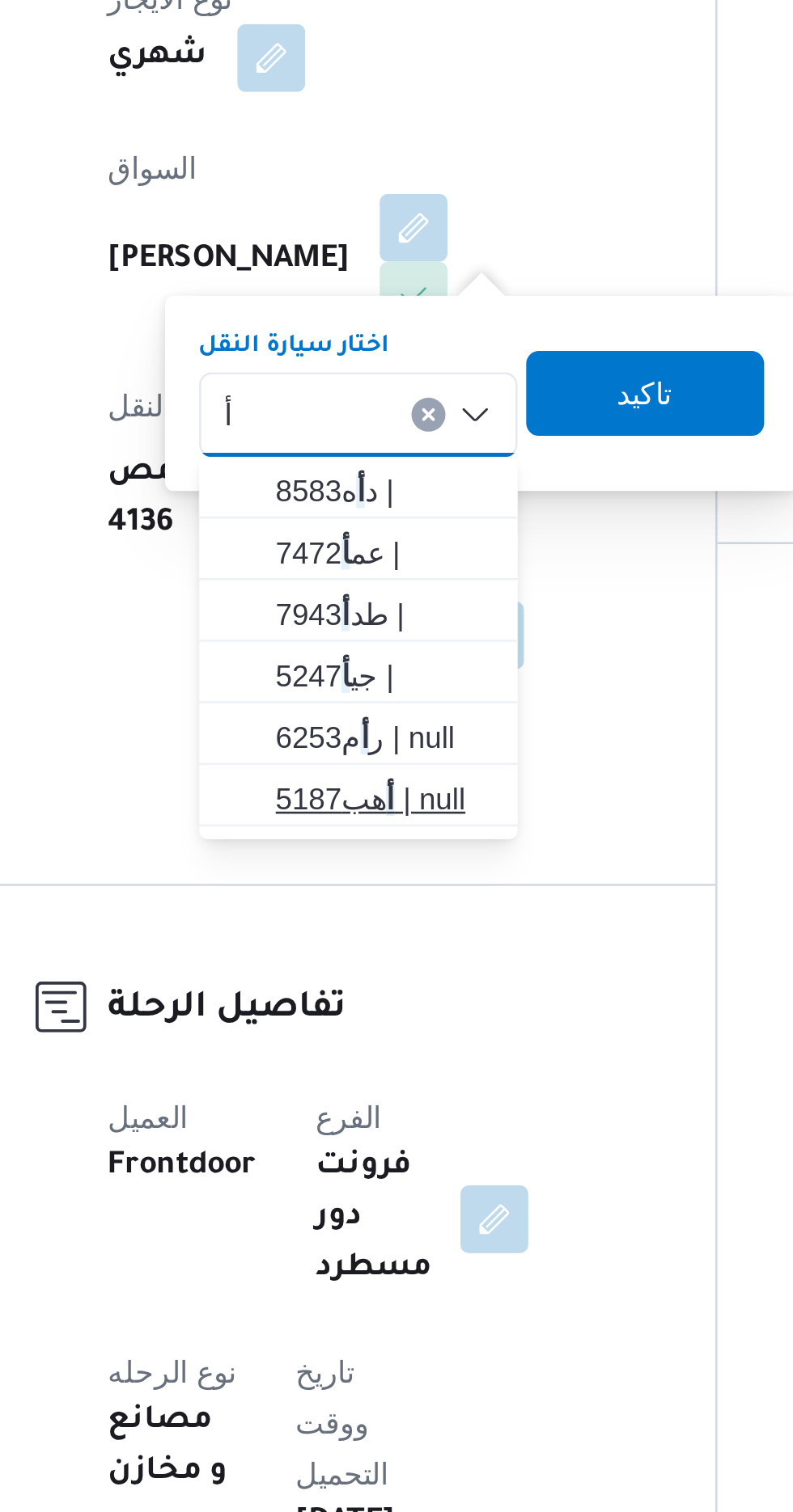
type input "أ"
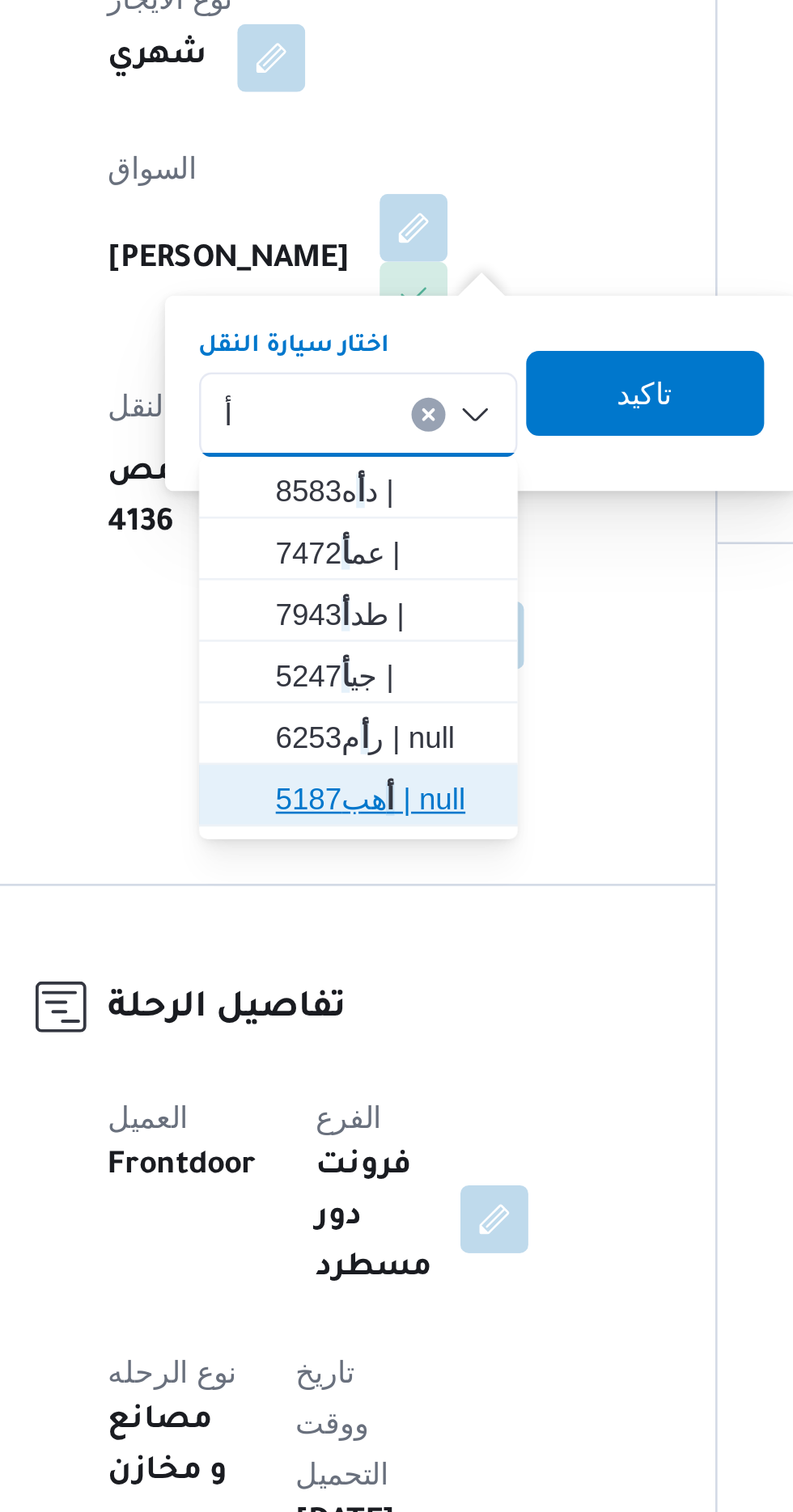
click at [378, 777] on span "أ هب5187 | null" at bounding box center [379, 780] width 82 height 20
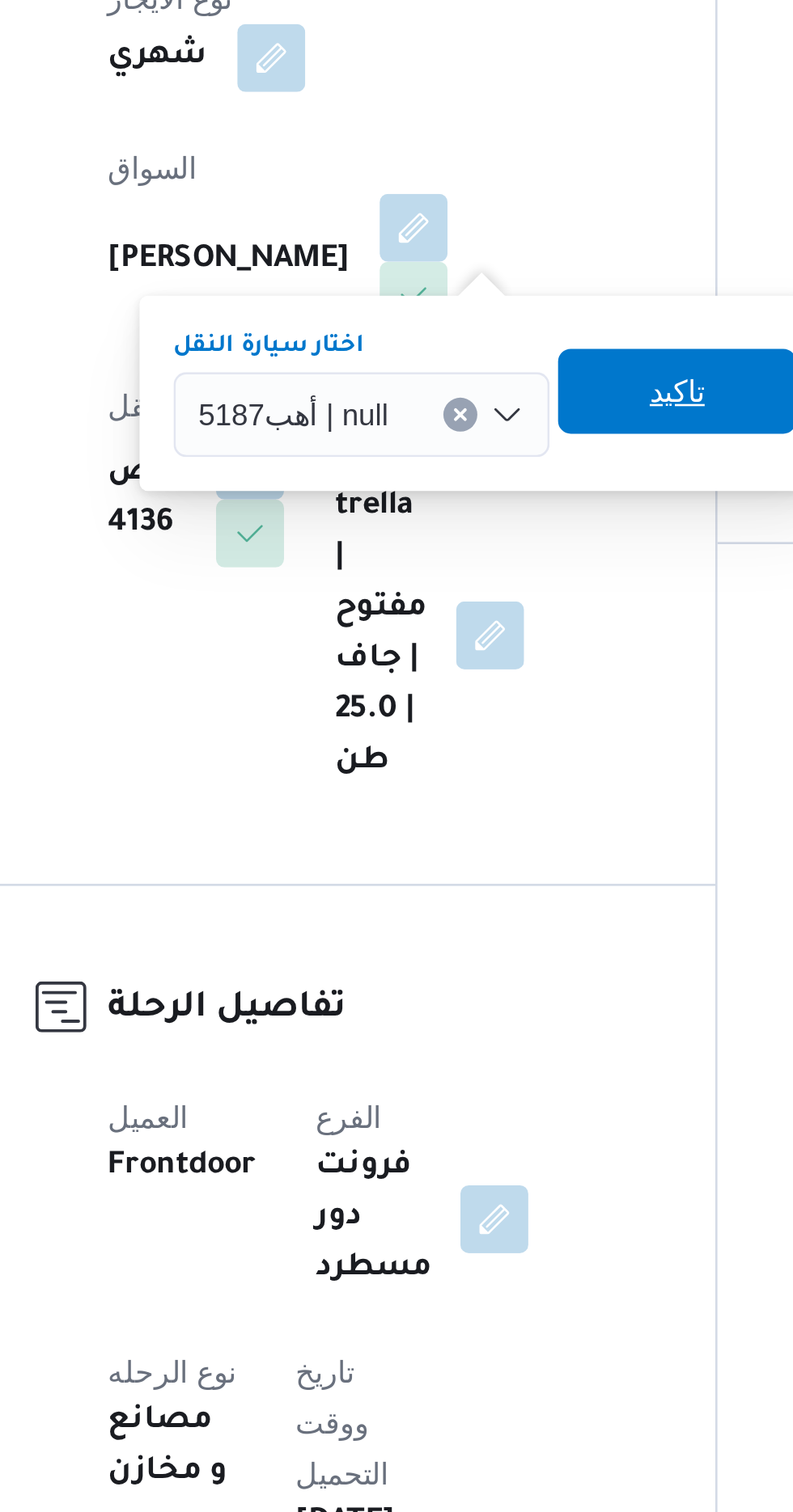
click at [491, 626] on span "تاكيد" at bounding box center [491, 624] width 21 height 20
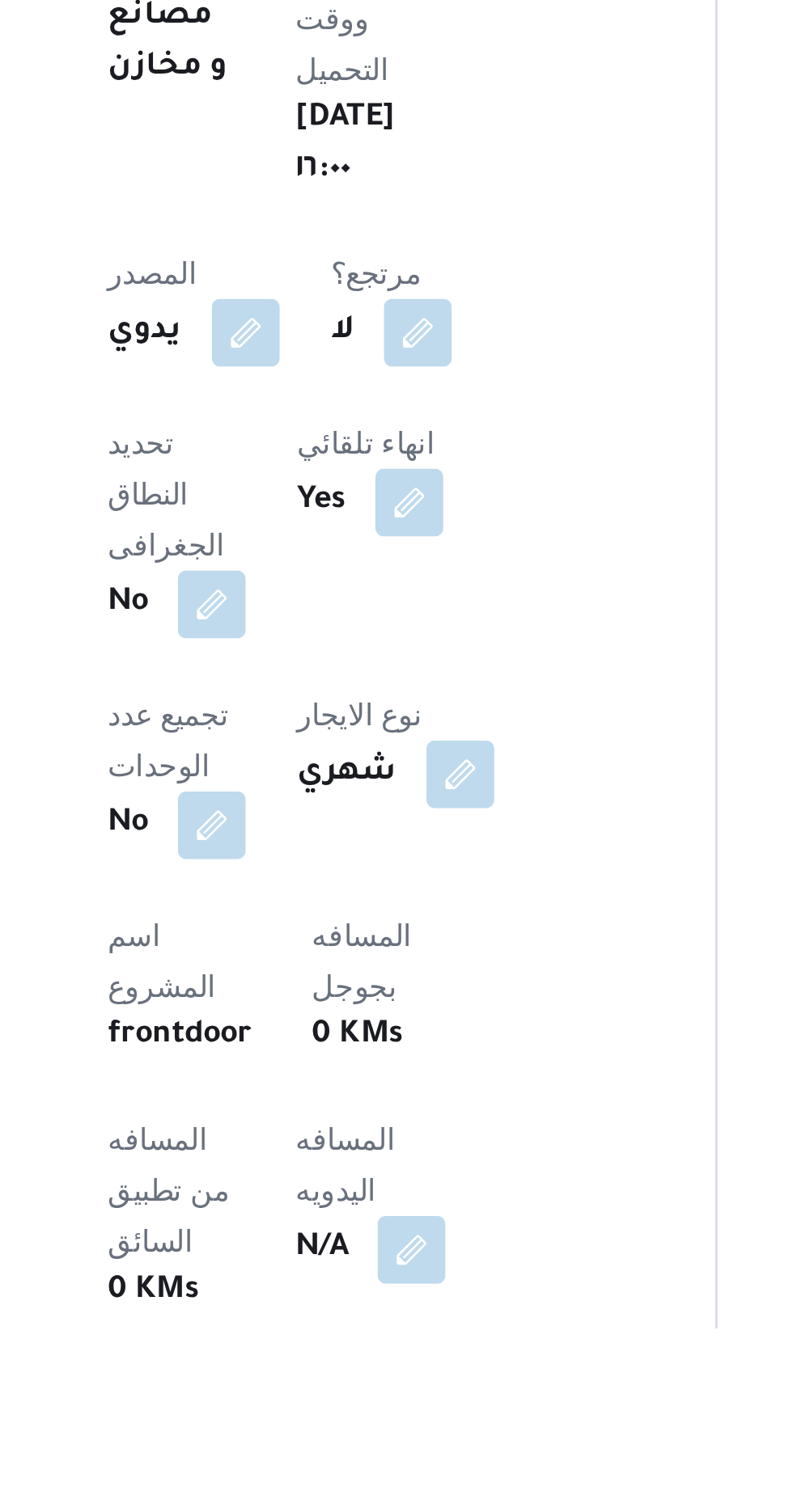
scroll to position [11, 0]
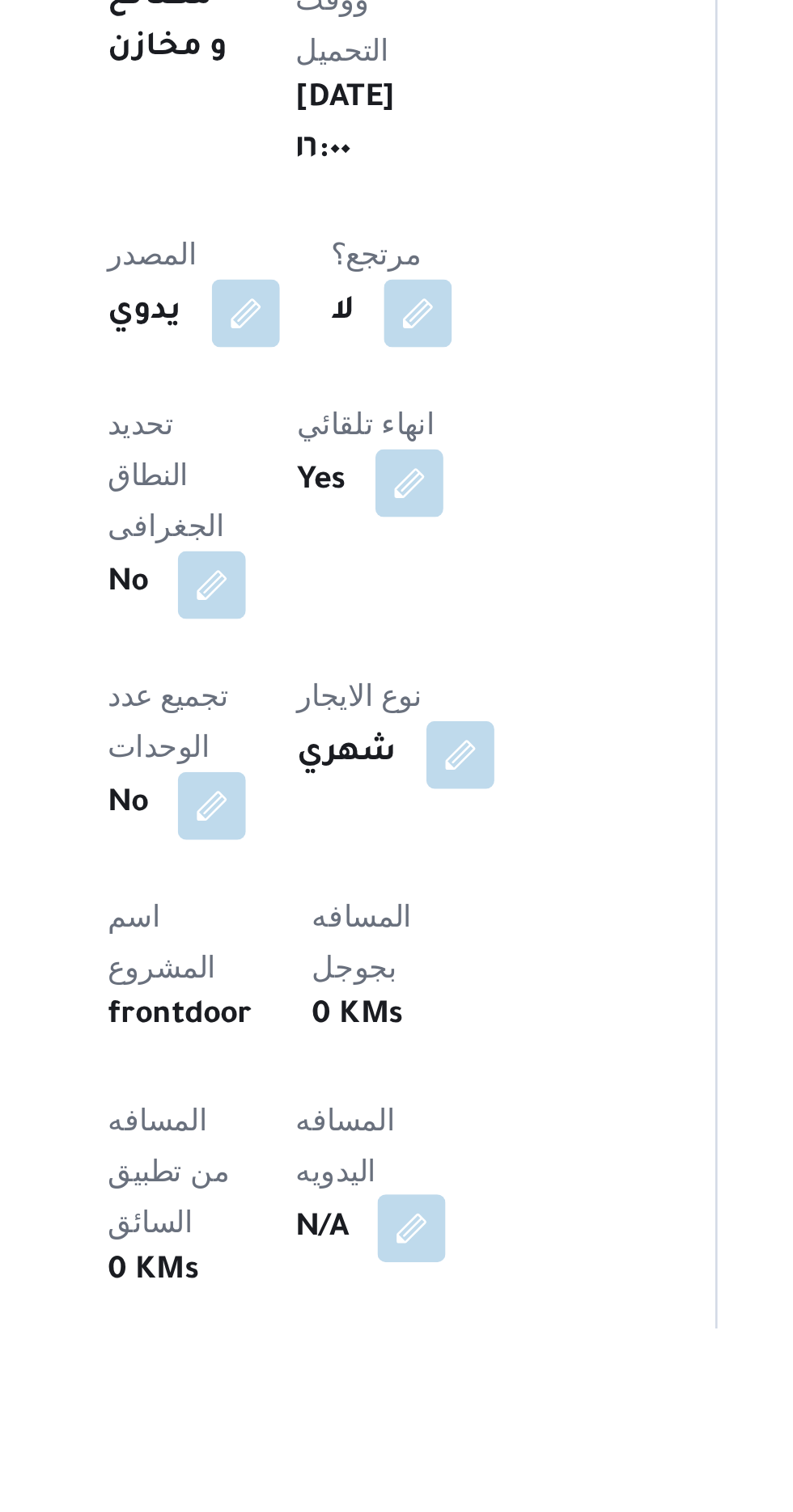
click at [377, 1461] on button "button" at bounding box center [390, 1475] width 26 height 26
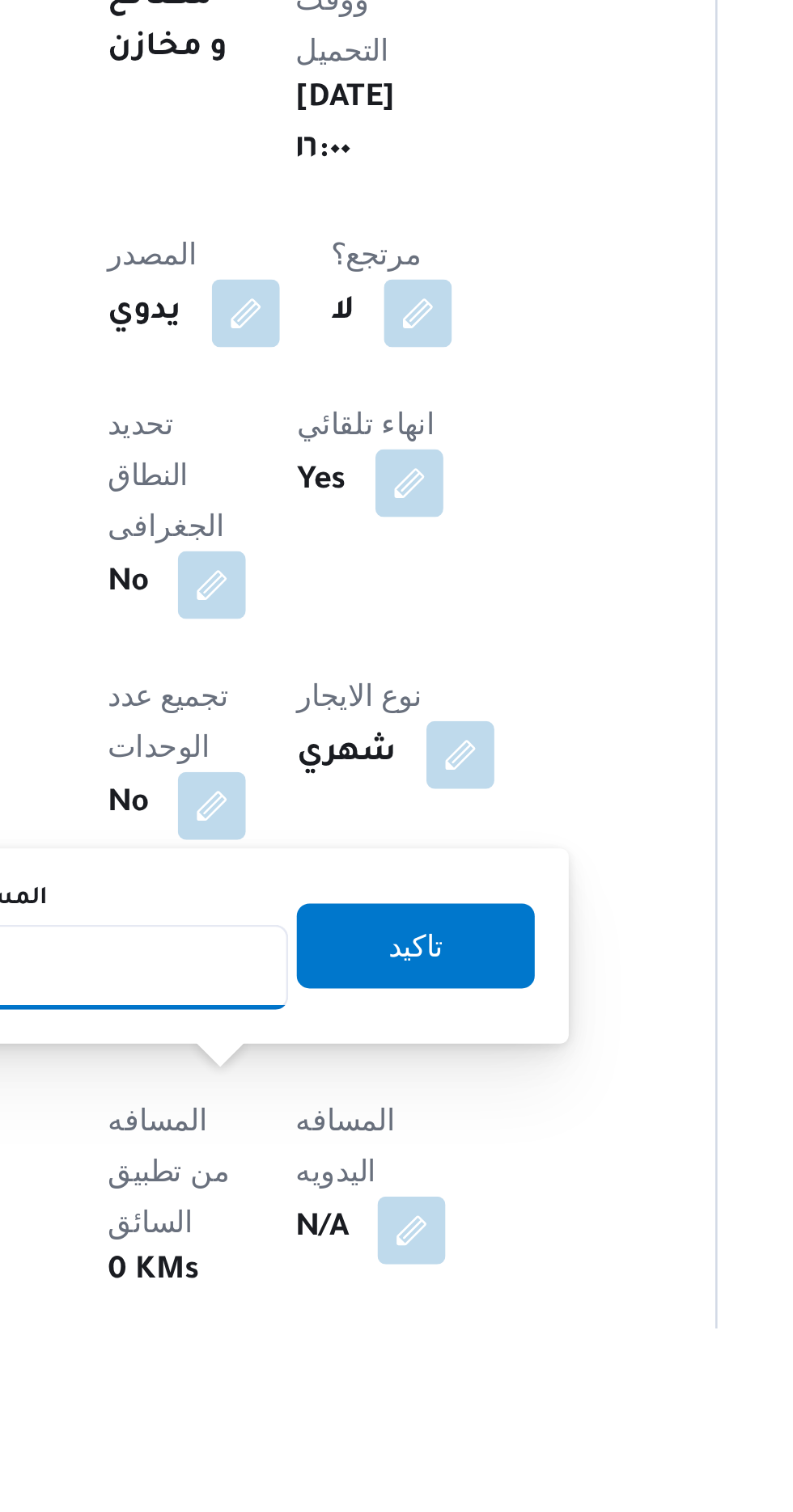
click at [288, 1378] on input "المسافه اليدويه" at bounding box center [262, 1375] width 161 height 33
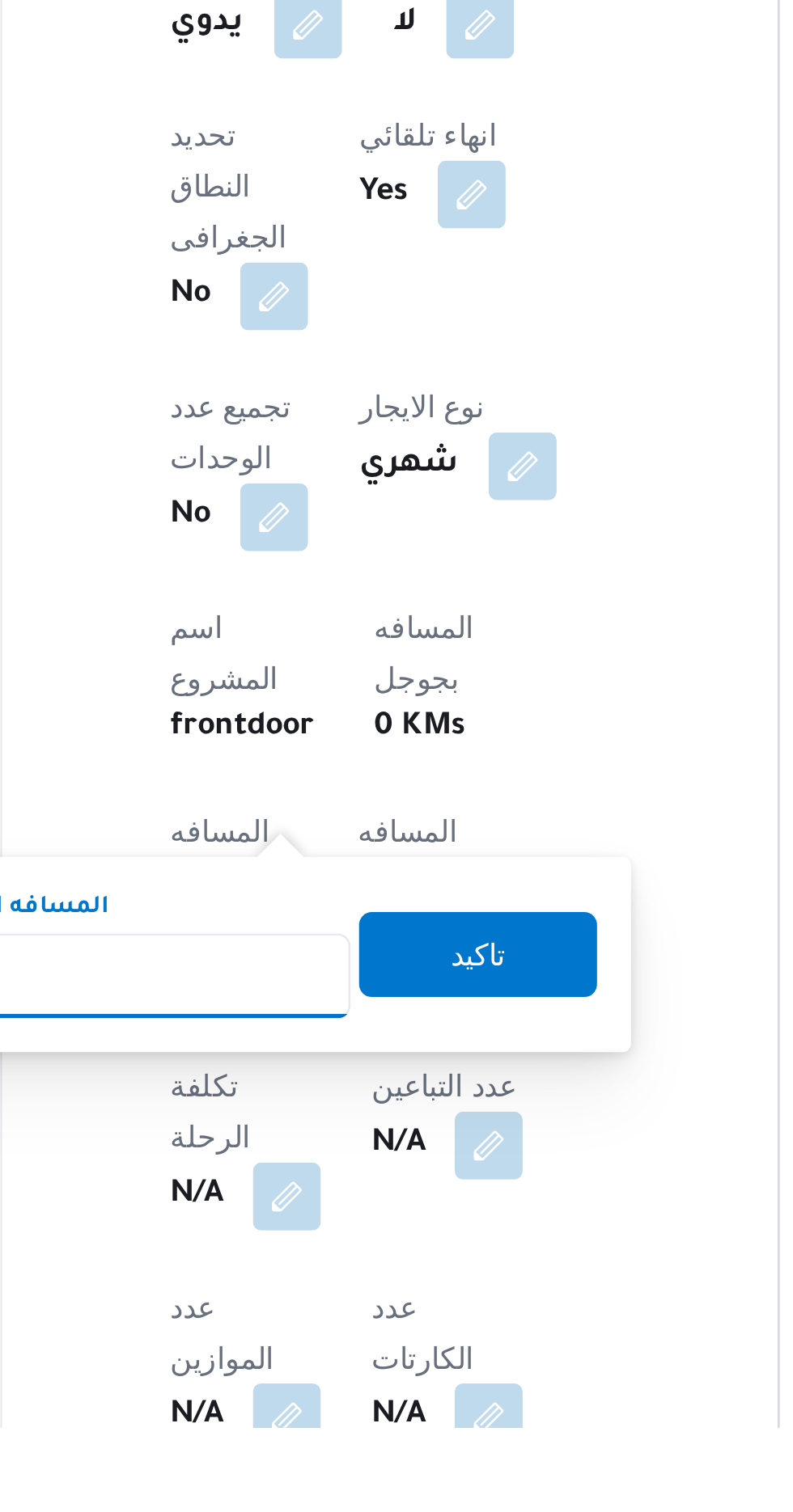
scroll to position [183, 0]
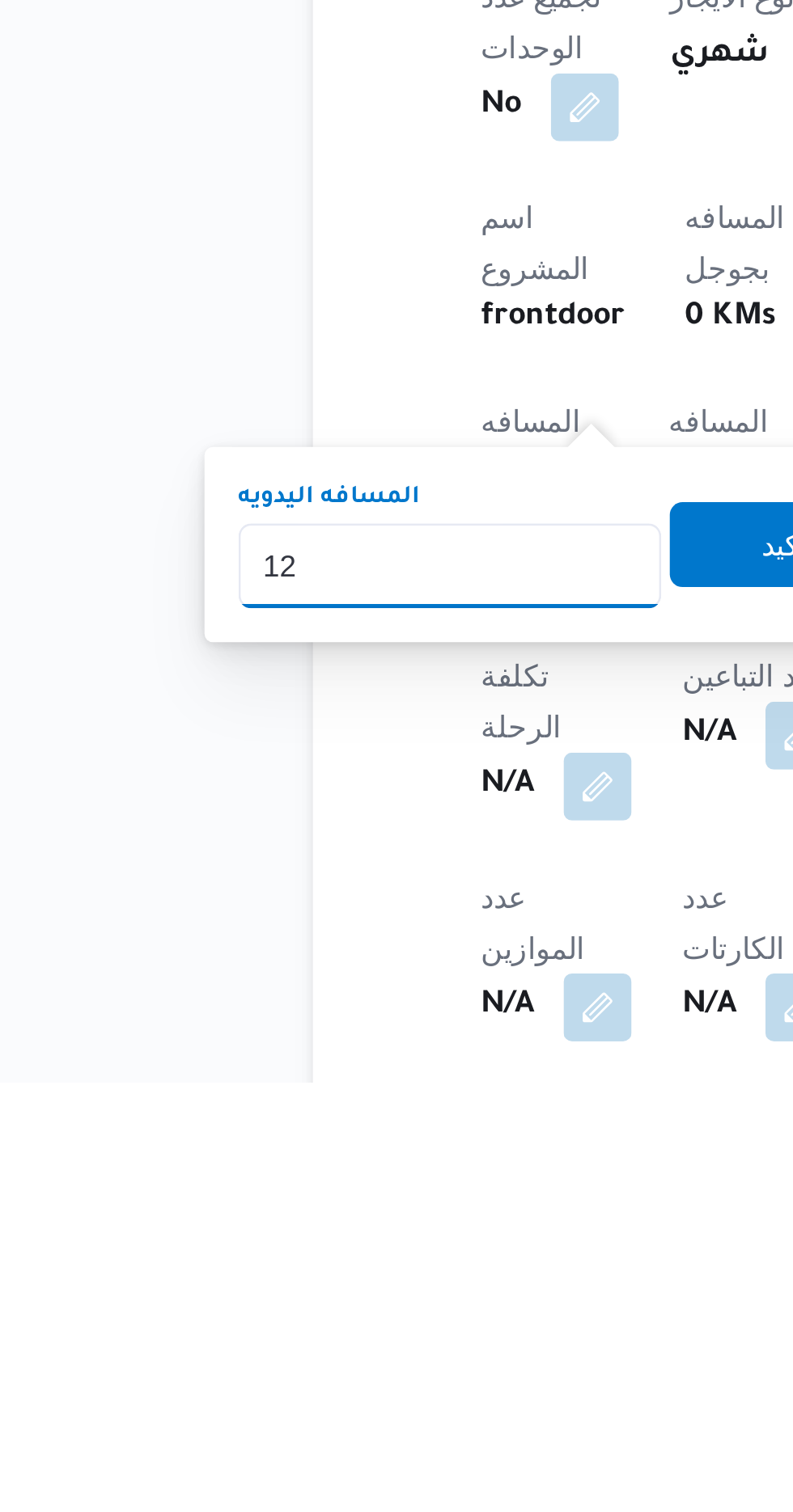
type input "120"
click at [381, 1300] on span "تاكيد" at bounding box center [391, 1307] width 90 height 33
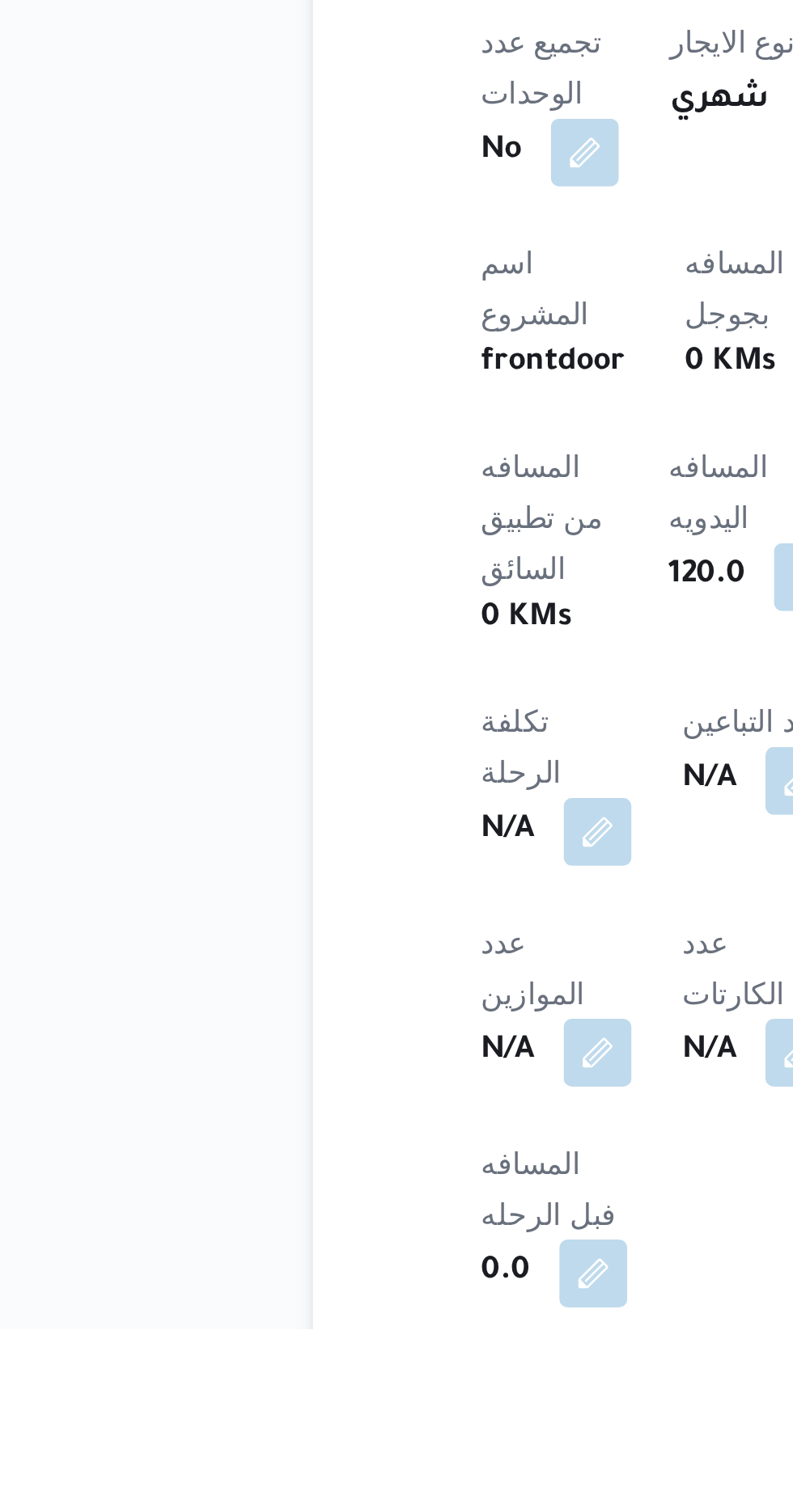
scroll to position [283, 0]
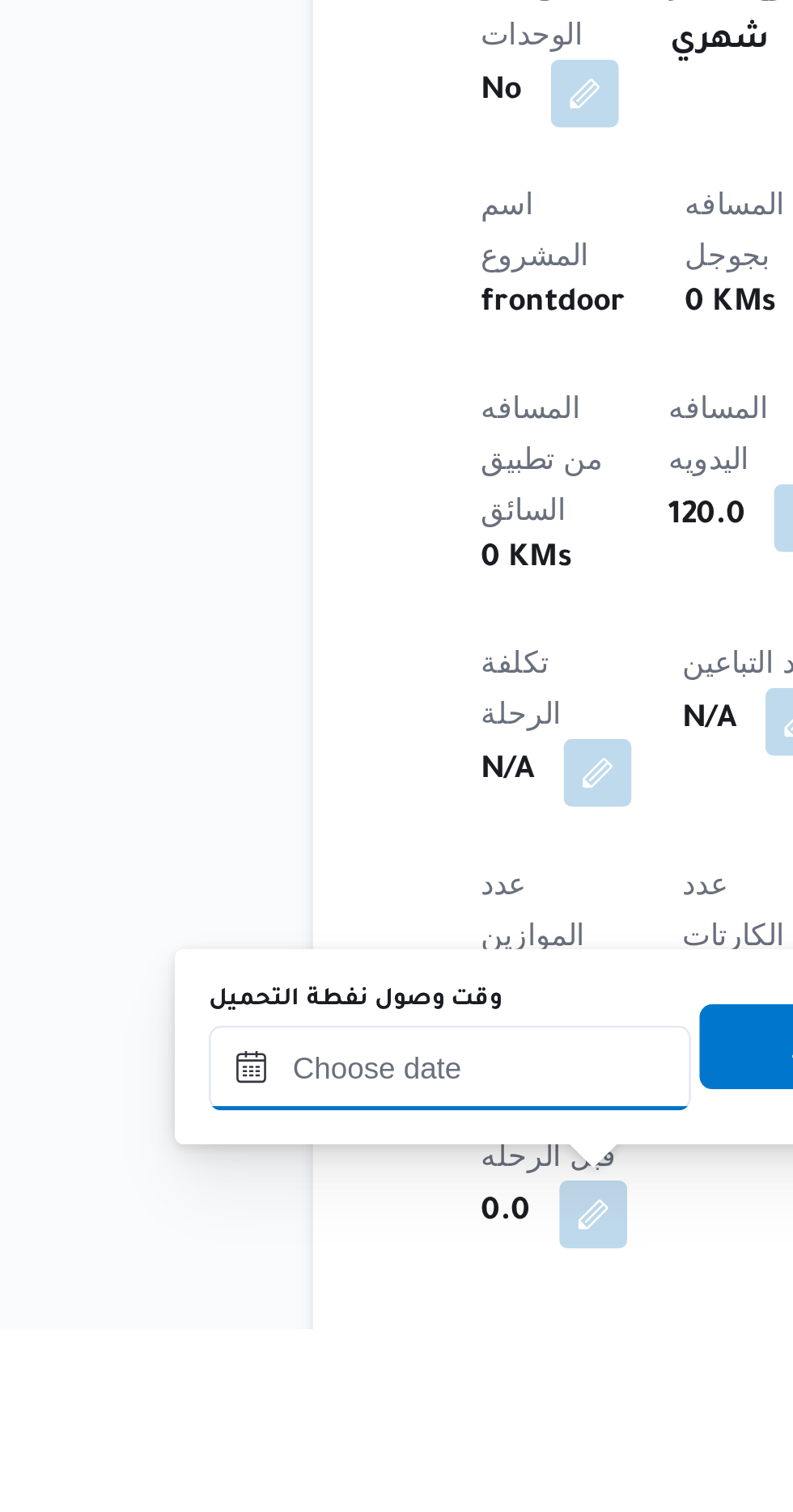
click at [293, 1424] on input "وقت وصول نفطة التحميل" at bounding box center [262, 1413] width 183 height 33
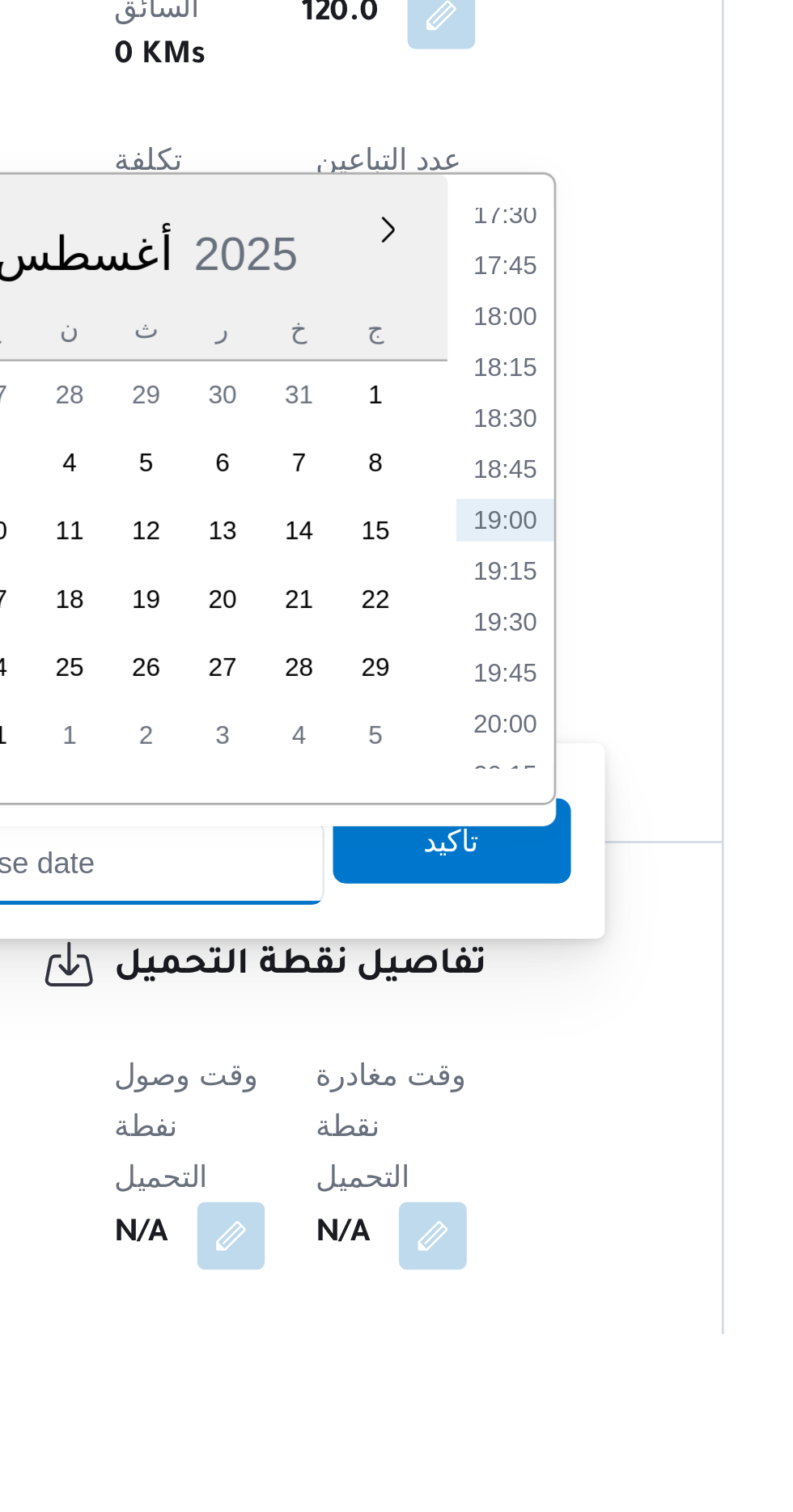
scroll to position [477, 0]
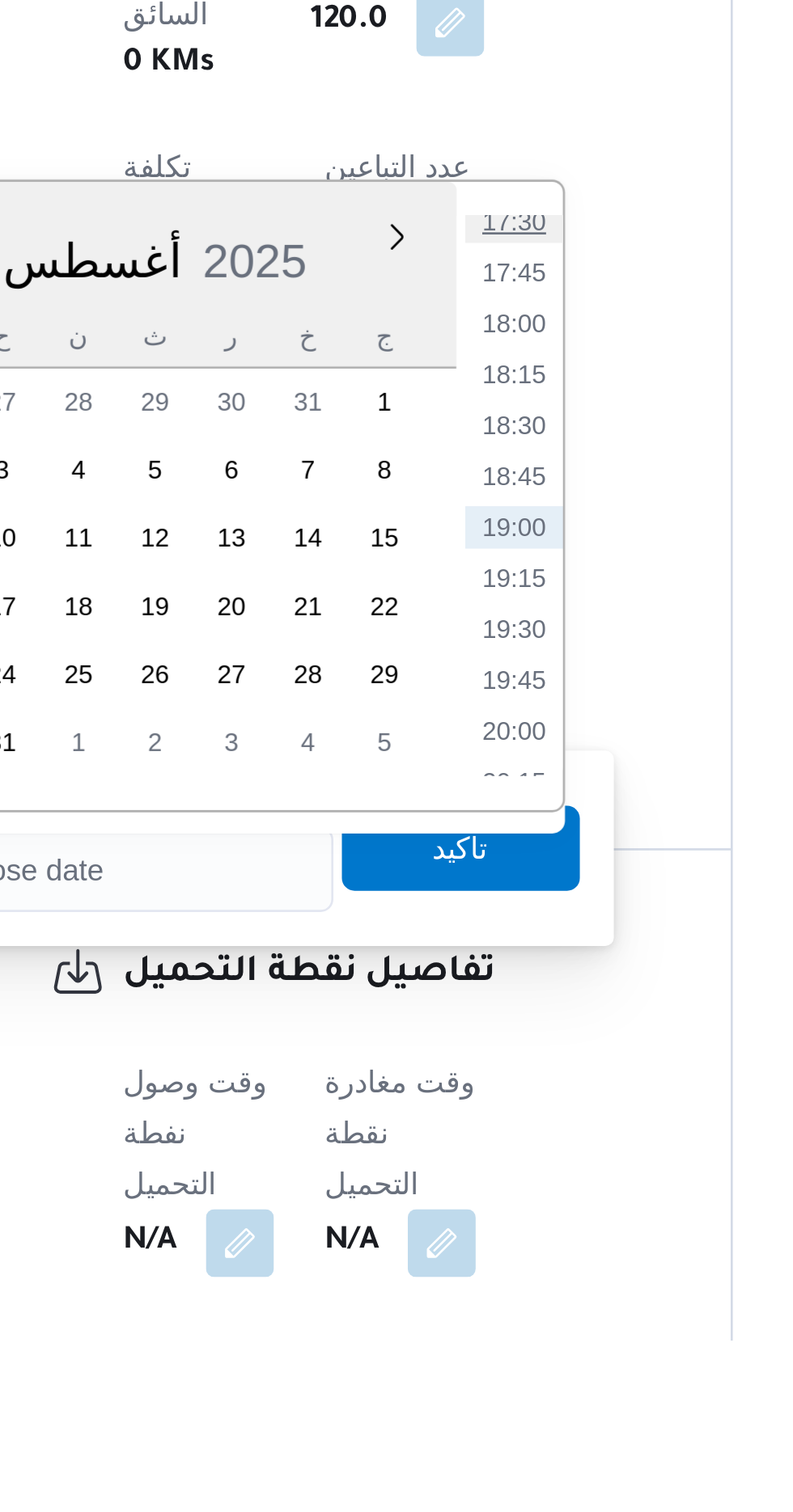
click at [426, 1089] on li "17:30" at bounding box center [423, 1086] width 37 height 16
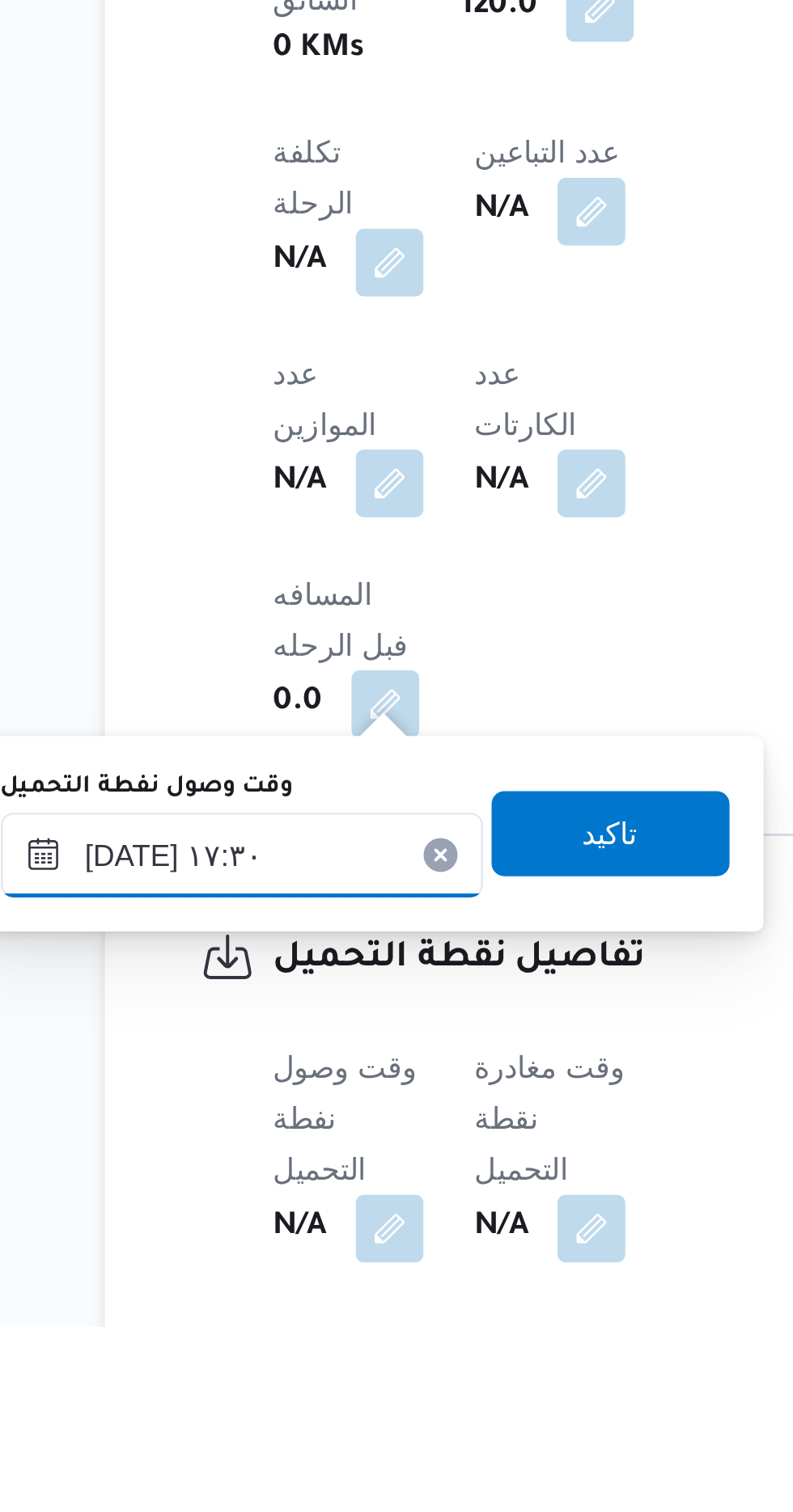
click at [306, 1327] on input "[DATE] ١٧:٣٠" at bounding box center [262, 1333] width 183 height 33
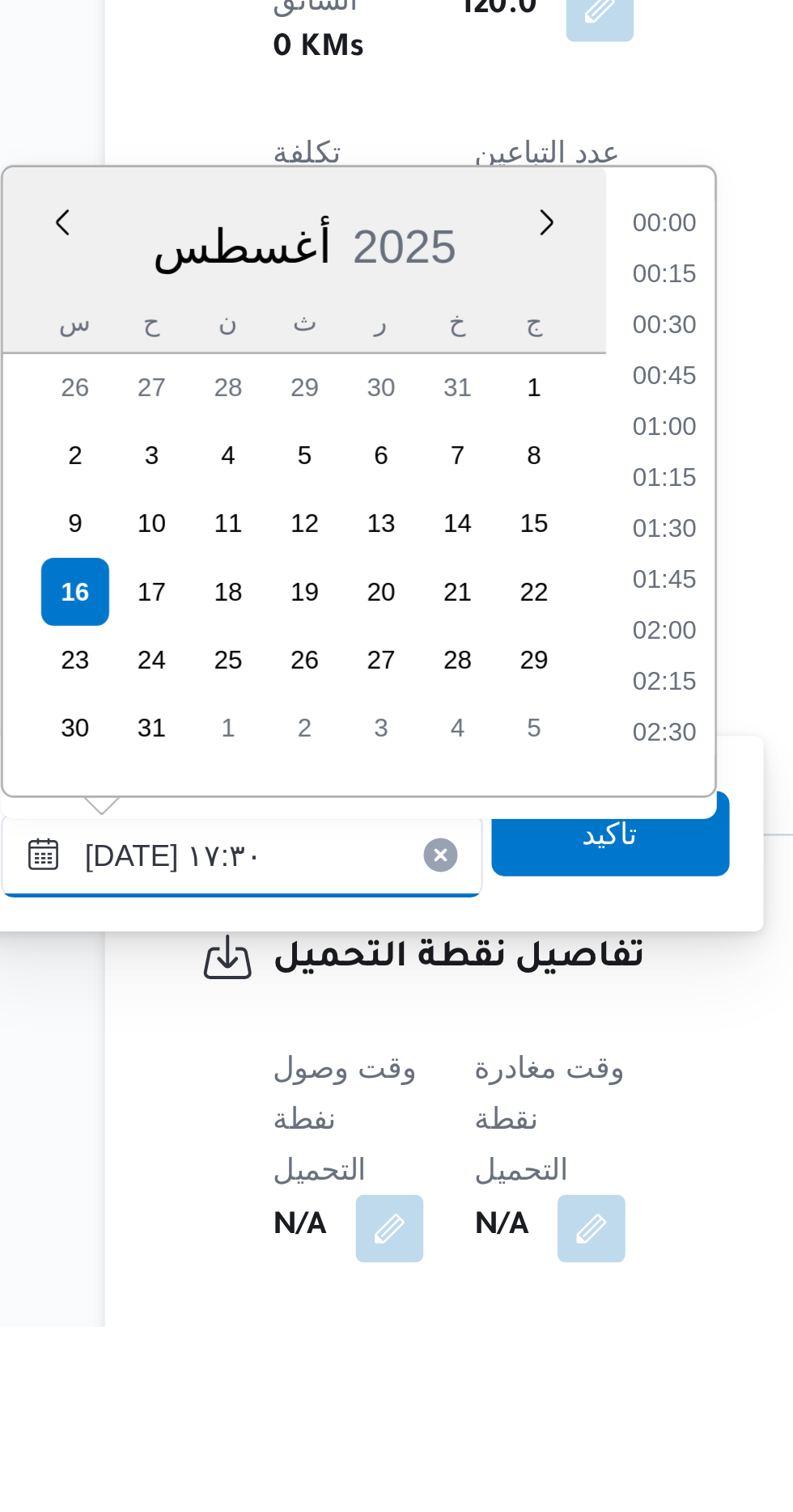
scroll to position [1247, 0]
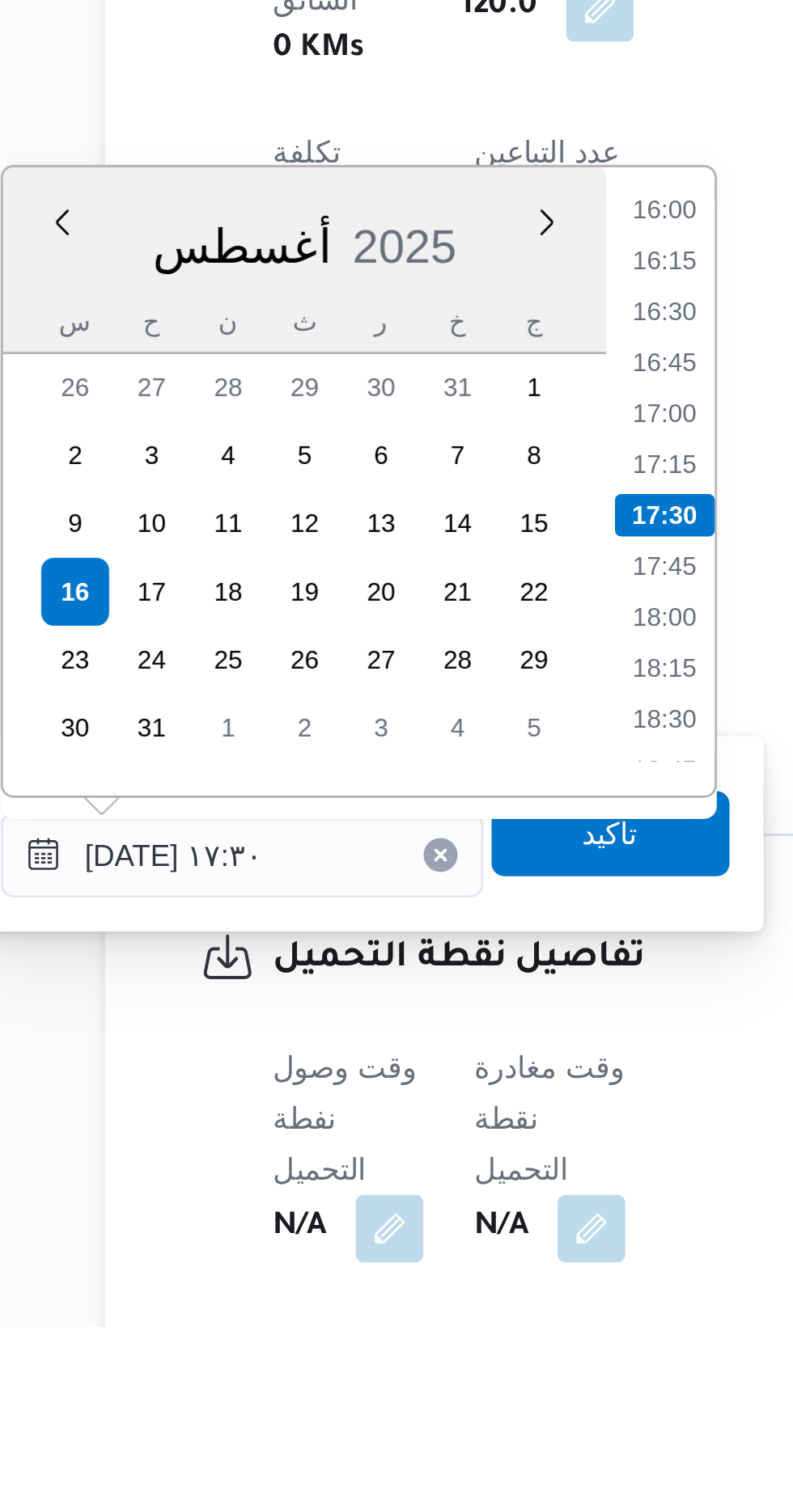
click at [425, 1081] on div "Time 00:00 00:15 00:30 00:45 01:00 01:15 01:30 01:45 02:00 02:15 02:30 02:45 03…" at bounding box center [421, 1190] width 42 height 240
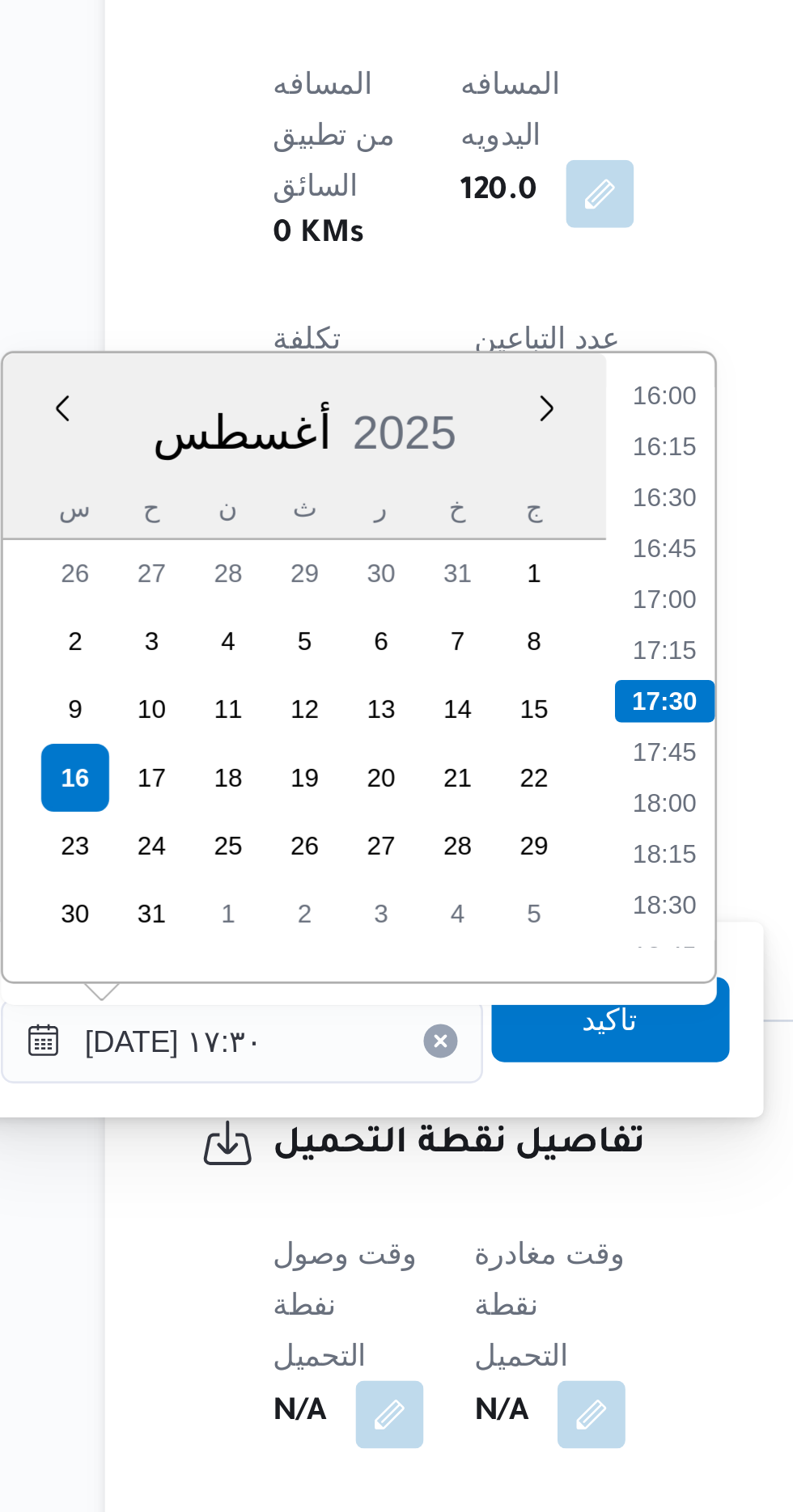
click at [425, 1081] on div "Time 00:00 00:15 00:30 00:45 01:00 01:15 01:30 01:45 02:00 02:15 02:30 02:45 03…" at bounding box center [421, 1190] width 42 height 240
click at [421, 1084] on li "16:00" at bounding box center [423, 1087] width 37 height 16
type input "[DATE] ١٦:٠٠"
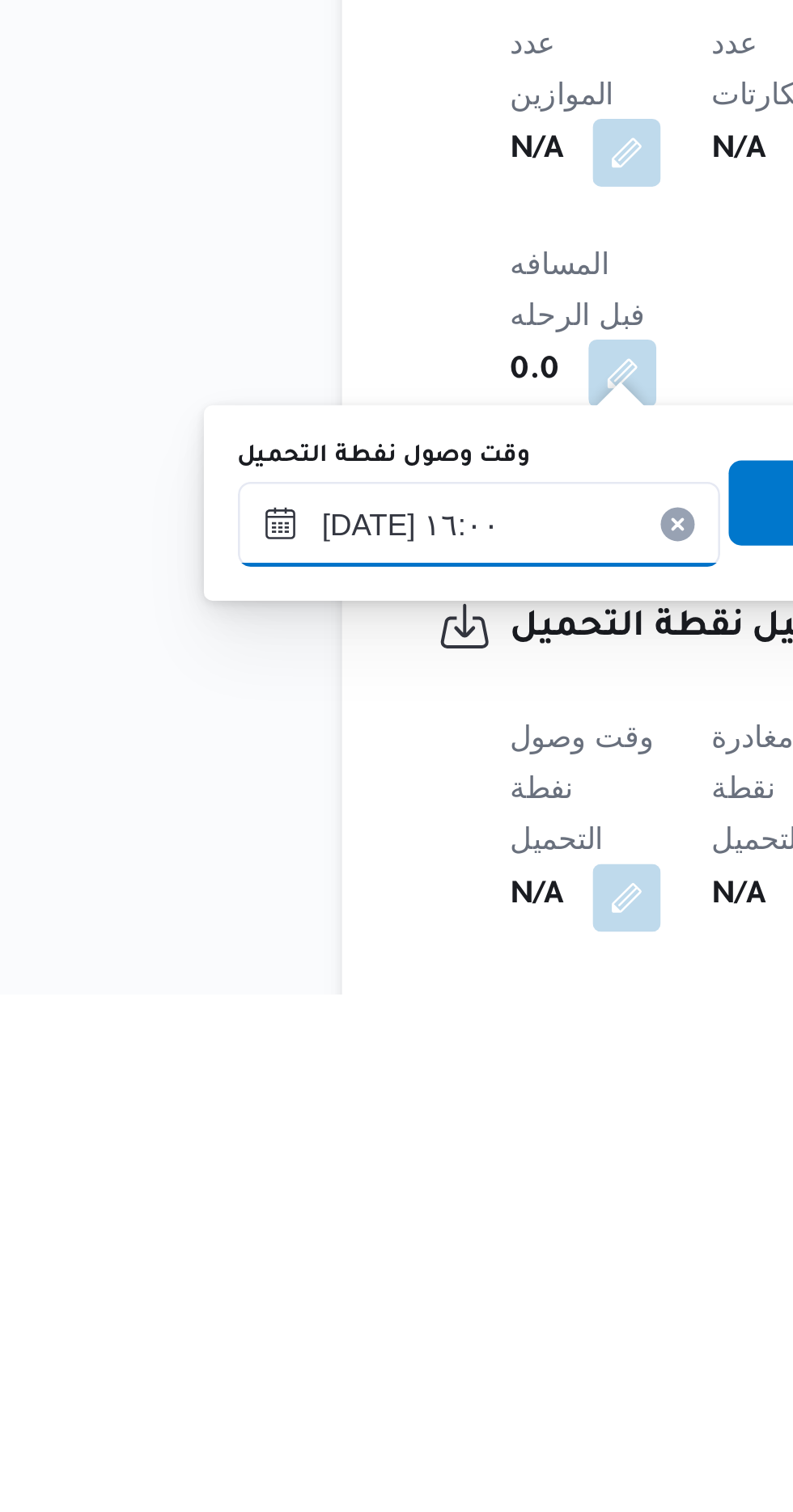
scroll to position [486, 0]
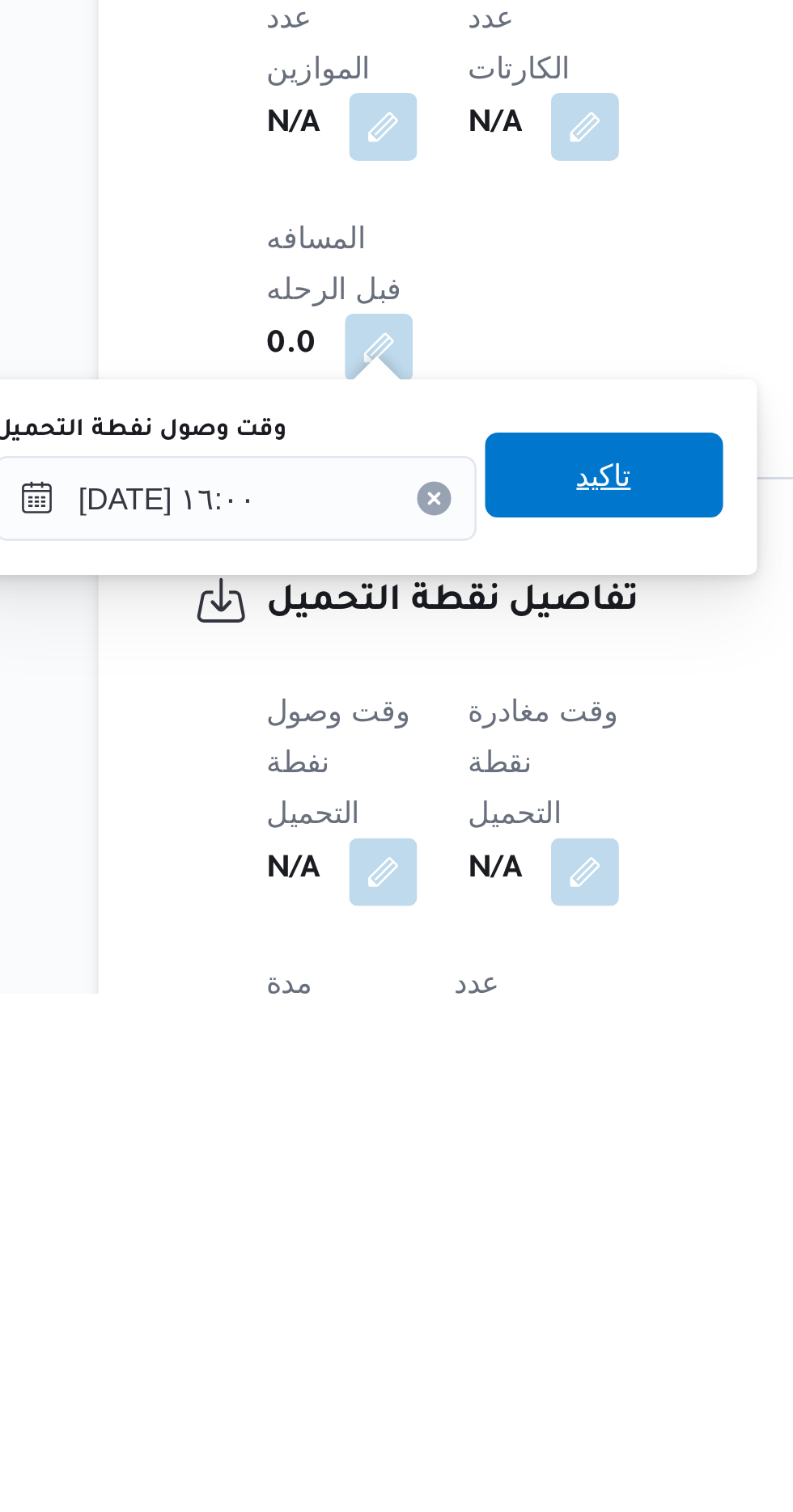
click at [413, 1319] on span "تاكيد" at bounding box center [403, 1315] width 21 height 20
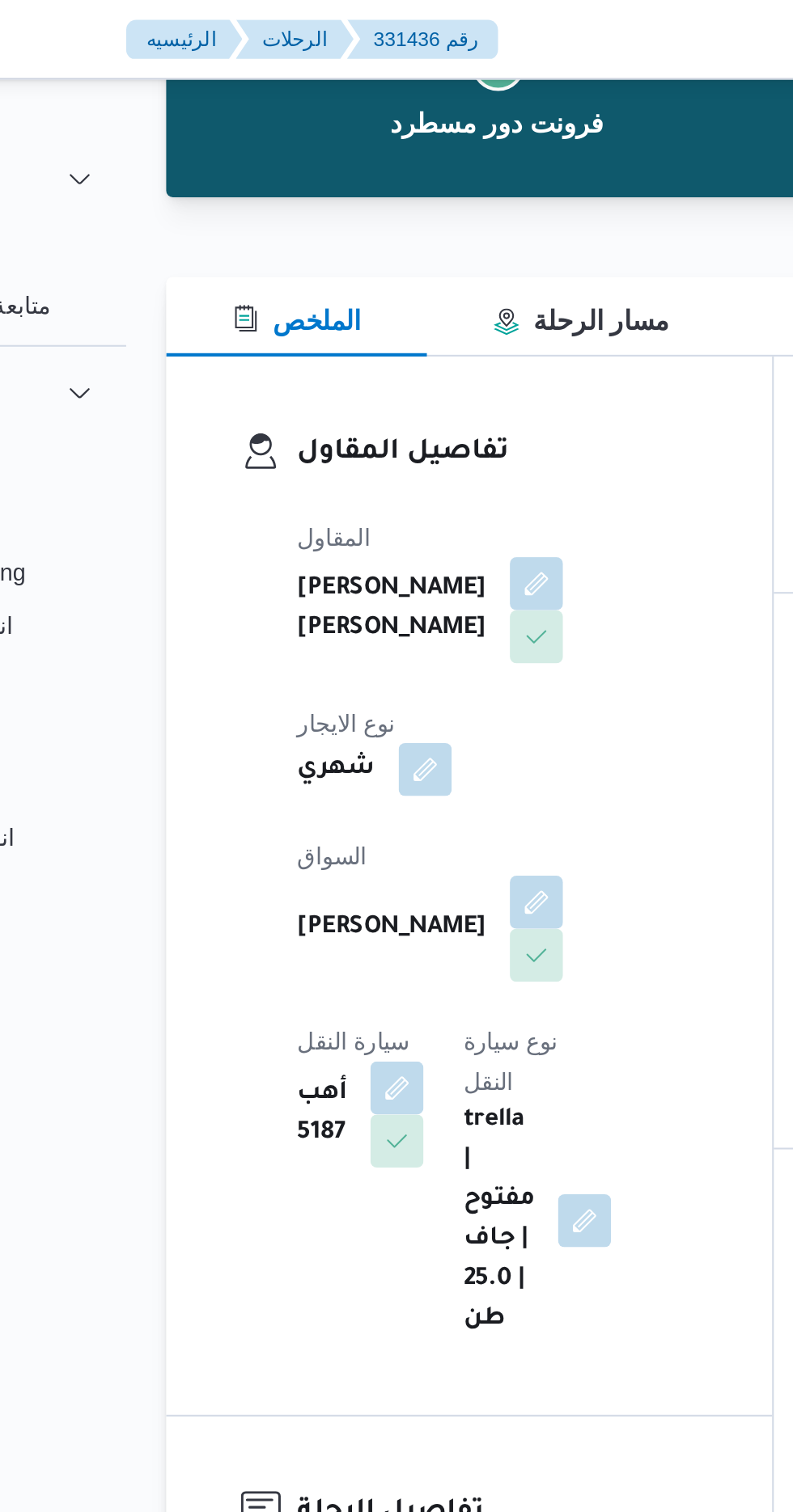
scroll to position [0, 0]
